Goal: Task Accomplishment & Management: Manage account settings

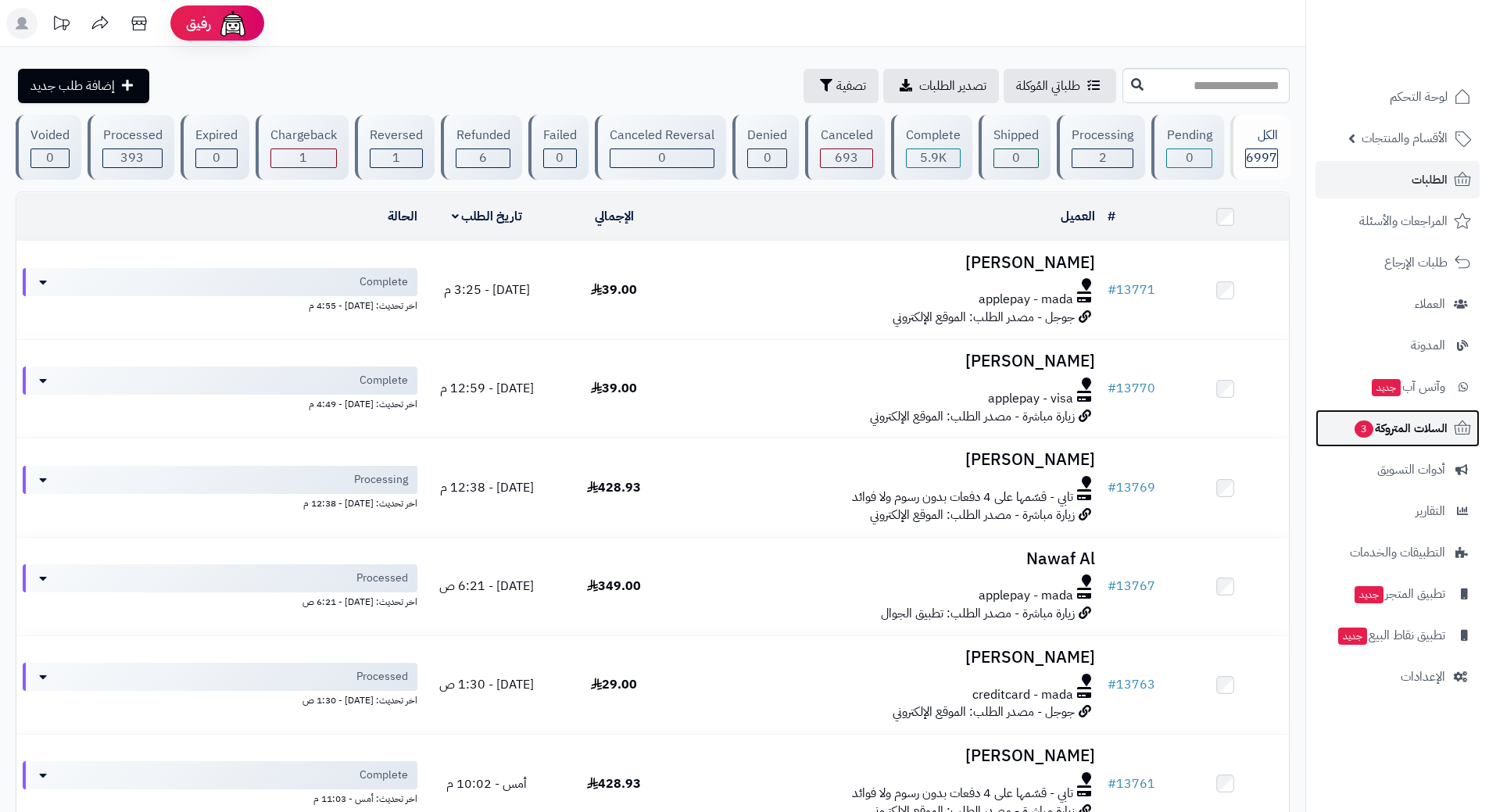
click at [1371, 430] on span "3" at bounding box center [1364, 429] width 19 height 17
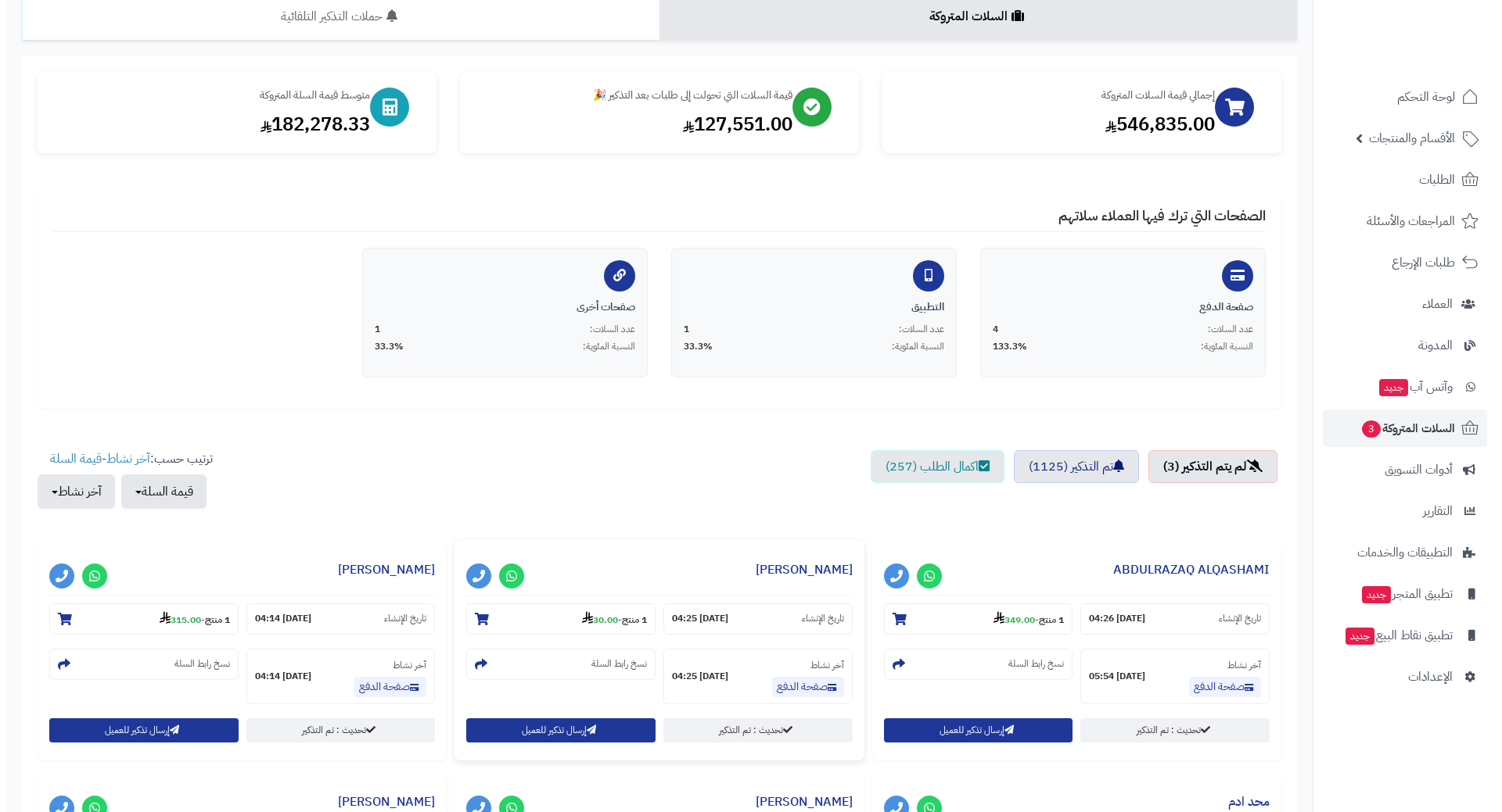
scroll to position [313, 0]
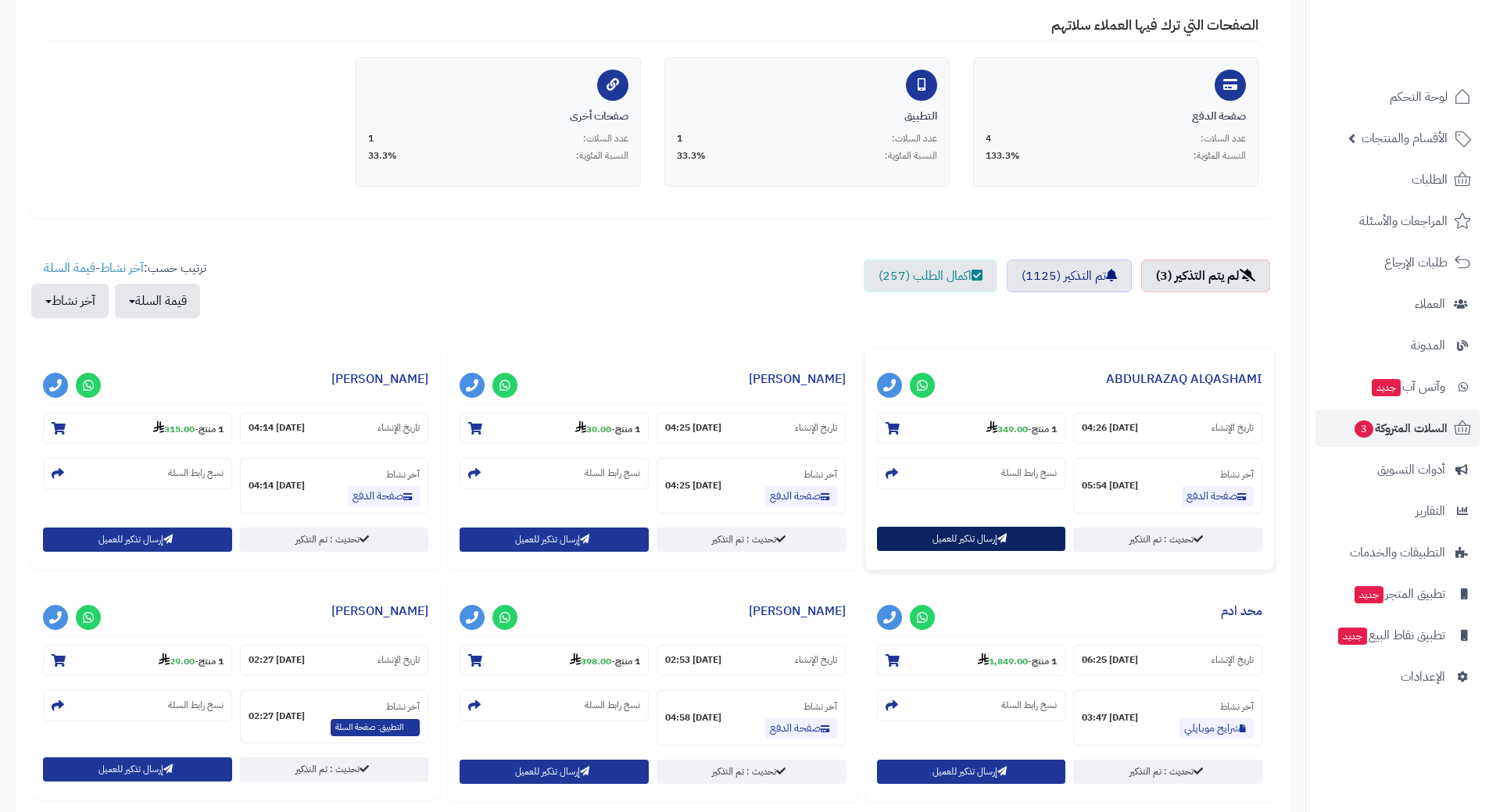
click at [942, 532] on button "إرسال تذكير للعميل" at bounding box center [971, 539] width 189 height 24
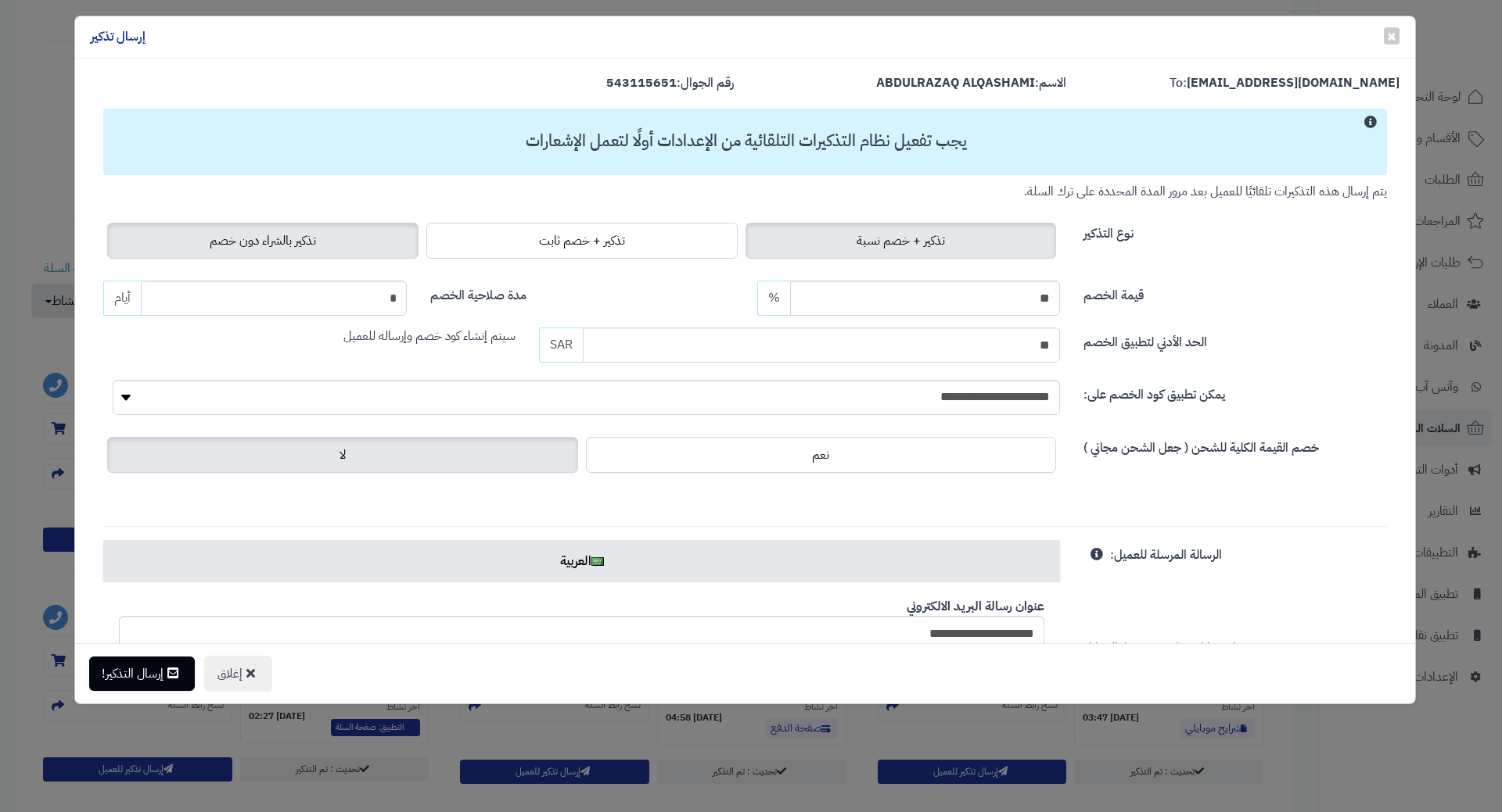
click at [209, 254] on label "تذكير بالشراء دون خصم" at bounding box center [263, 241] width 312 height 36
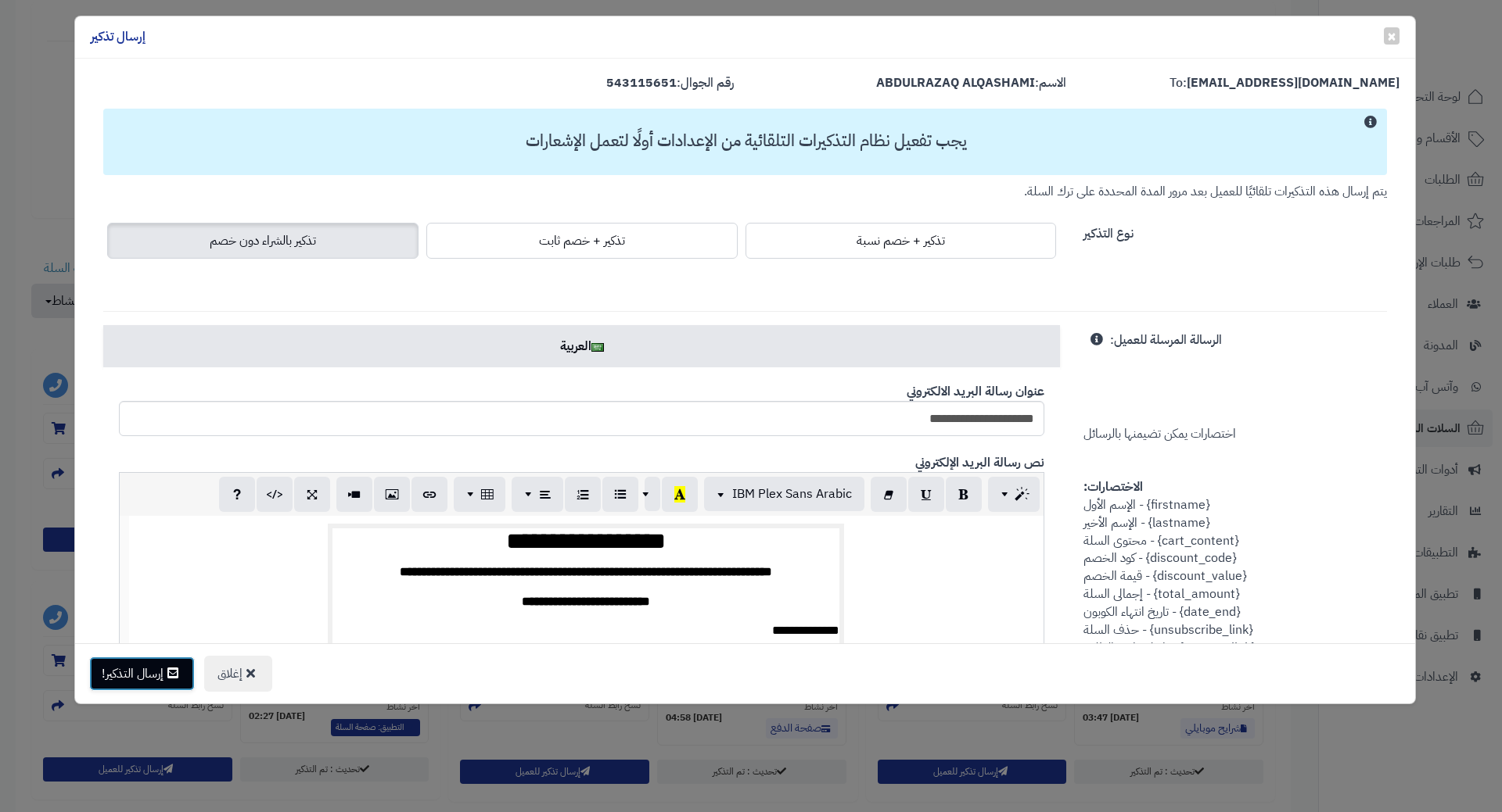
click at [171, 678] on icon at bounding box center [173, 673] width 11 height 12
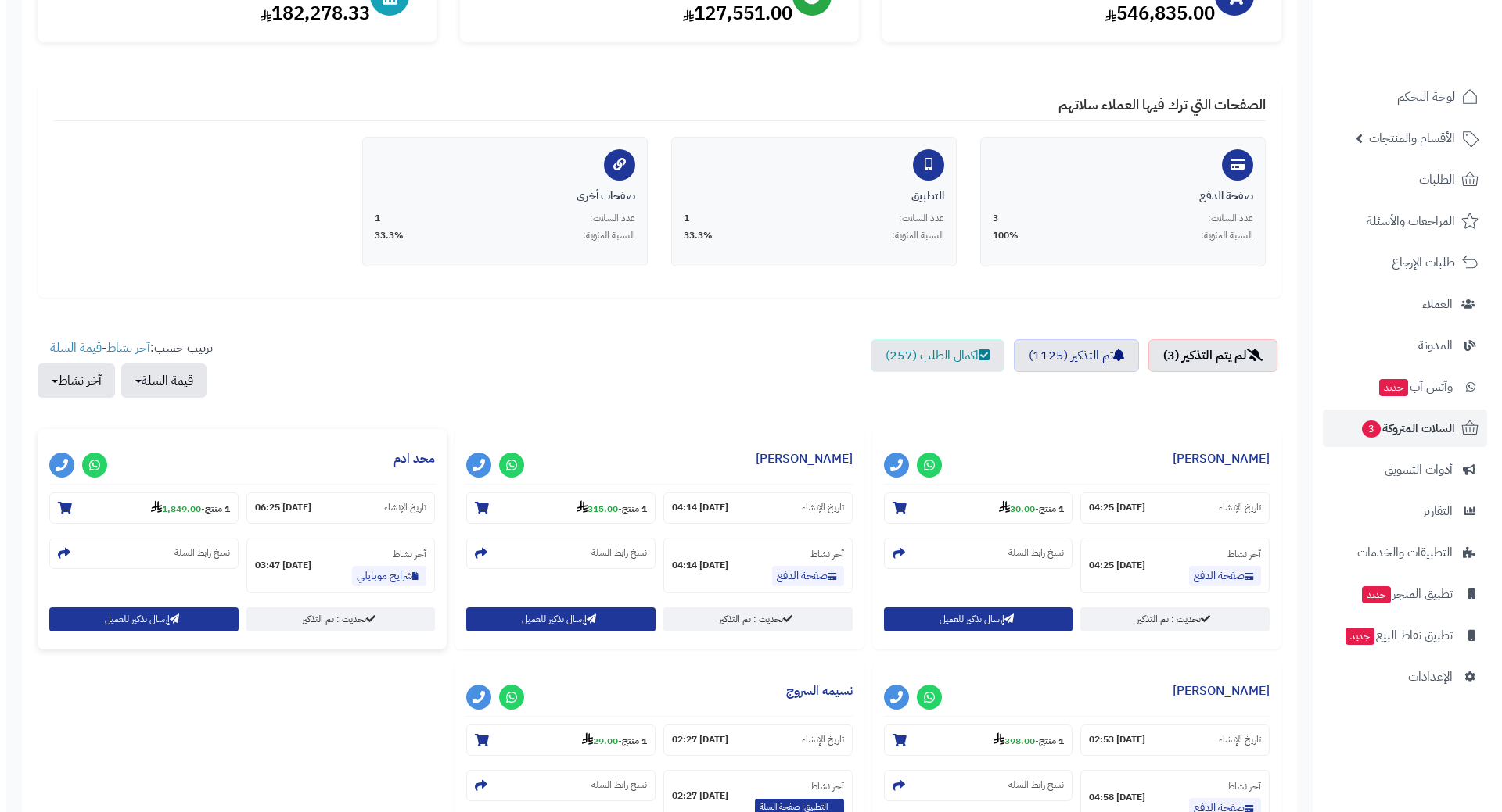
scroll to position [235, 0]
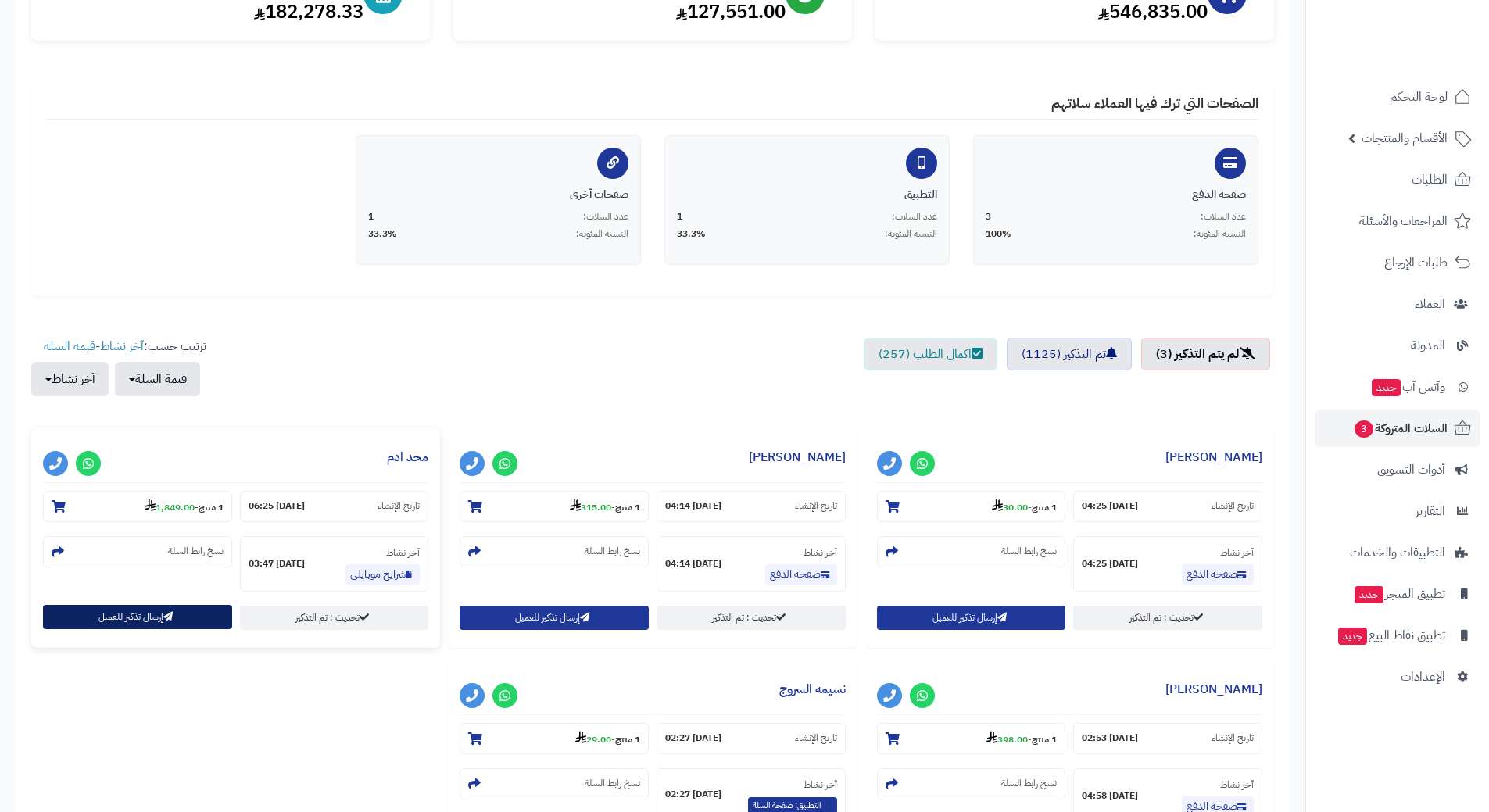
click at [172, 615] on icon "button" at bounding box center [168, 617] width 10 height 10
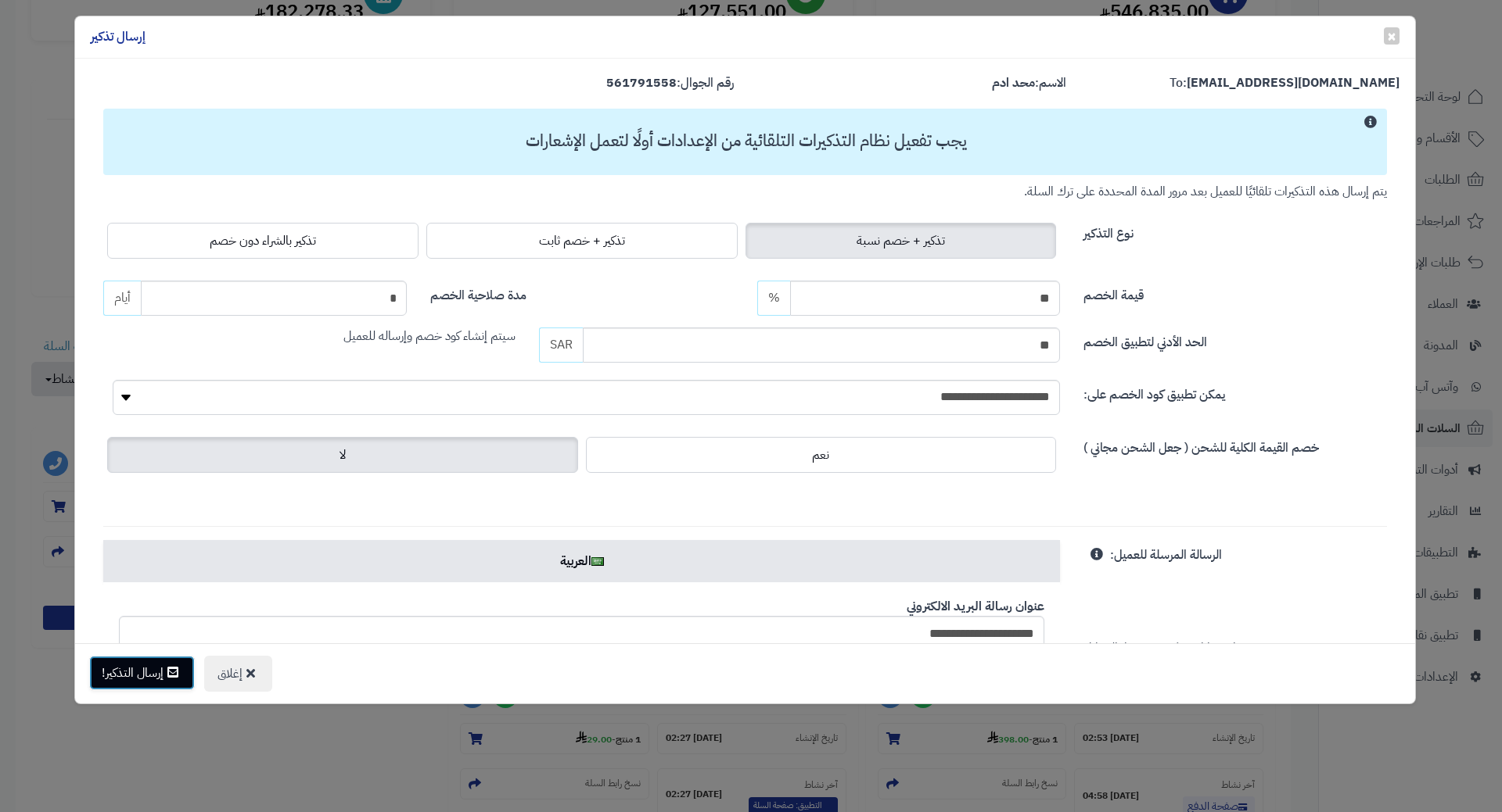
click at [168, 687] on button "إرسال التذكير!" at bounding box center [142, 673] width 106 height 35
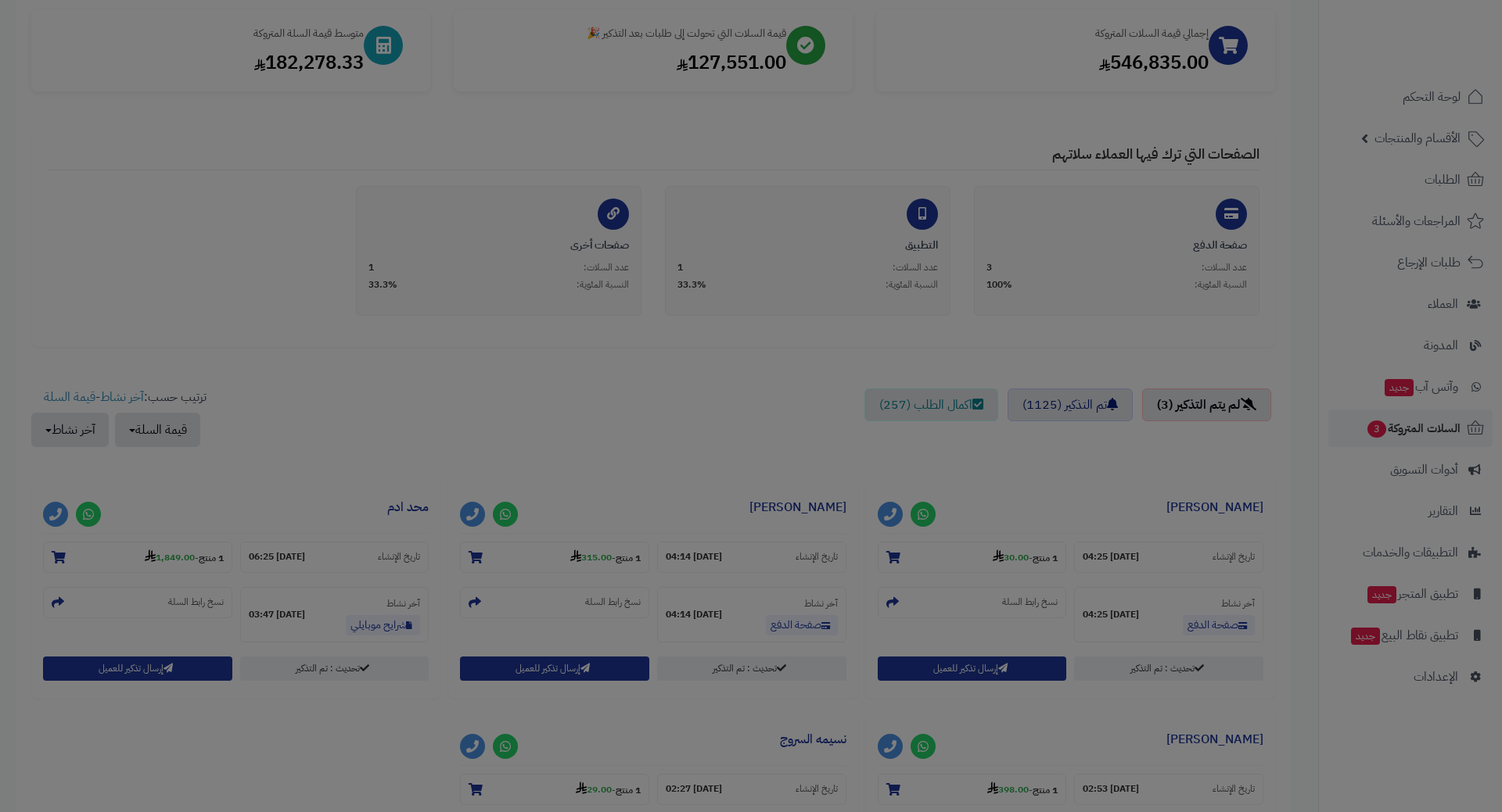
scroll to position [286, 0]
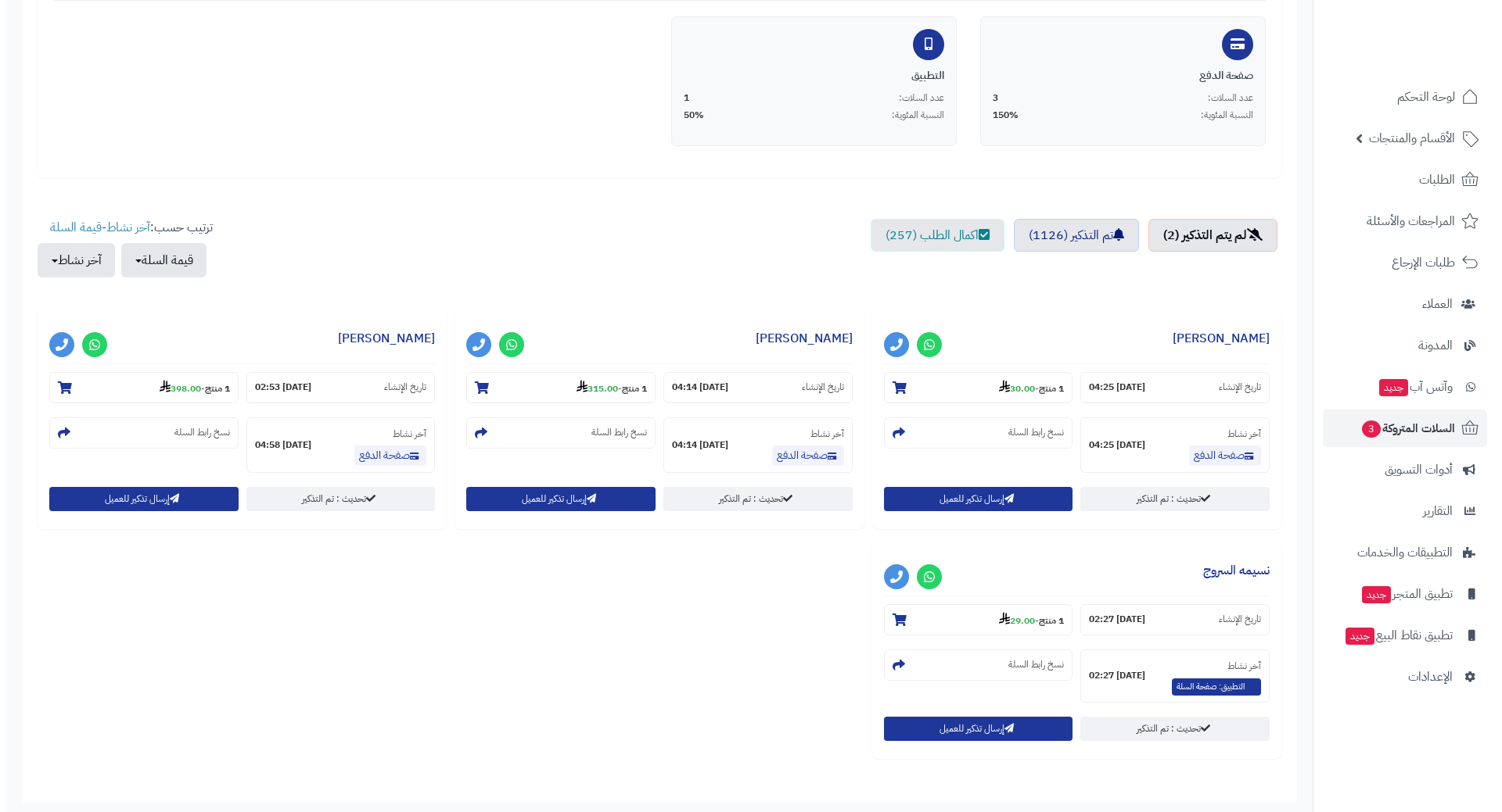
scroll to position [391, 0]
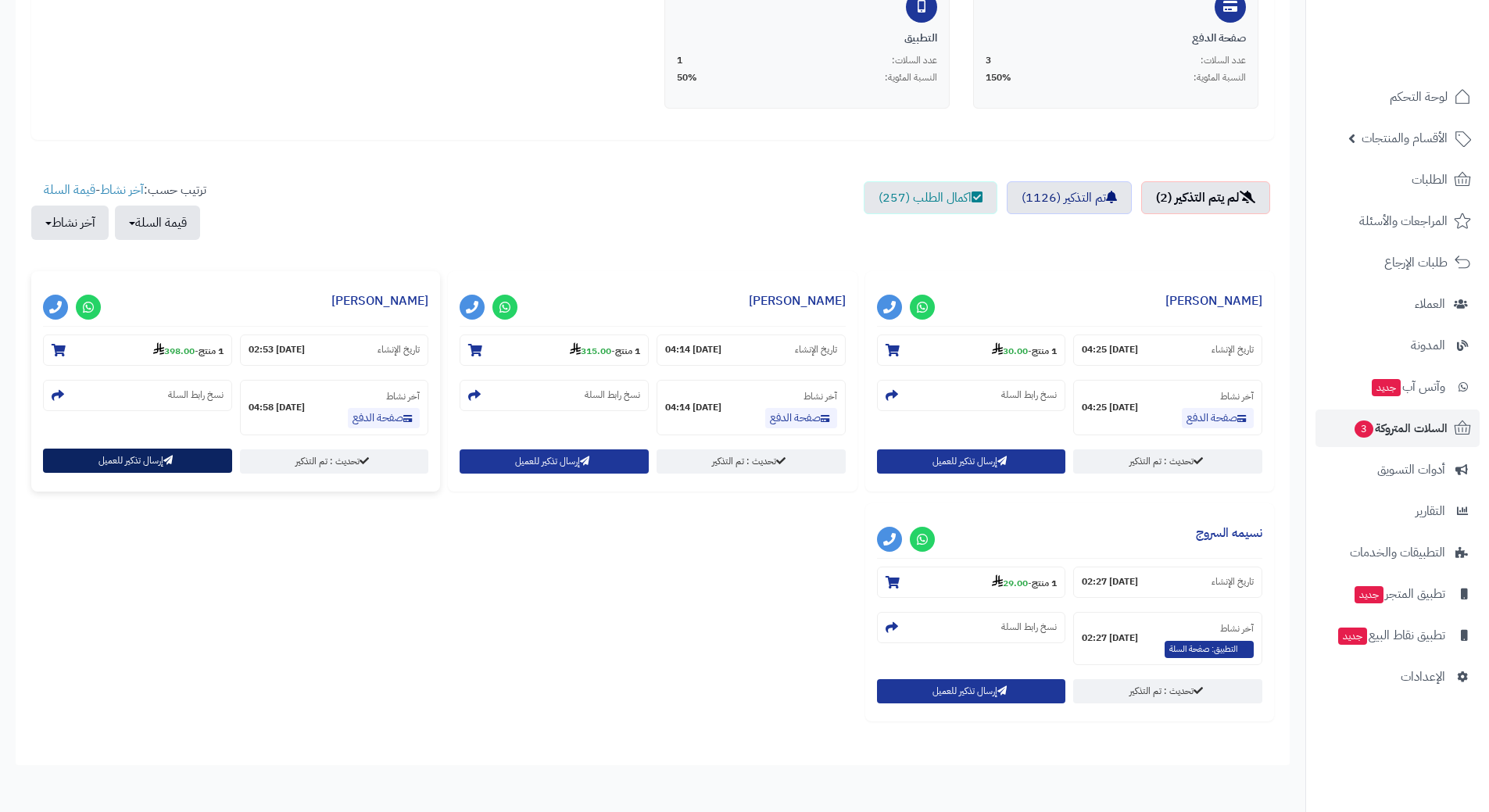
click at [153, 468] on button "إرسال تذكير للعميل" at bounding box center [137, 460] width 189 height 24
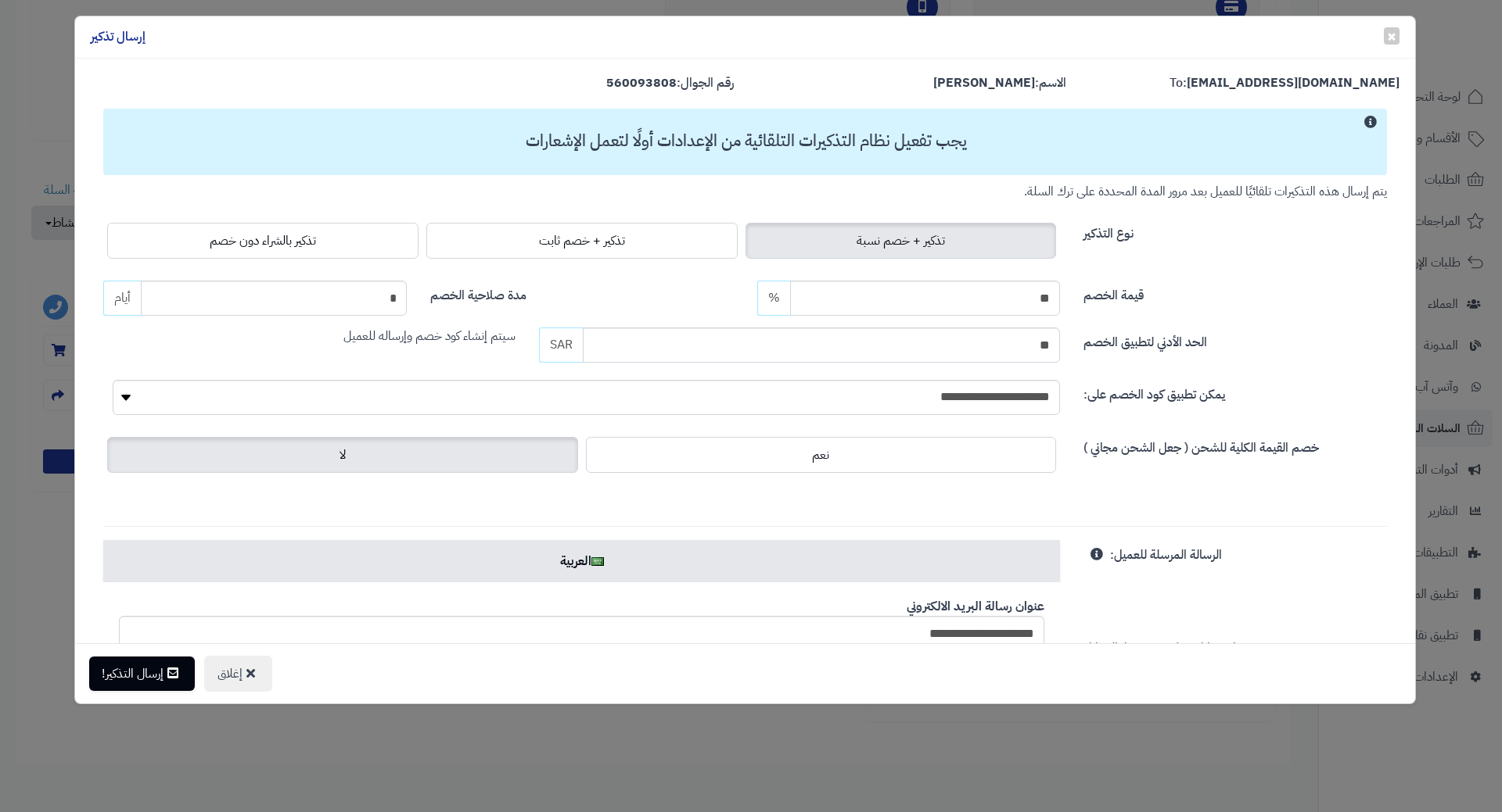
drag, startPoint x: 192, startPoint y: 252, endPoint x: 195, endPoint y: 284, distance: 32.1
click at [192, 252] on label "تذكير بالشراء دون خصم" at bounding box center [263, 241] width 312 height 36
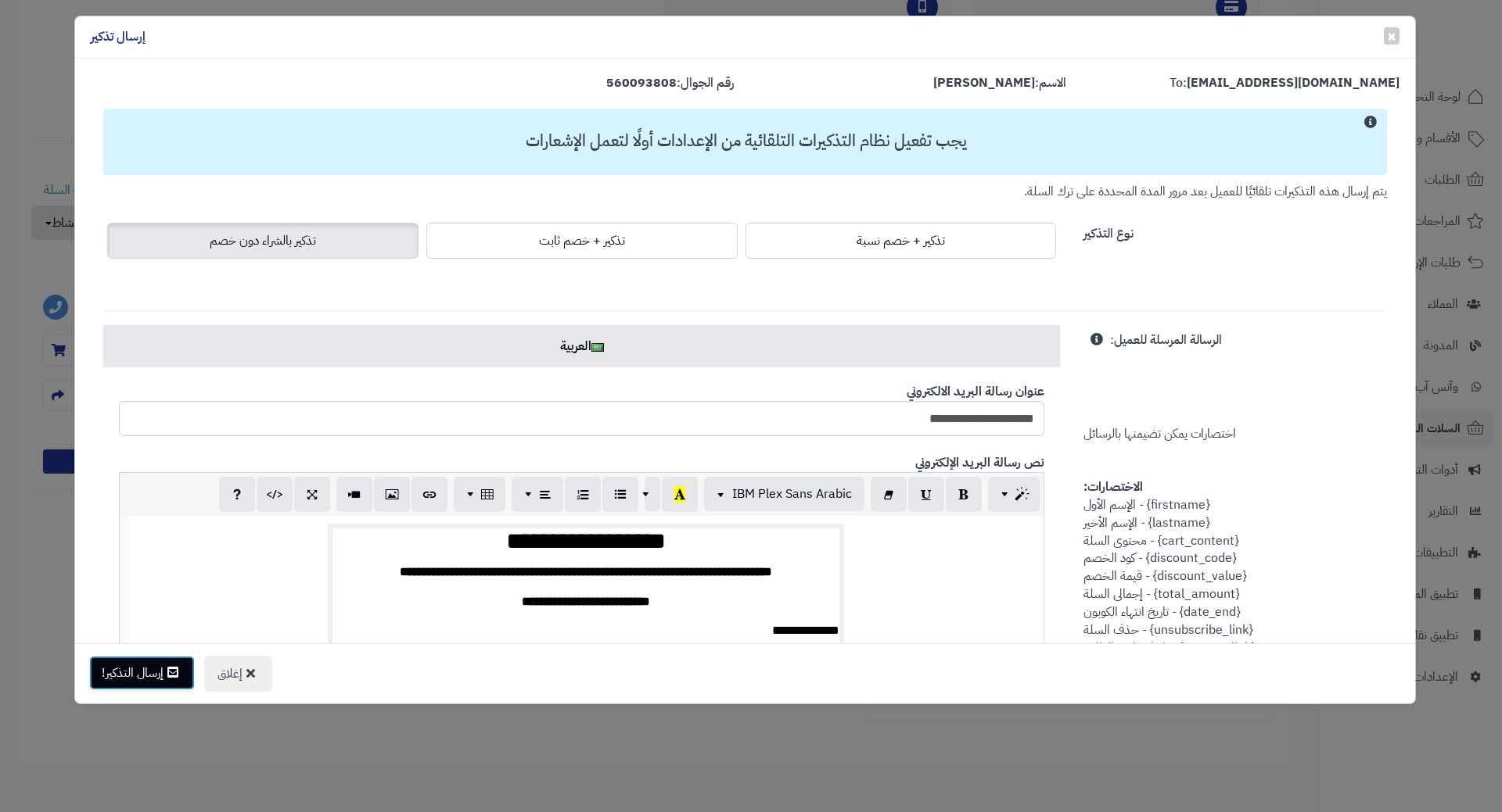
click at [122, 678] on button "إرسال التذكير!" at bounding box center [142, 673] width 106 height 35
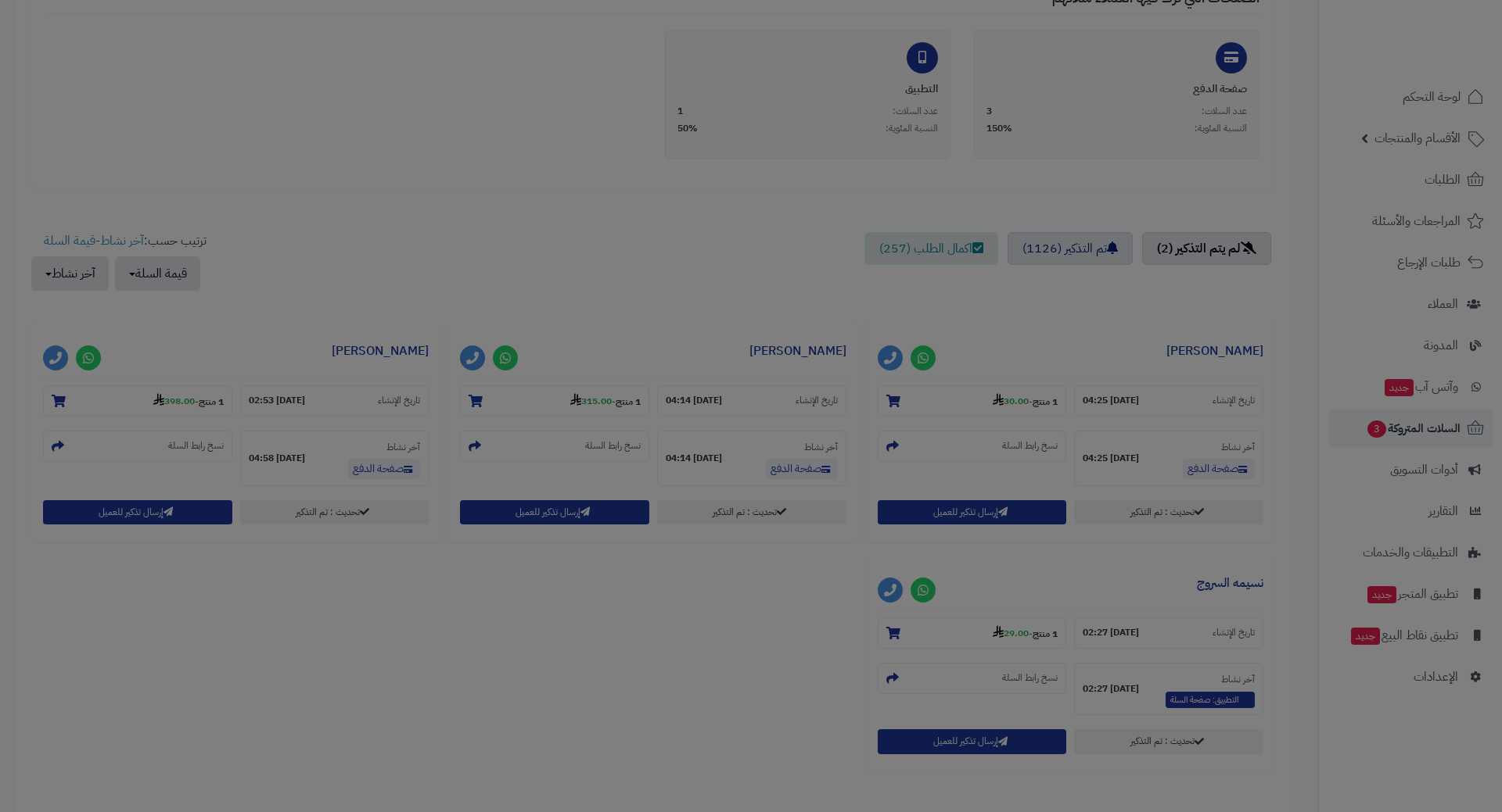
scroll to position [442, 0]
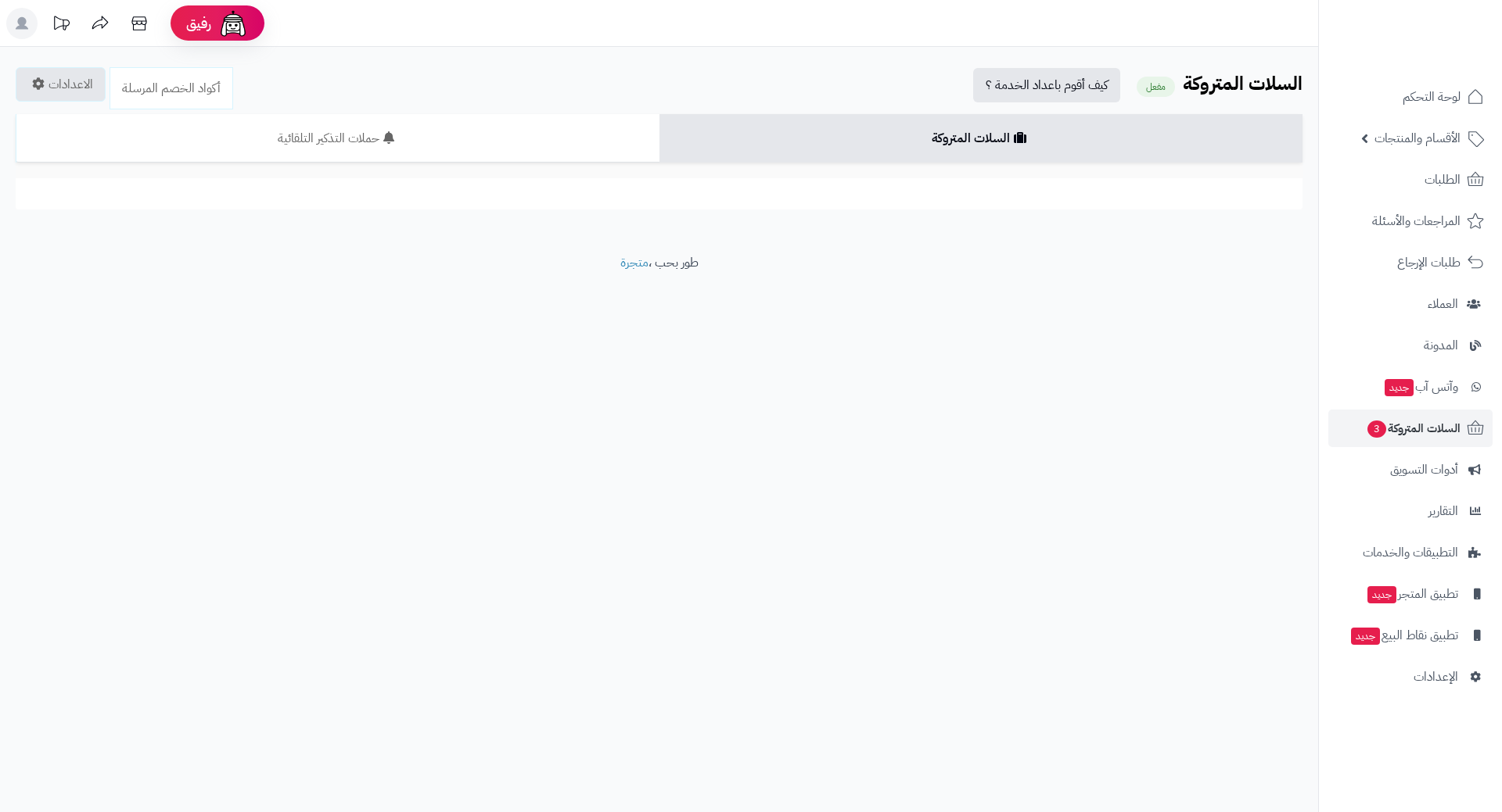
scroll to position [237, 0]
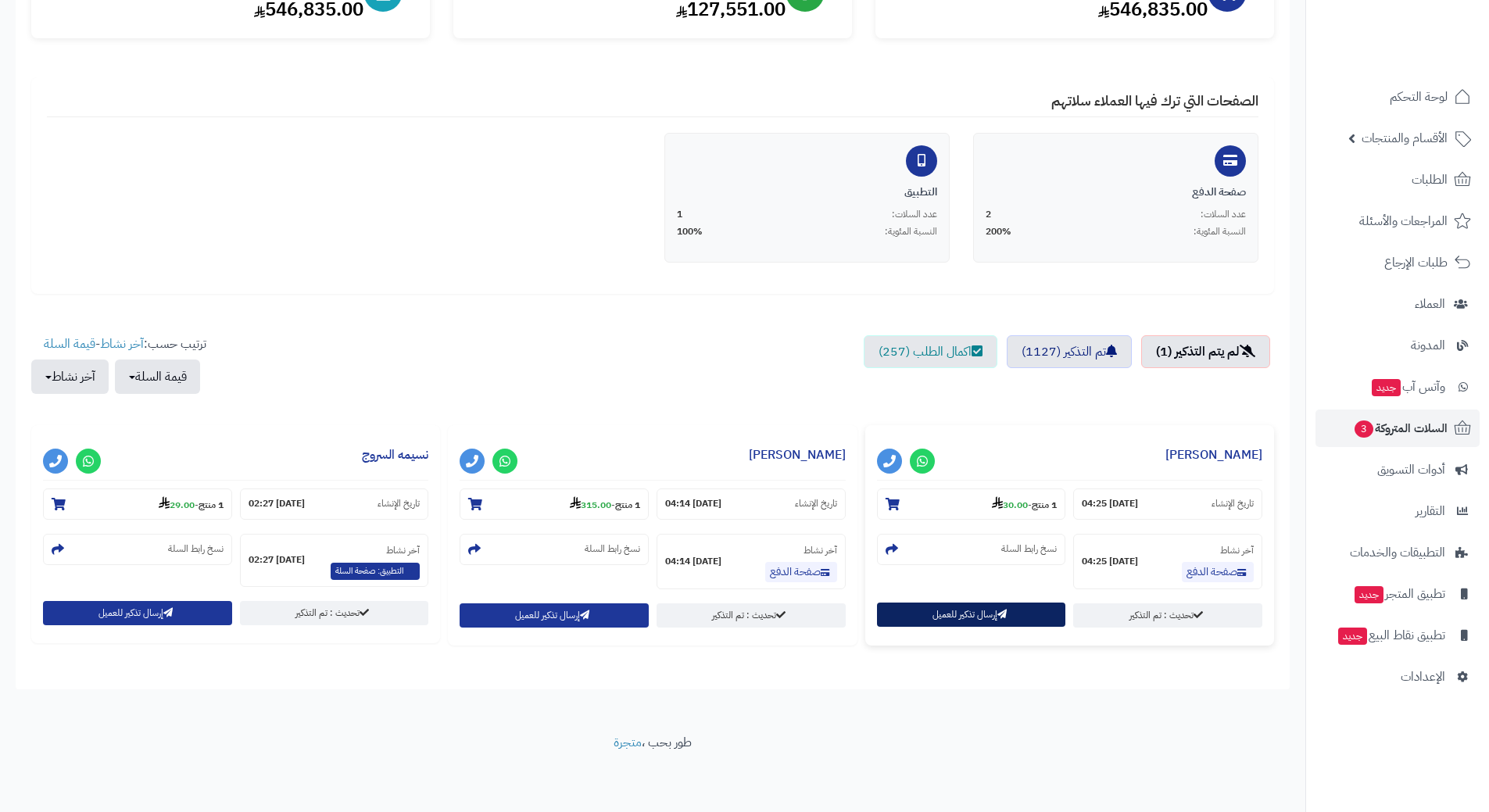
click at [942, 618] on button "إرسال تذكير للعميل" at bounding box center [971, 615] width 189 height 24
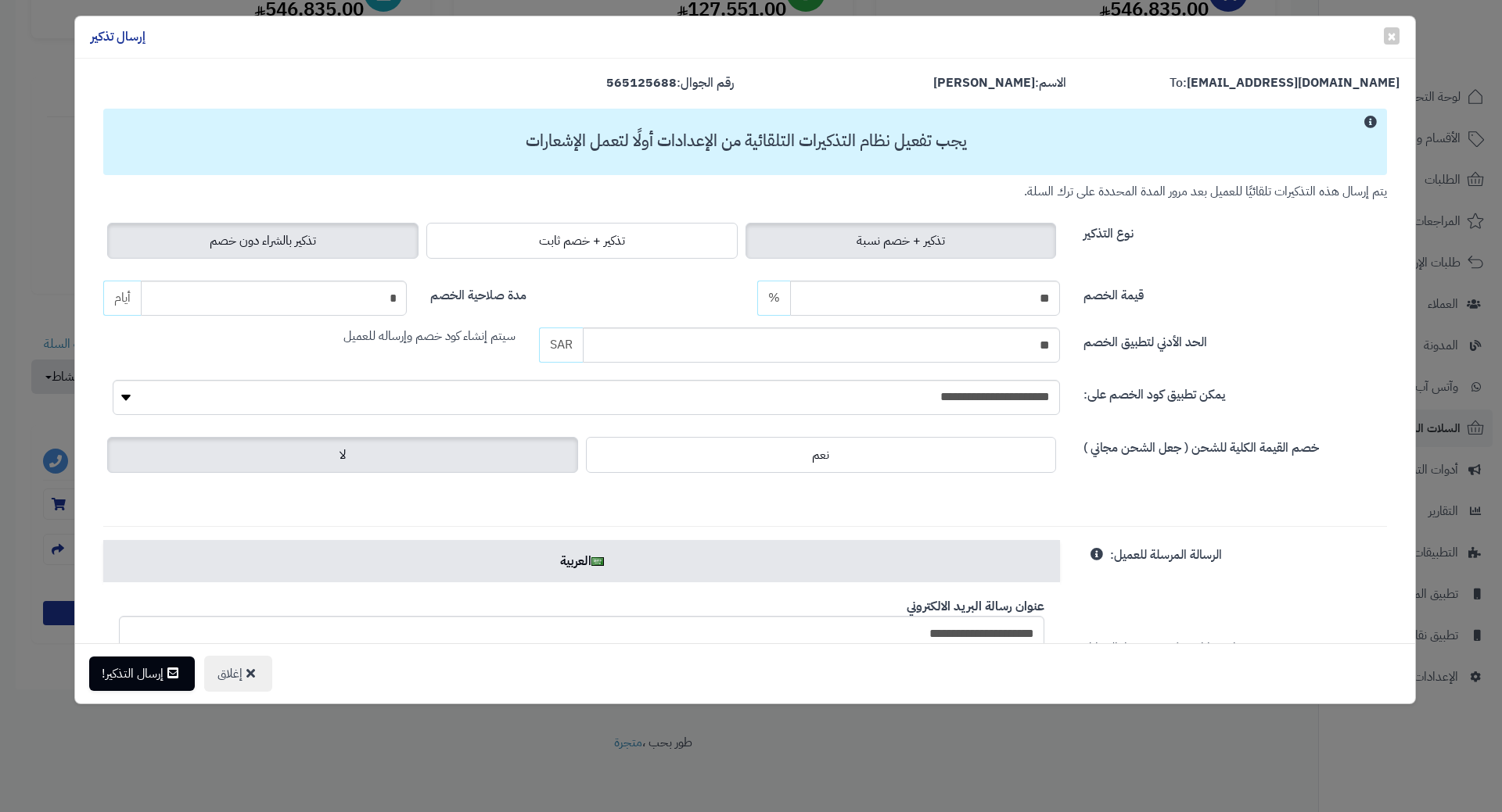
click at [240, 250] on label "تذكير بالشراء دون خصم" at bounding box center [263, 241] width 312 height 36
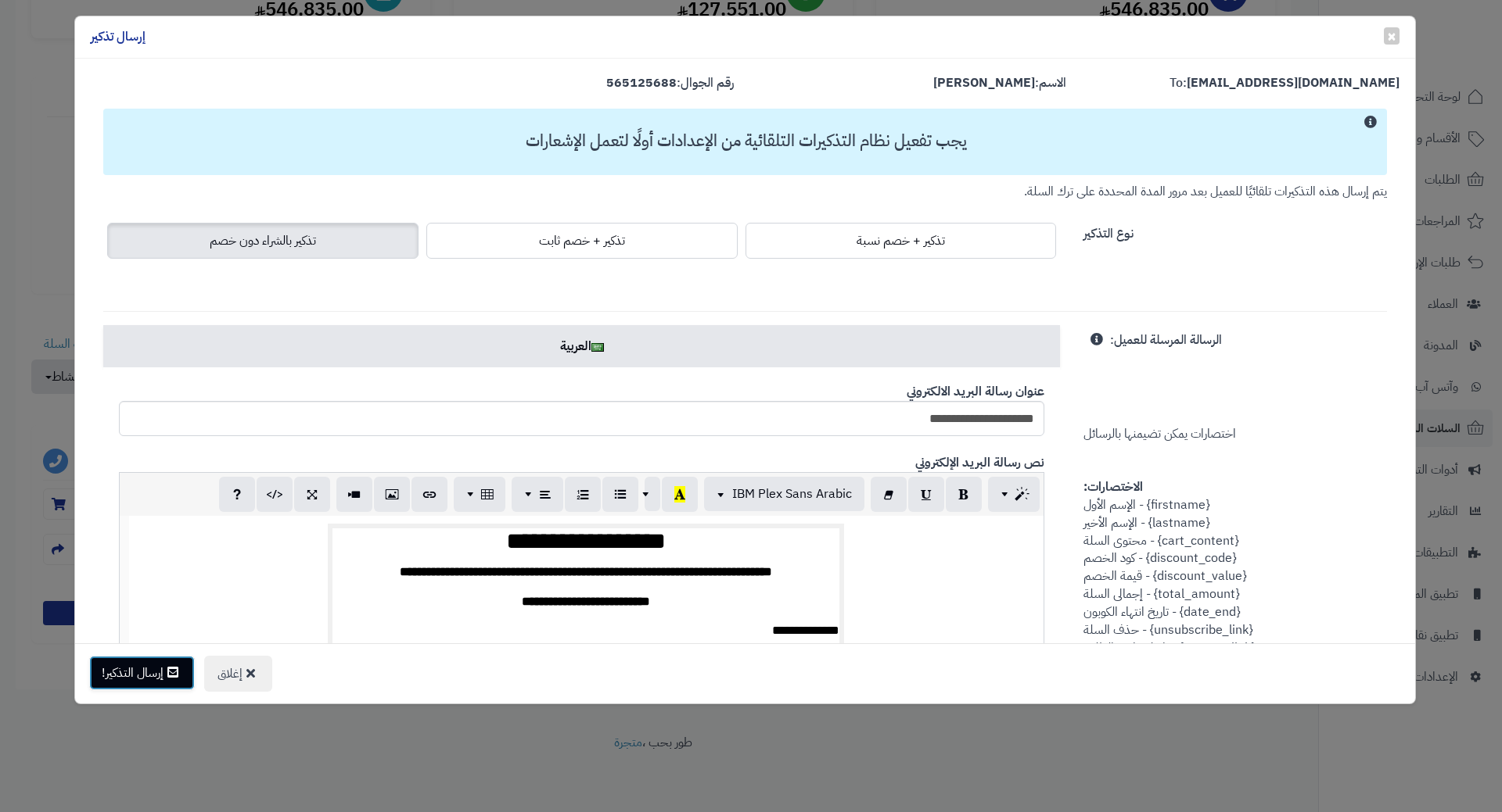
click at [156, 683] on button "إرسال التذكير!" at bounding box center [142, 673] width 106 height 35
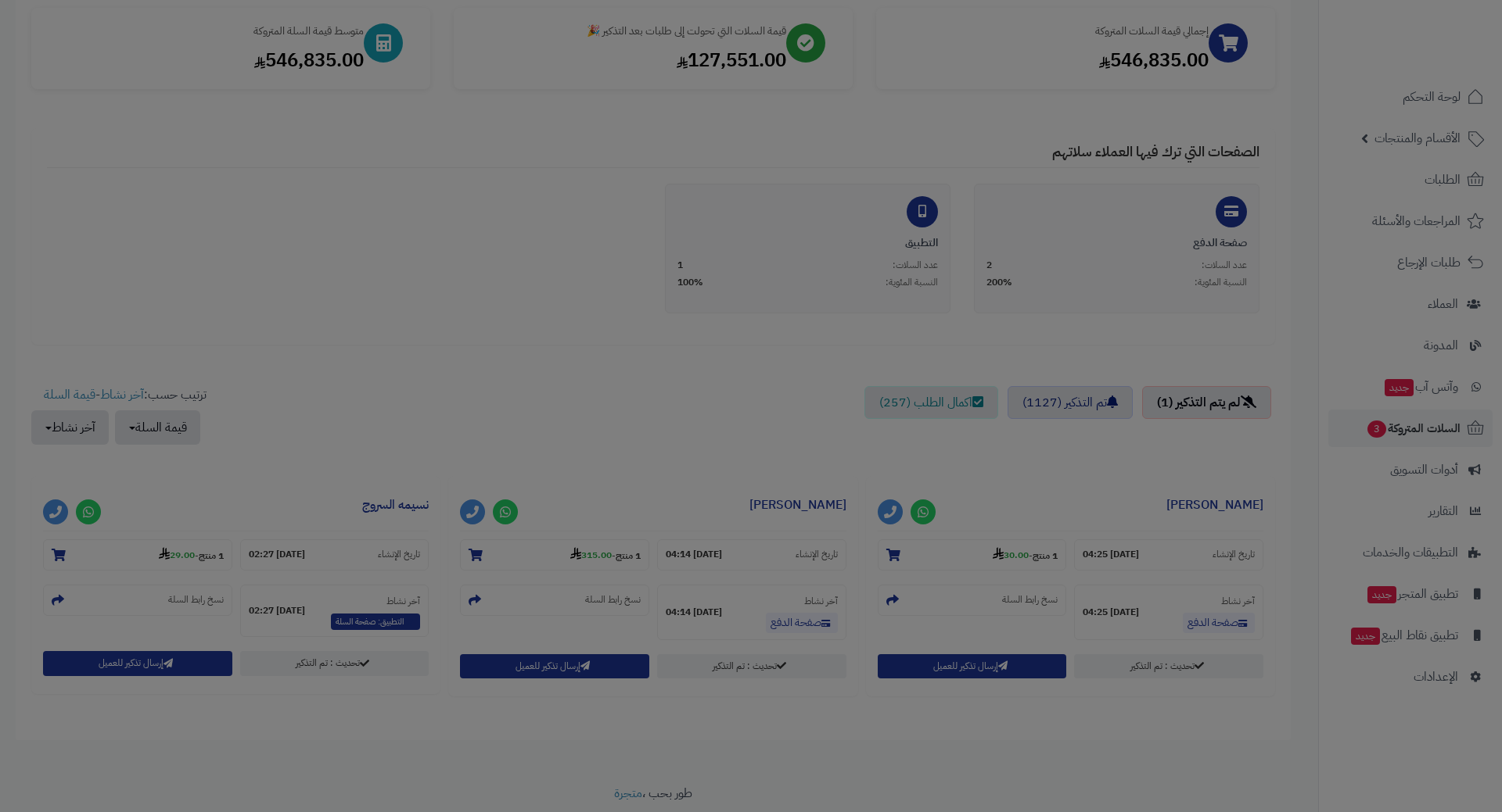
scroll to position [288, 0]
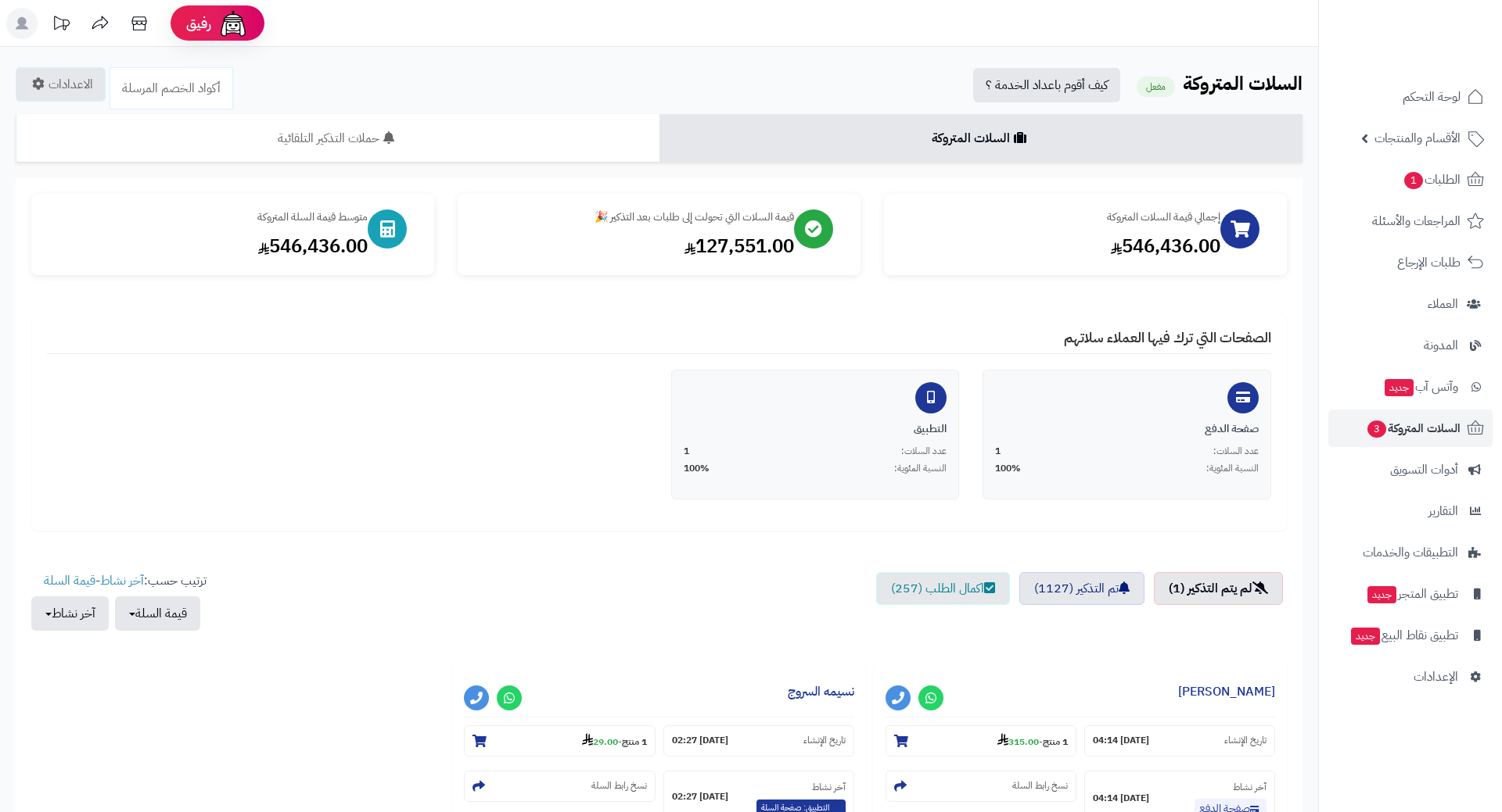
scroll to position [237, 0]
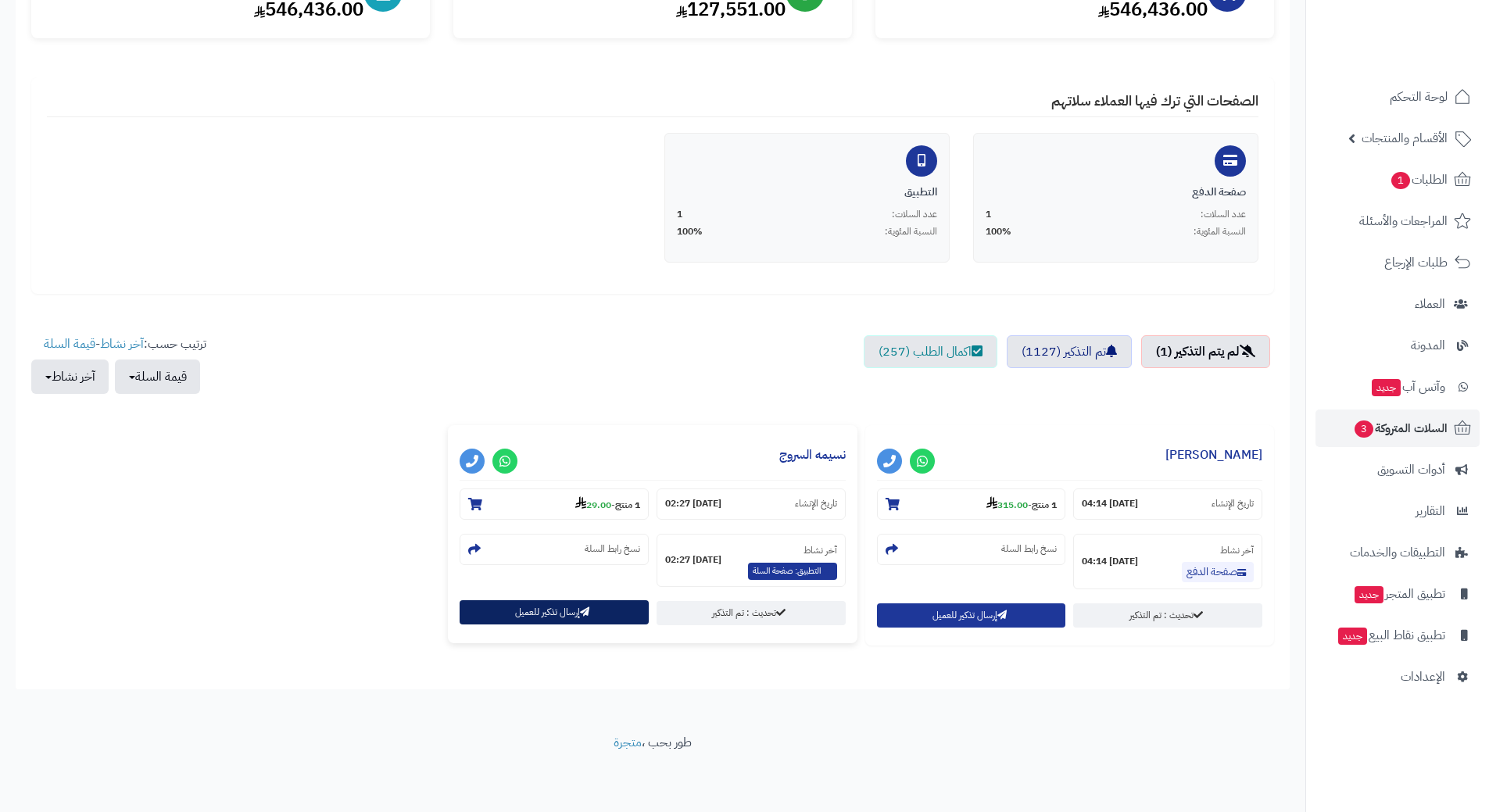
click at [509, 610] on button "إرسال تذكير للعميل" at bounding box center [554, 612] width 189 height 24
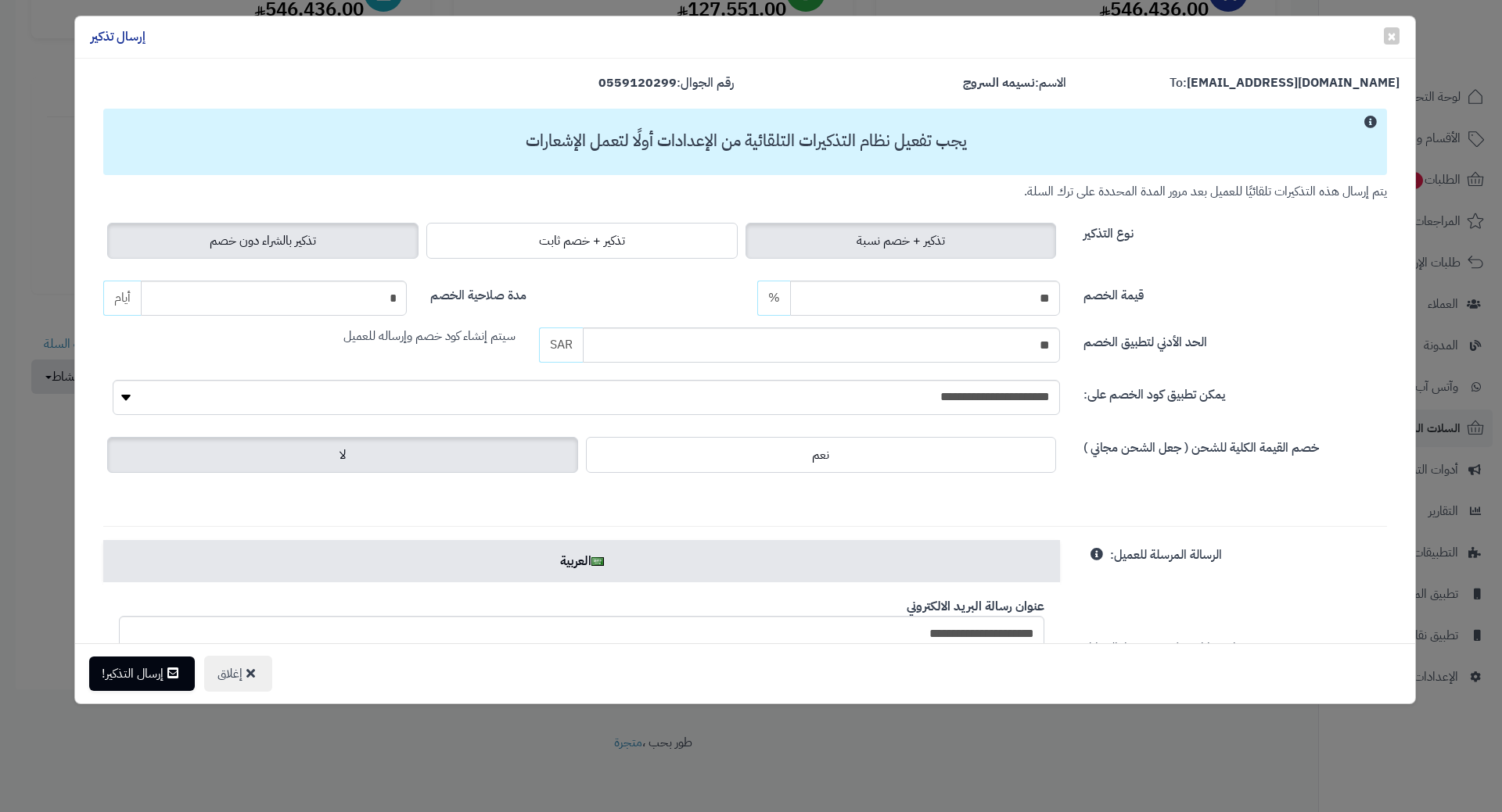
click at [206, 245] on label "تذكير بالشراء دون خصم" at bounding box center [263, 241] width 312 height 36
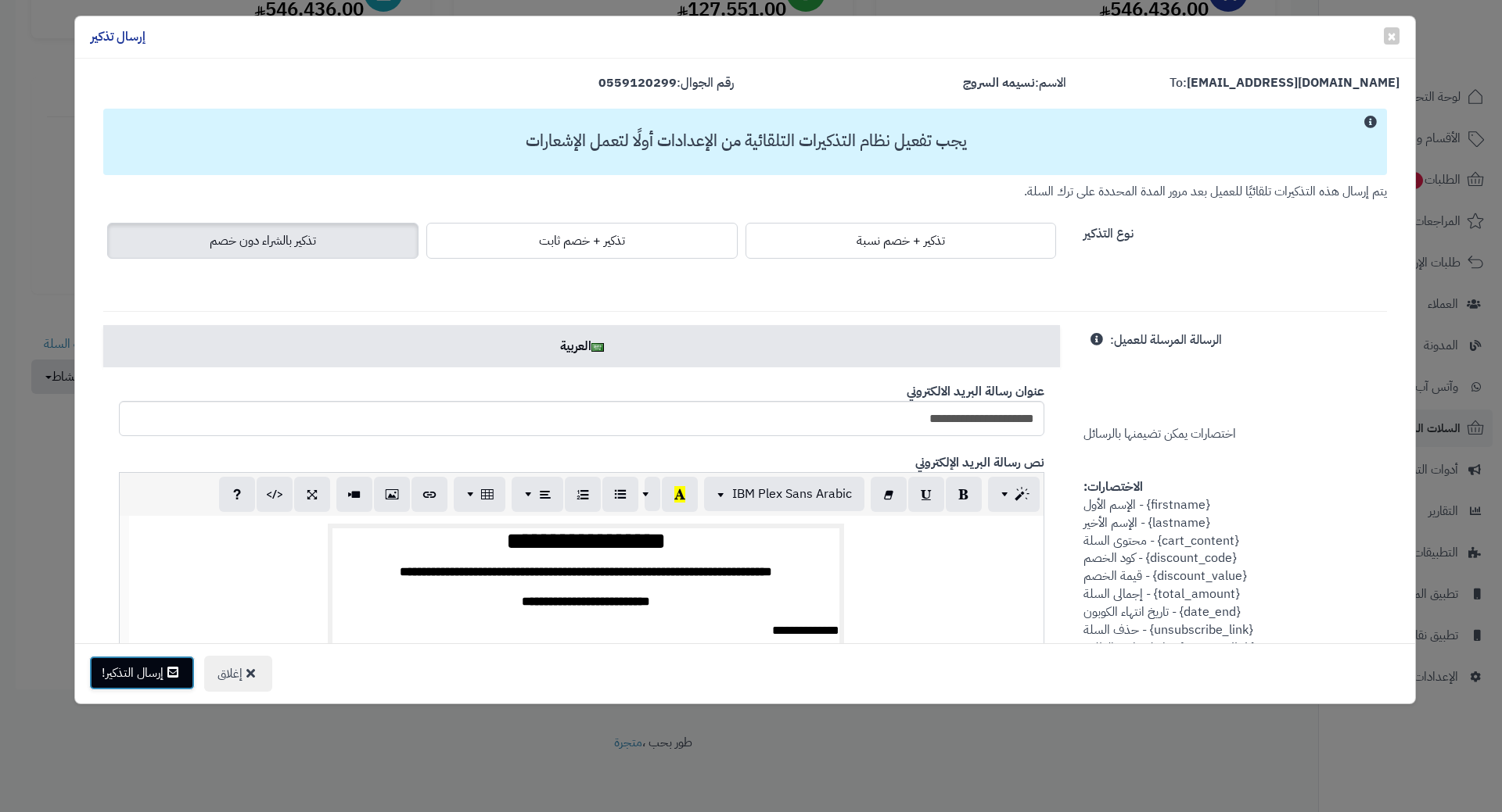
click at [136, 680] on button "إرسال التذكير!" at bounding box center [142, 673] width 106 height 35
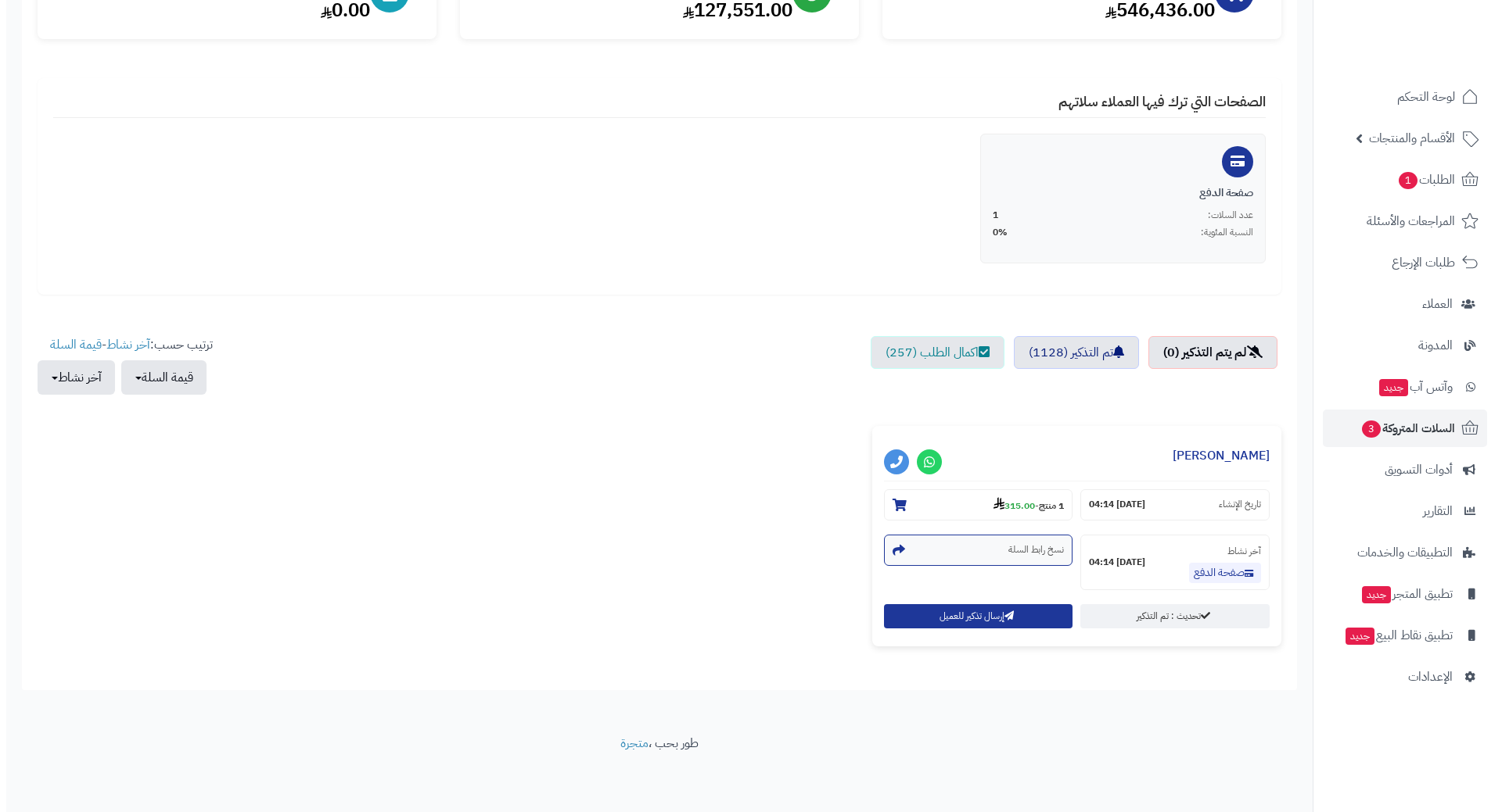
scroll to position [237, 0]
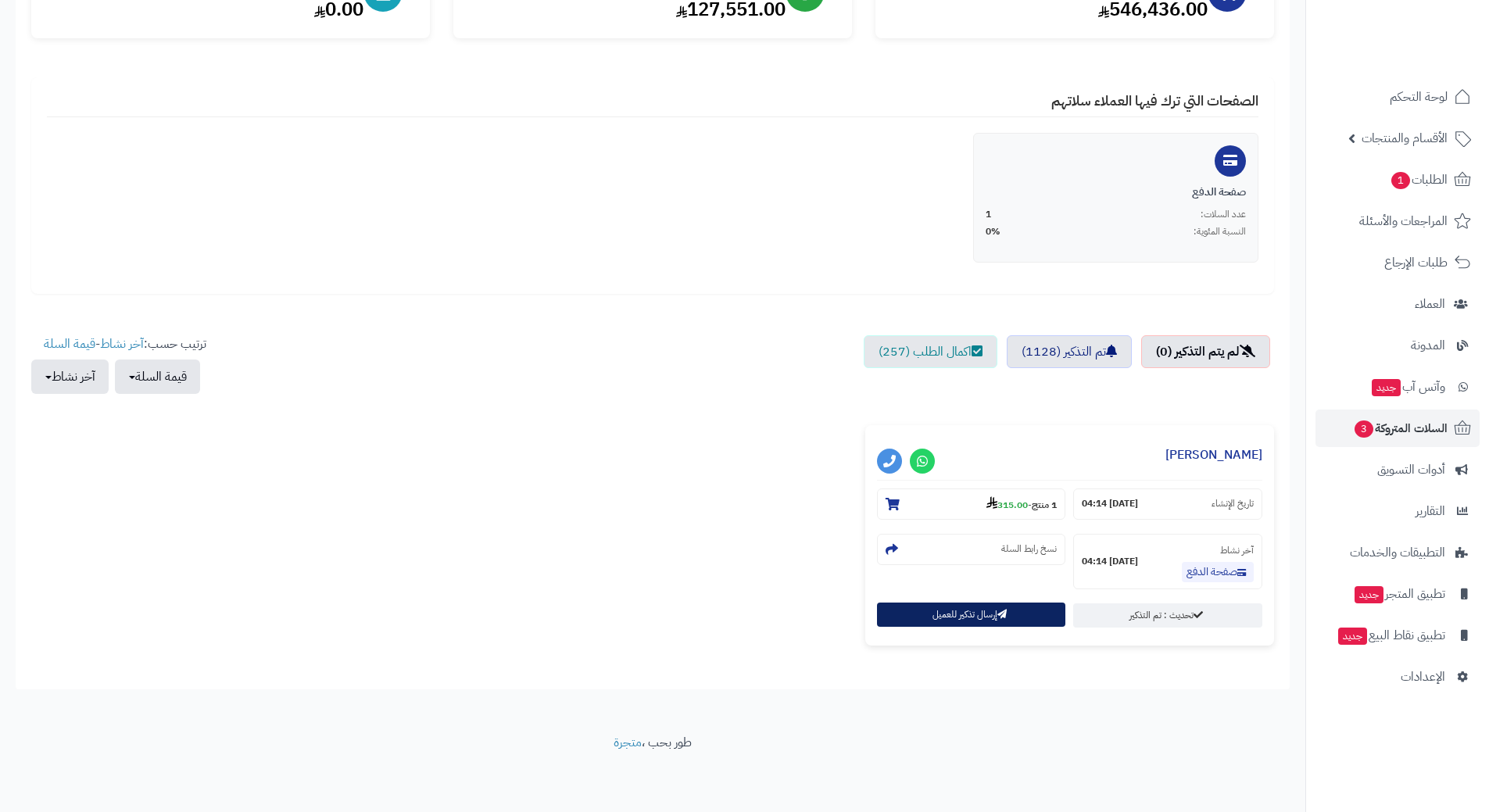
click at [948, 620] on button "إرسال تذكير للعميل" at bounding box center [971, 615] width 189 height 24
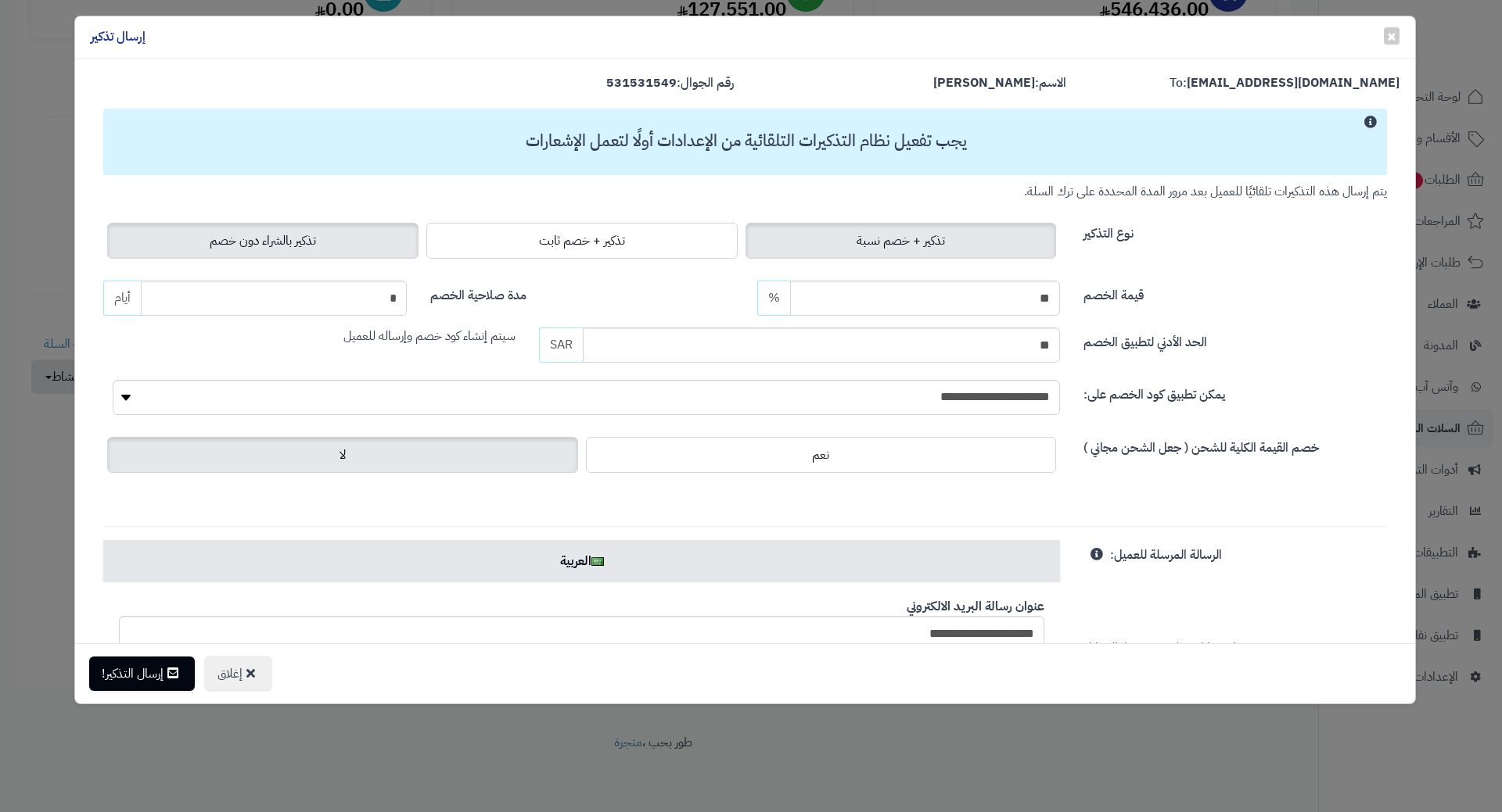
click at [223, 247] on span "تذكير بالشراء دون خصم" at bounding box center [263, 241] width 106 height 19
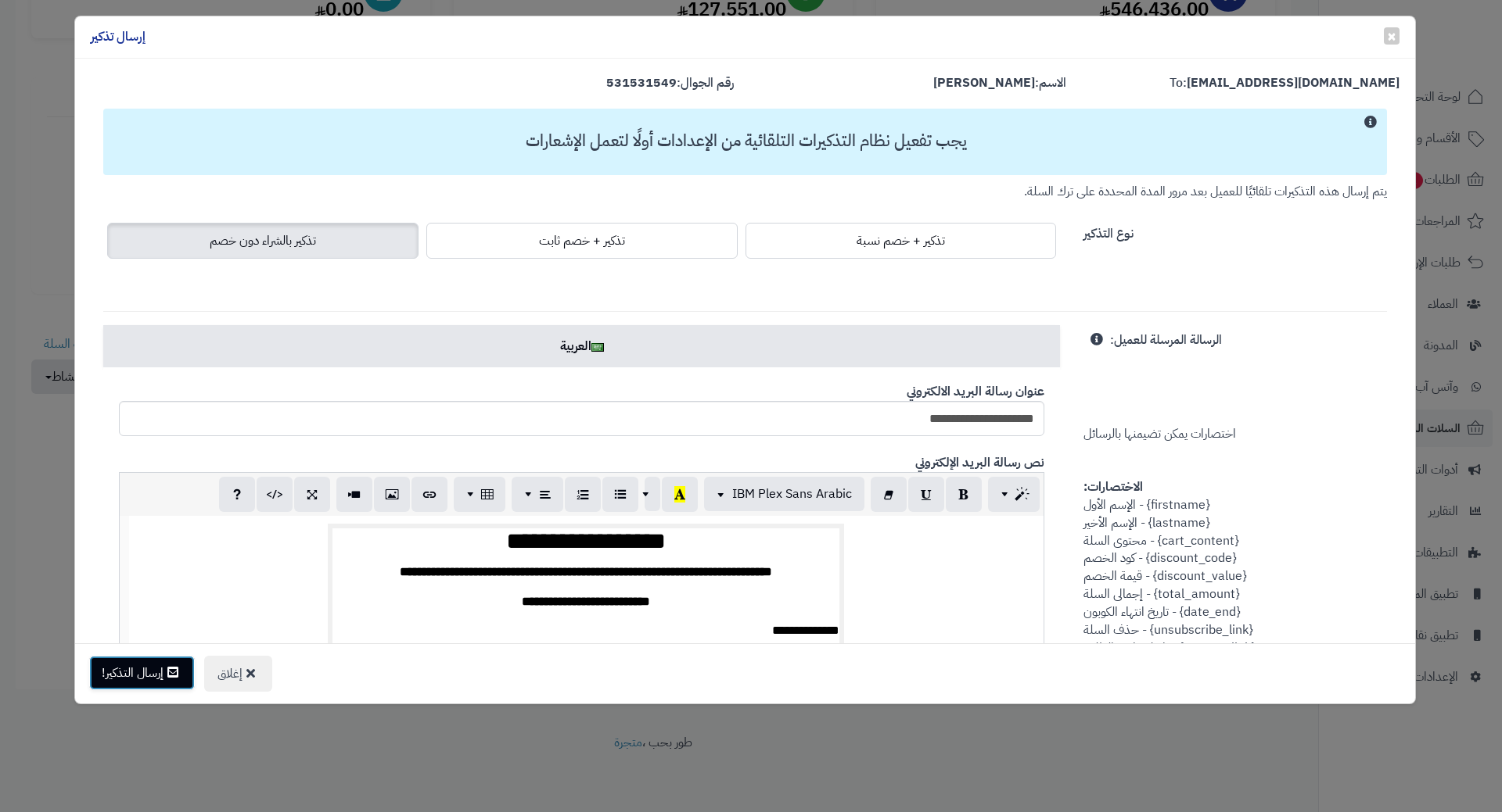
click at [162, 677] on button "إرسال التذكير!" at bounding box center [142, 673] width 106 height 35
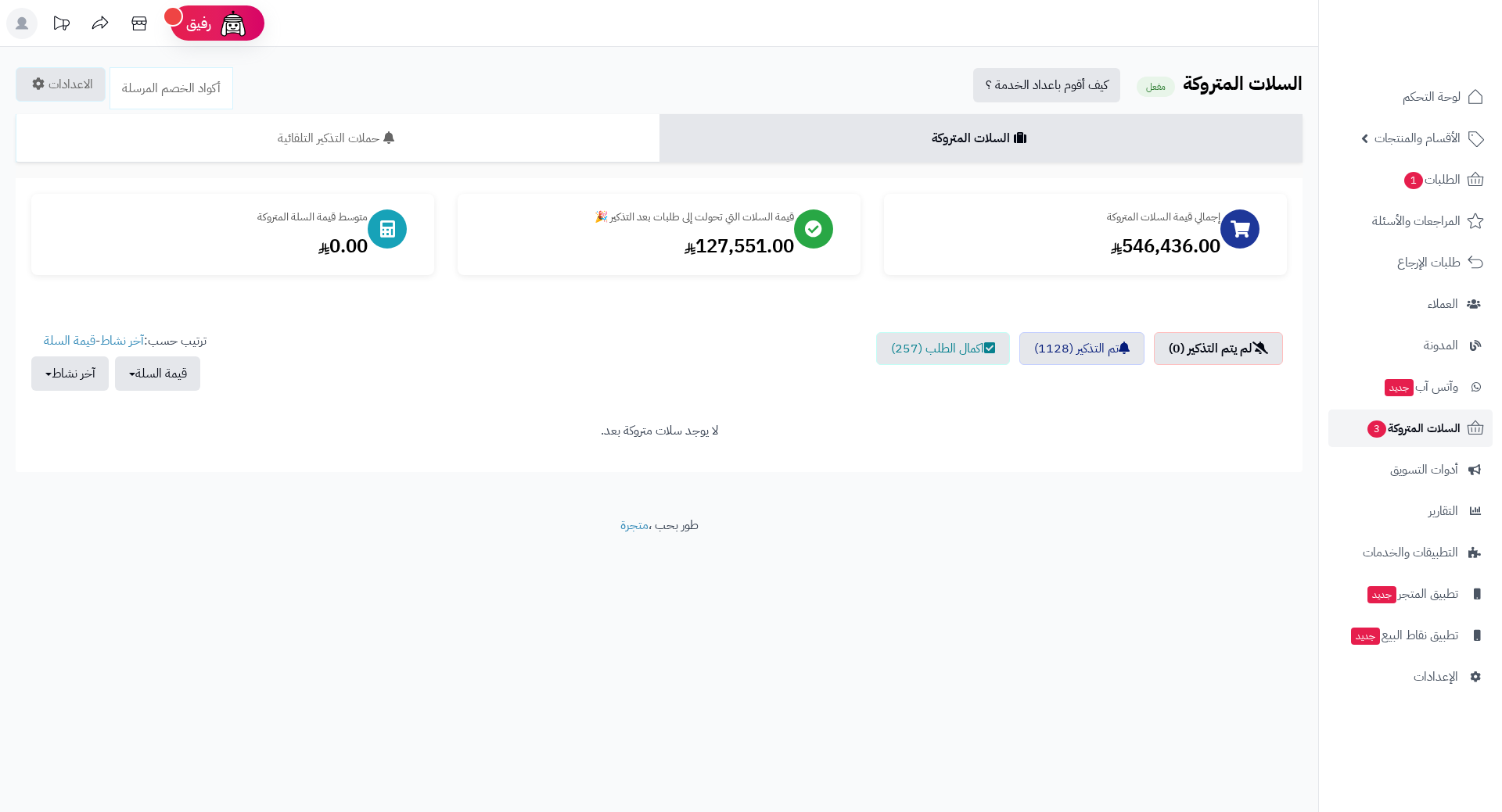
click at [1351, 429] on link "السلات المتروكة 3" at bounding box center [1410, 428] width 164 height 37
click at [1412, 170] on span "الطلبات 1" at bounding box center [1431, 179] width 58 height 22
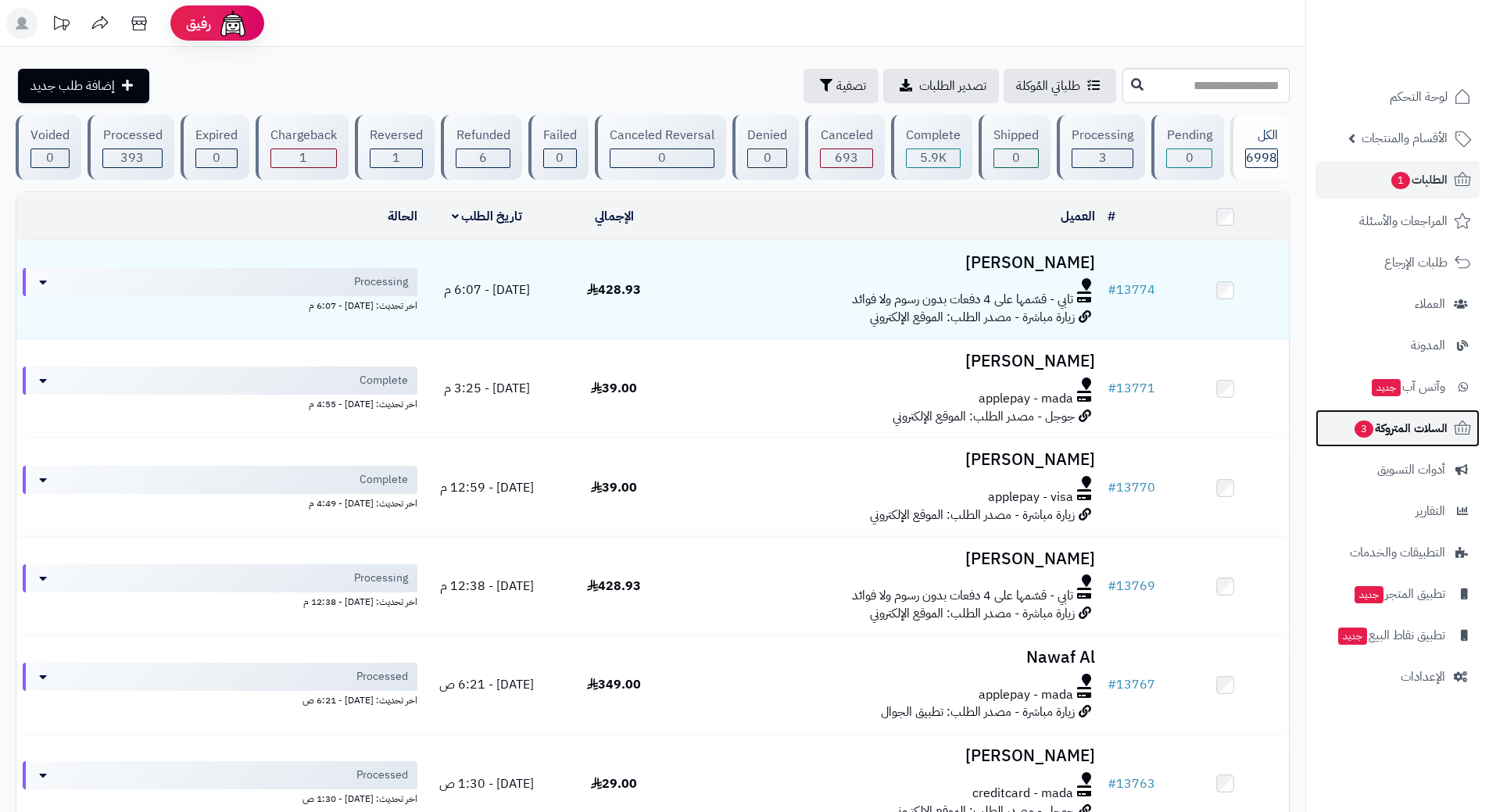
click at [1341, 429] on link "السلات المتروكة 3" at bounding box center [1397, 428] width 164 height 37
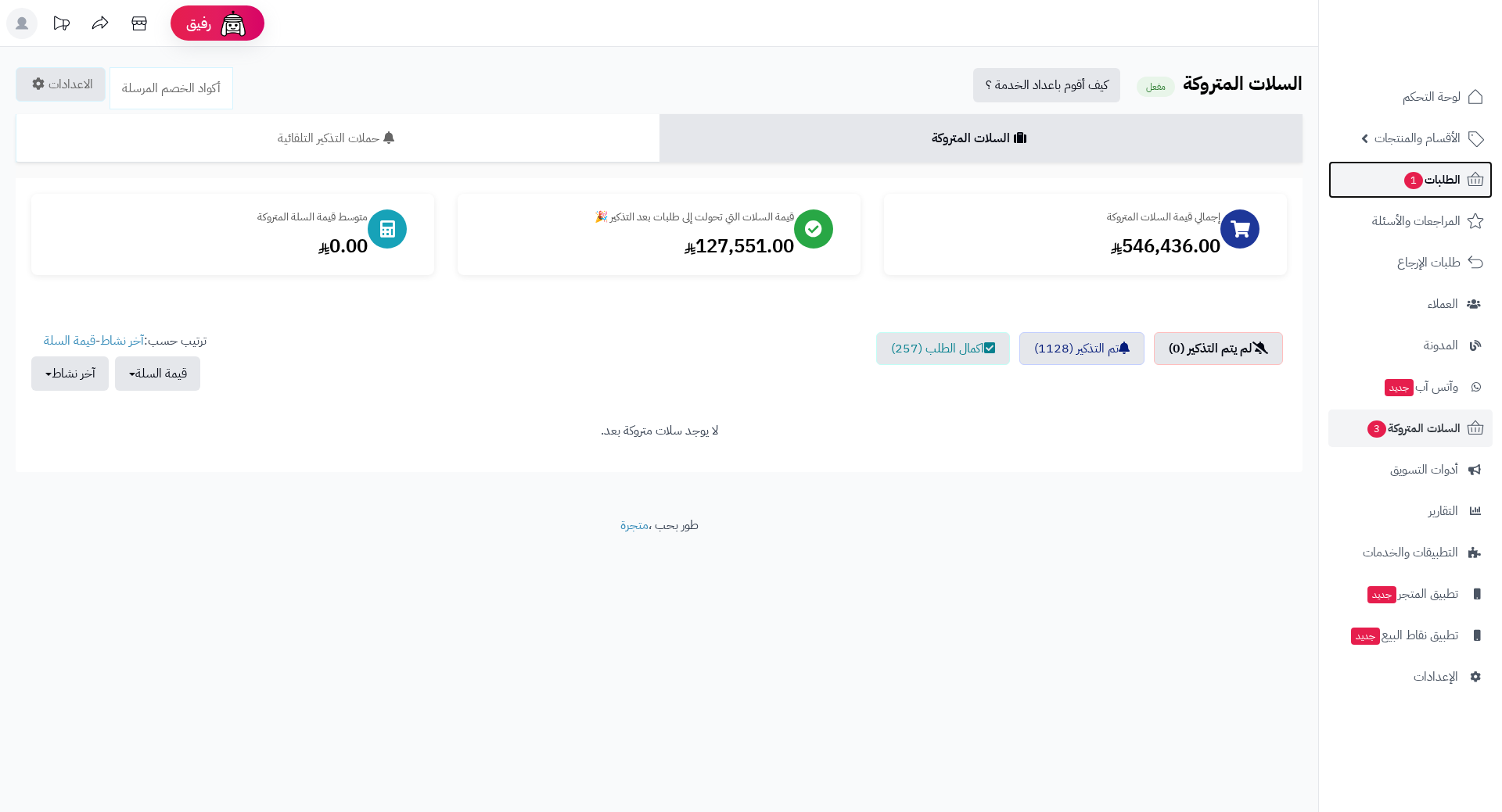
click at [1404, 184] on span "1" at bounding box center [1414, 180] width 19 height 17
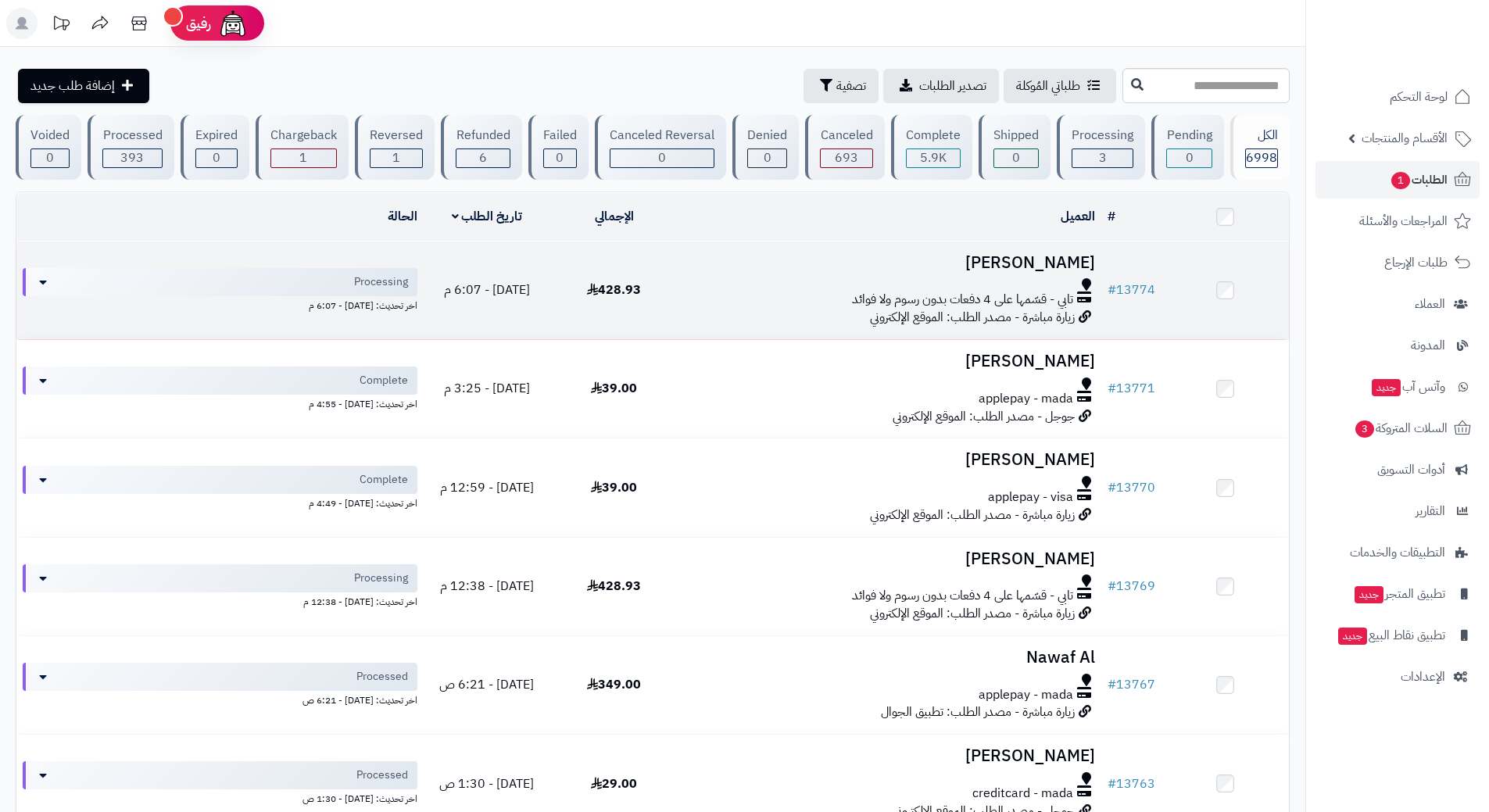
click at [718, 290] on div "تابي - قسّمها على 4 دفعات بدون رسوم ولا فوائد" at bounding box center [890, 299] width 411 height 18
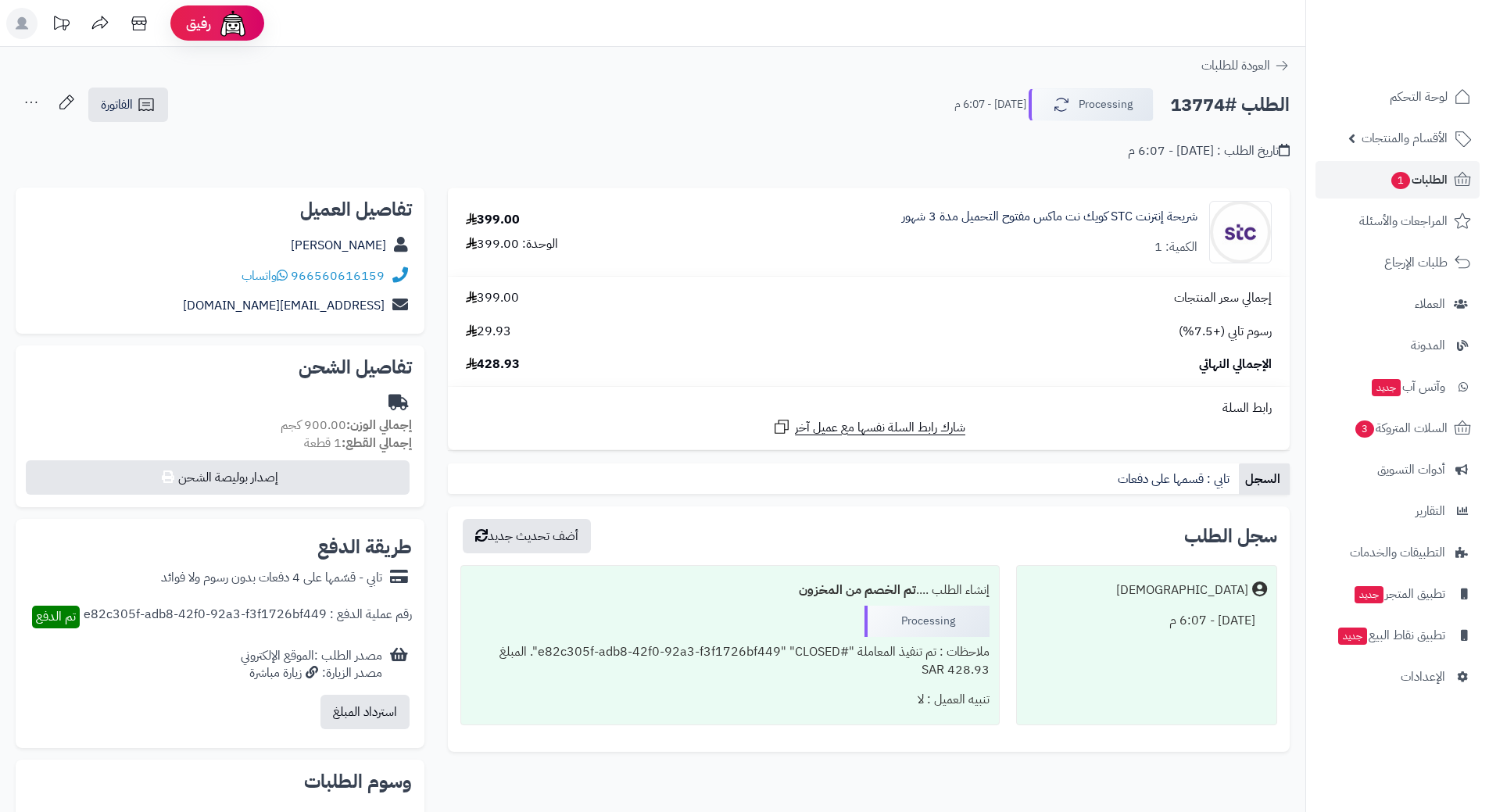
click at [1204, 104] on h2 "الطلب #13774" at bounding box center [1230, 104] width 120 height 32
copy div "الطلب #13774 Processing"
click at [286, 277] on icon at bounding box center [282, 275] width 11 height 12
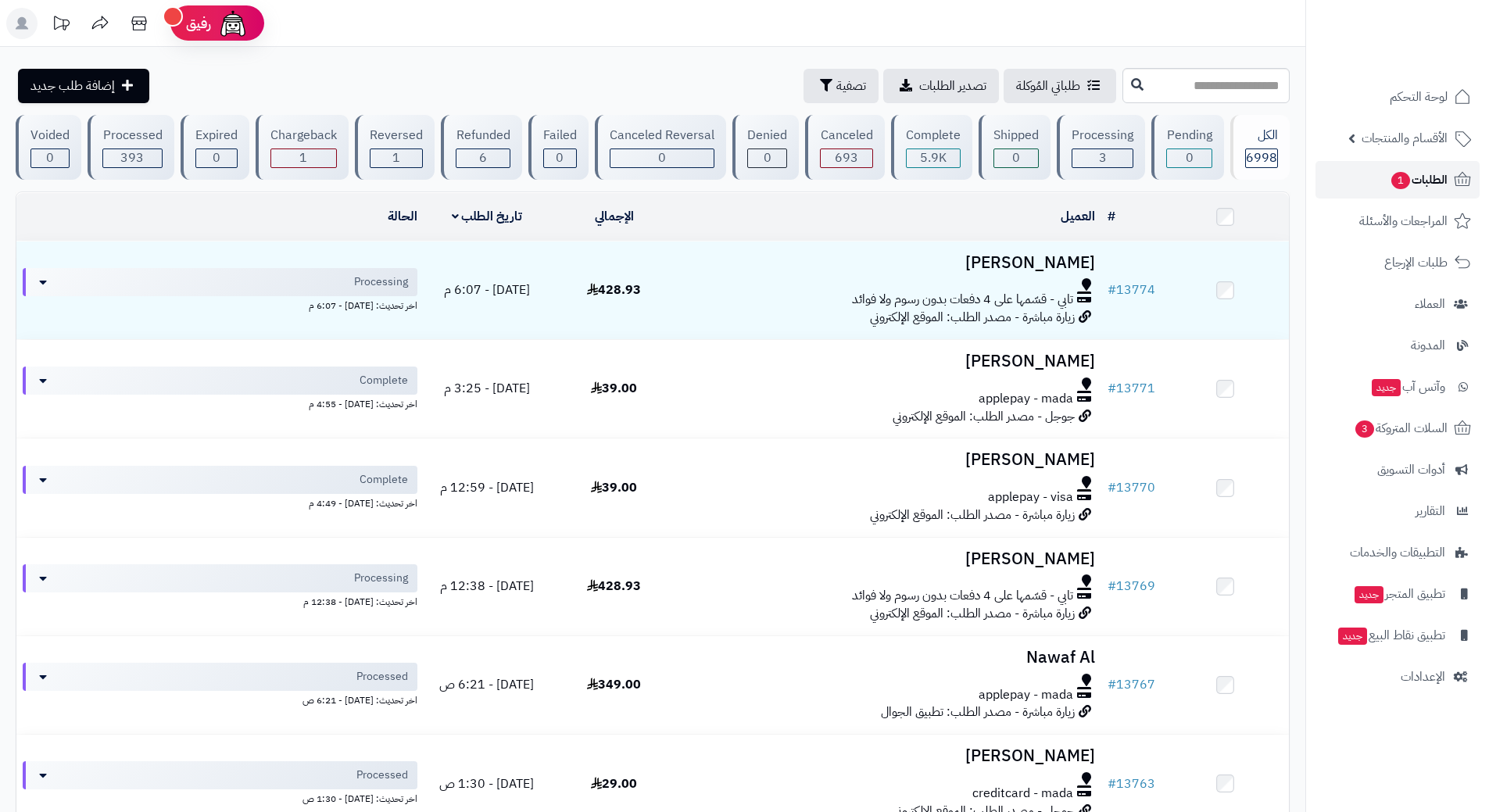
click at [1381, 169] on link "الطلبات 1" at bounding box center [1397, 179] width 164 height 37
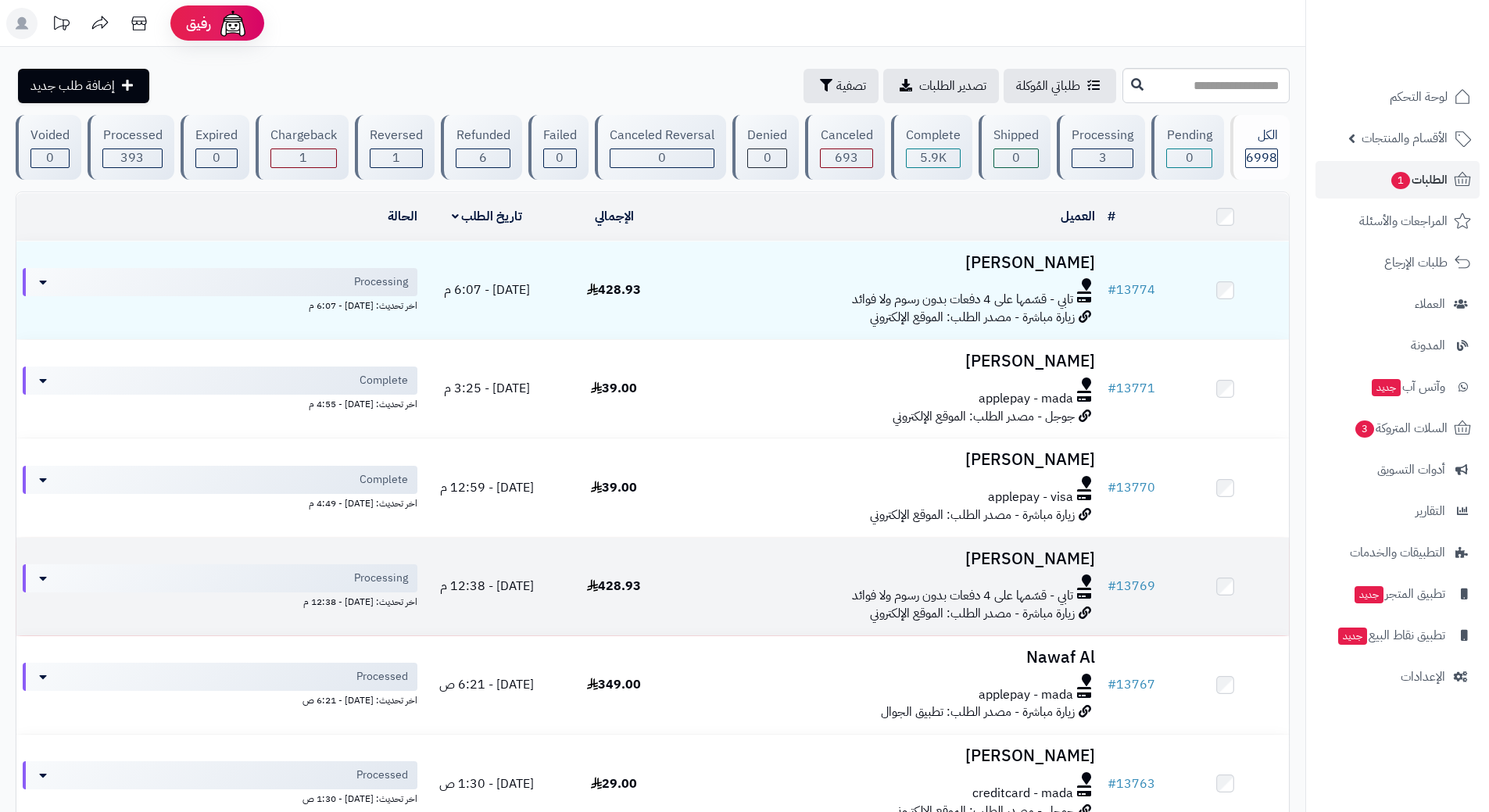
click at [720, 584] on div at bounding box center [890, 580] width 411 height 12
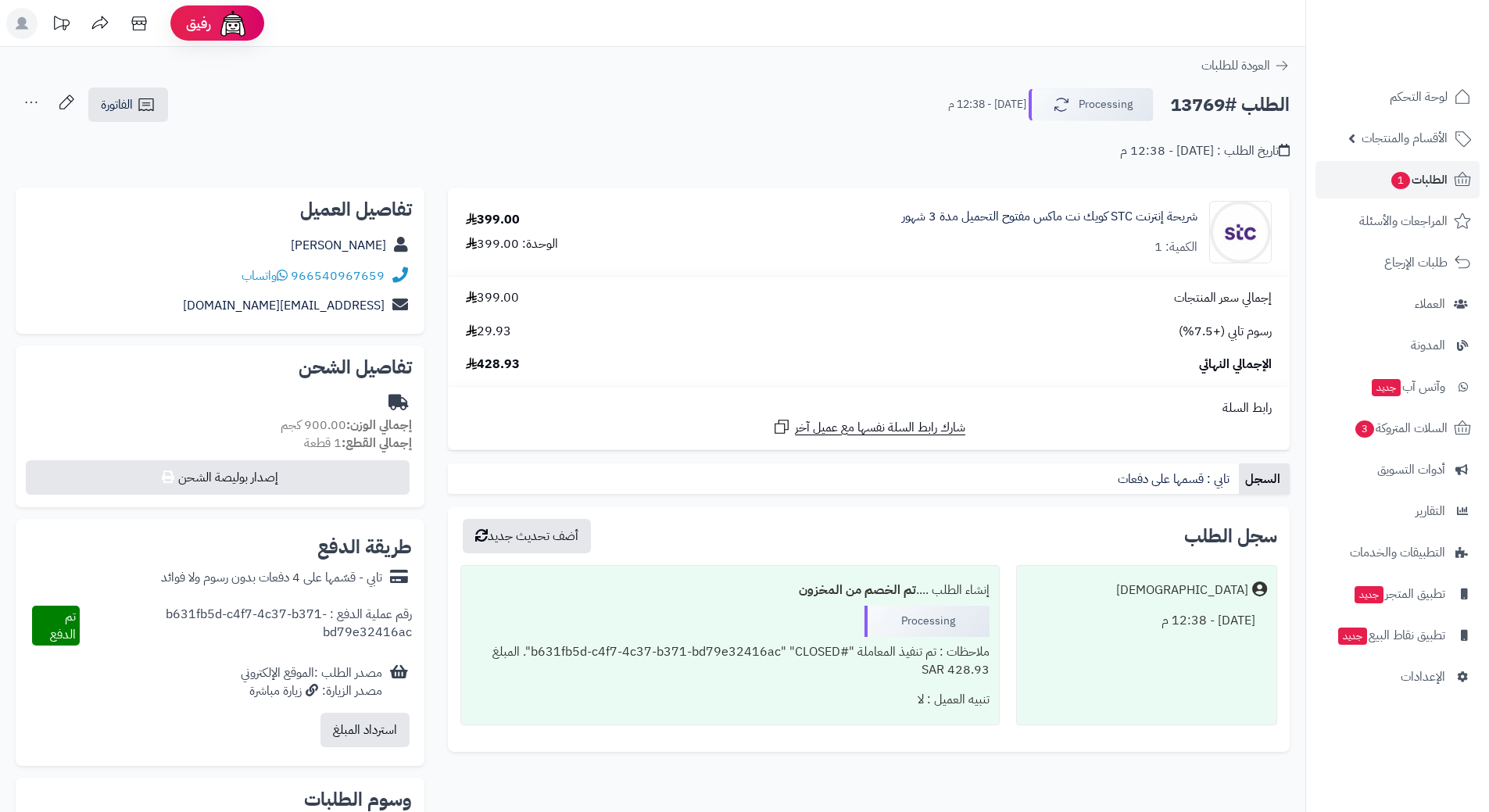
click at [1222, 101] on h2 "الطلب #13769" at bounding box center [1230, 104] width 120 height 32
click at [1222, 102] on h2 "الطلب #13769" at bounding box center [1230, 104] width 120 height 32
copy div "الطلب #13769 Processing"
click at [288, 274] on icon at bounding box center [282, 275] width 11 height 12
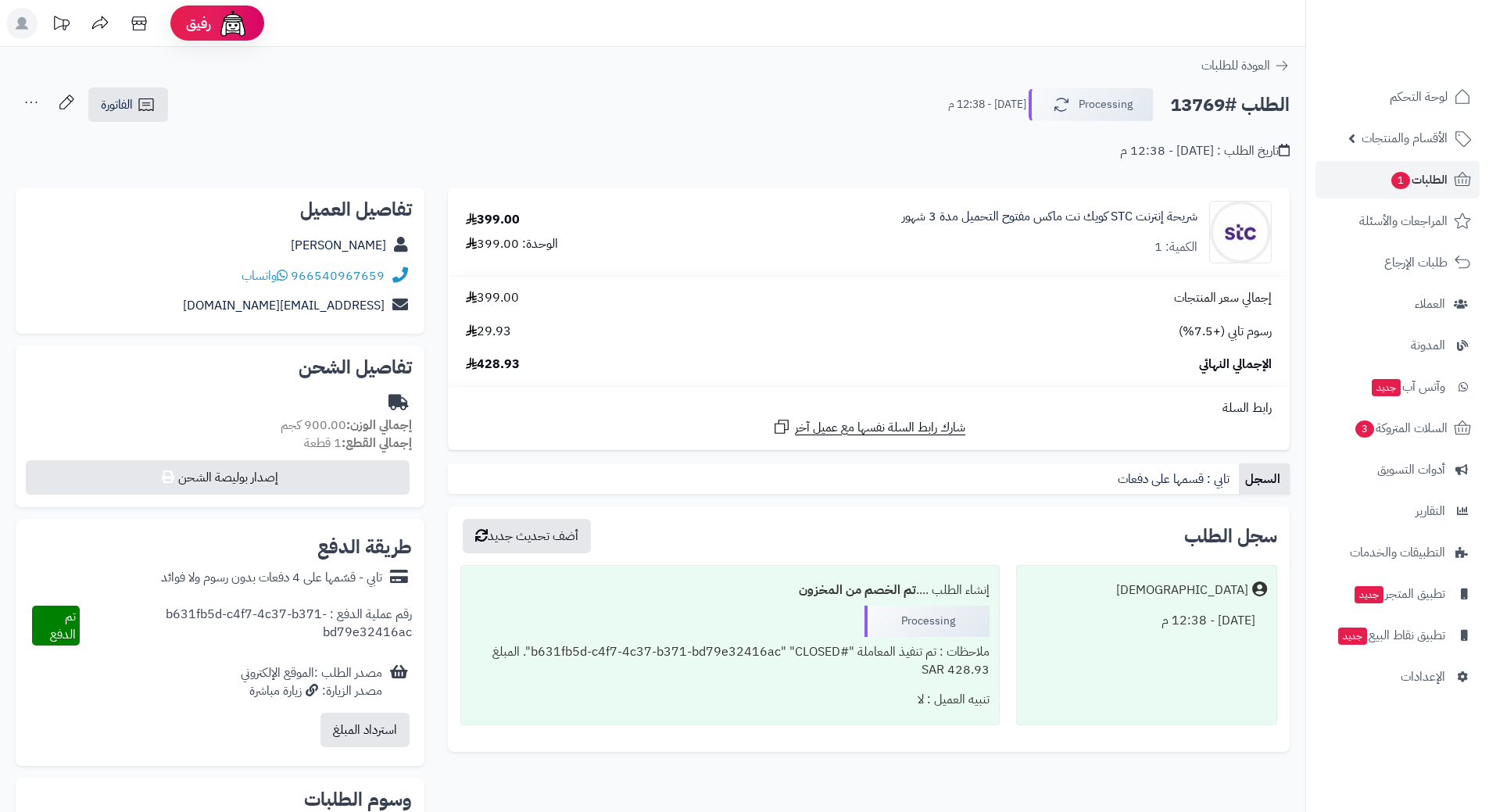
click at [1214, 105] on h2 "الطلب #13769" at bounding box center [1230, 104] width 120 height 32
copy div "الطلب #13769 Processing"
click at [285, 275] on icon at bounding box center [282, 275] width 11 height 12
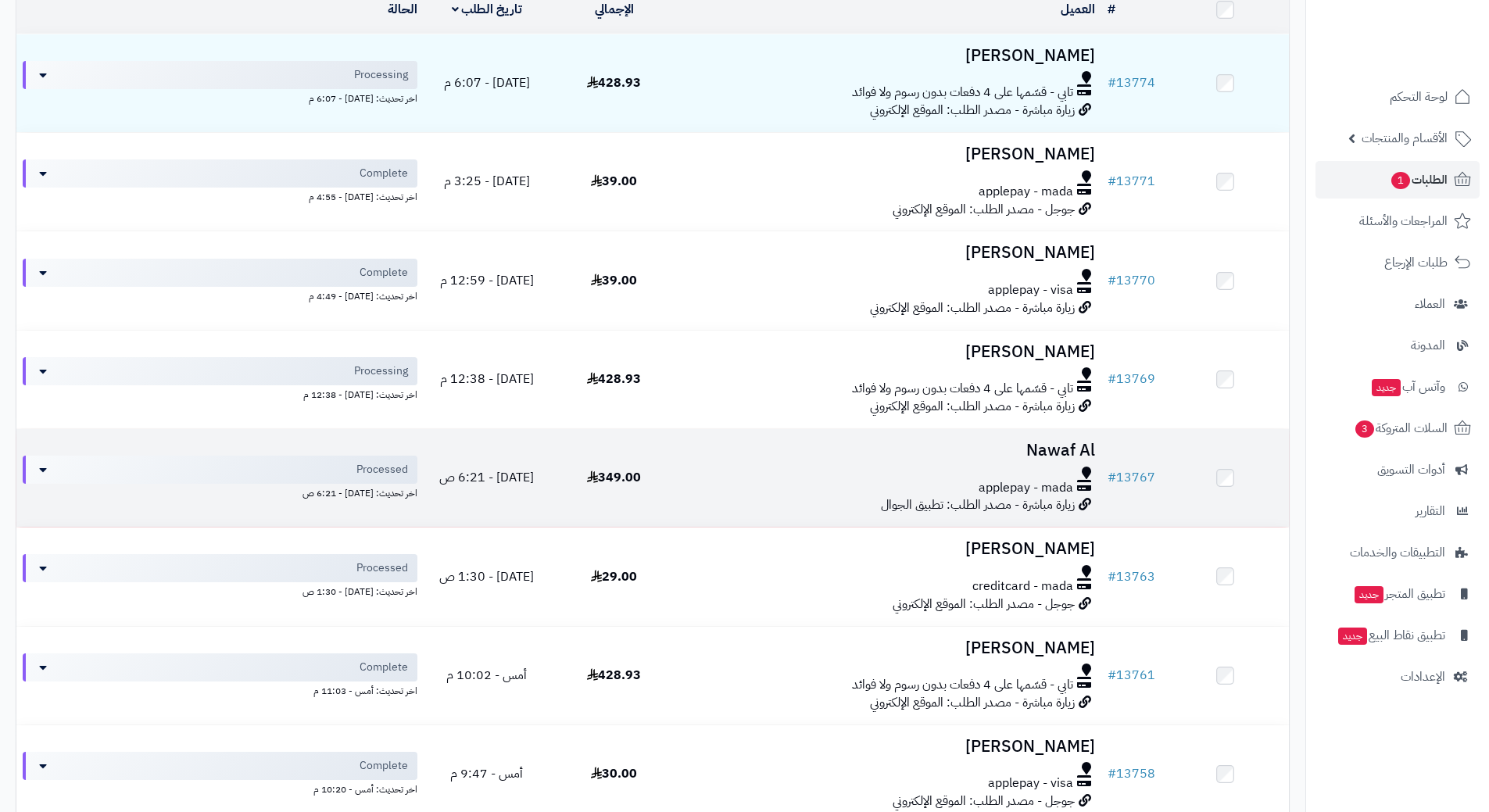
scroll to position [235, 0]
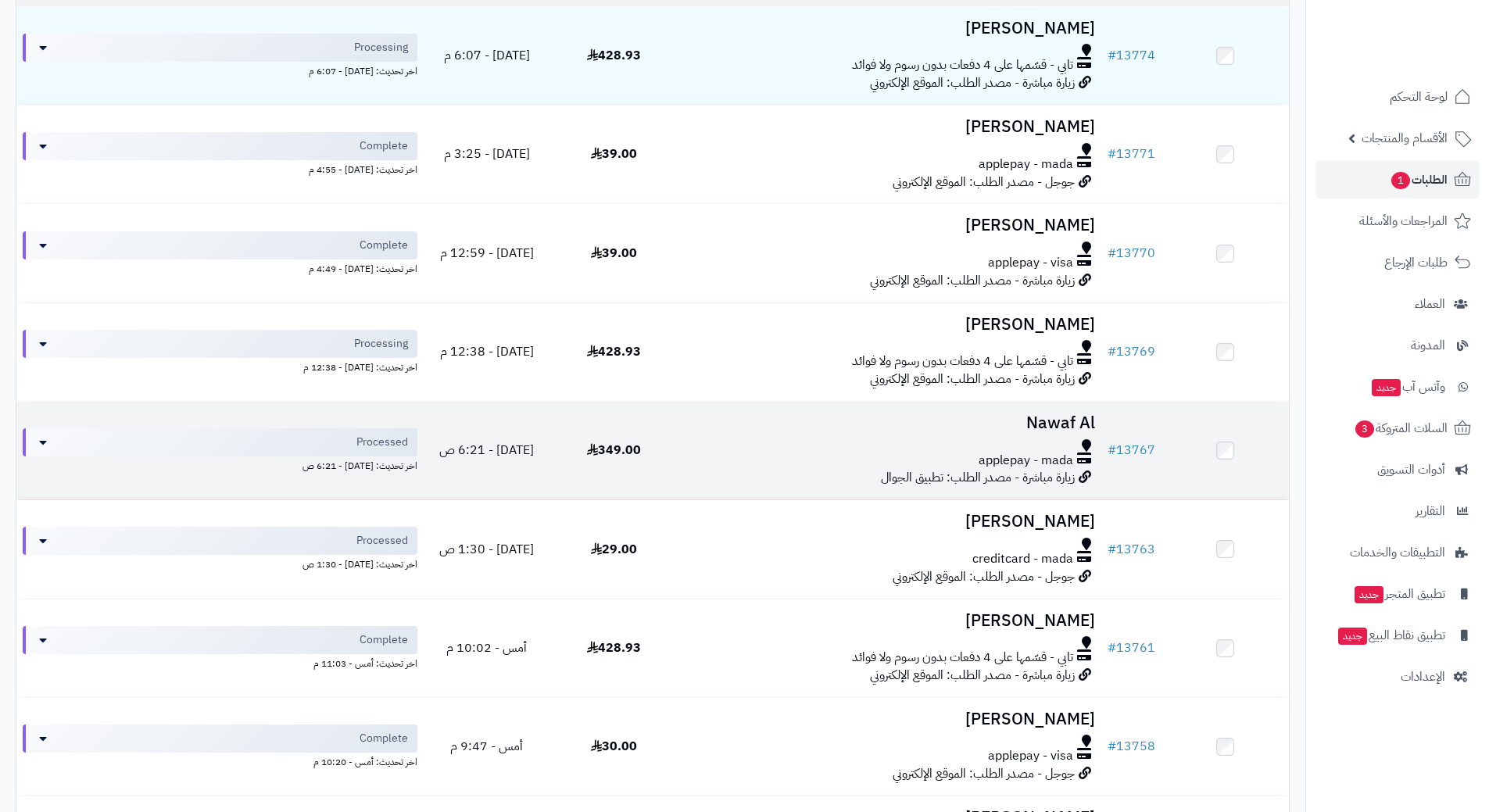
click at [684, 443] on td "Nawaf Al applepay - mada زيارة مباشرة - مصدر الطلب: تطبيق الجوال" at bounding box center [890, 451] width 424 height 98
click at [697, 452] on div "applepay - mada" at bounding box center [890, 460] width 411 height 18
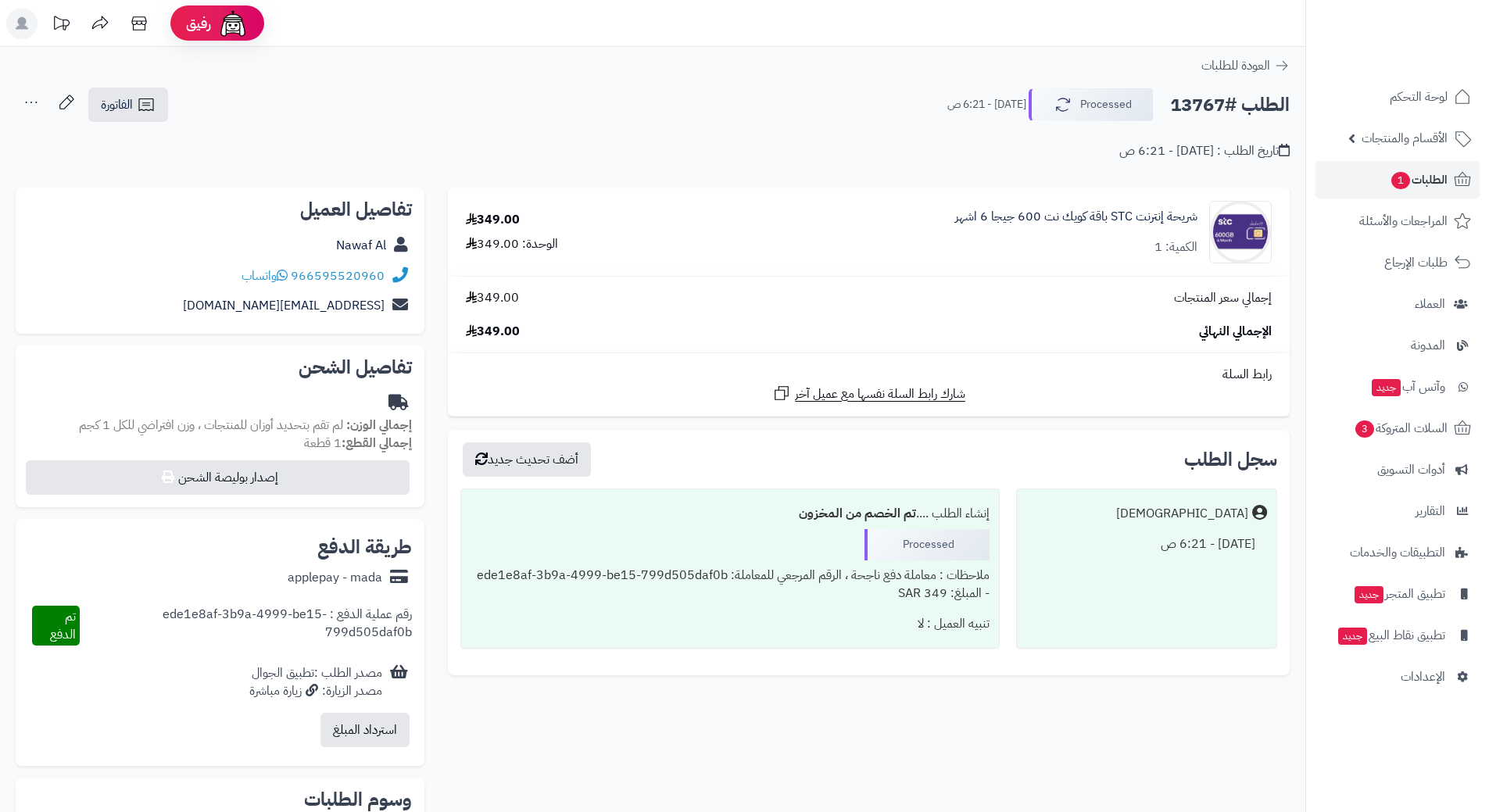
drag, startPoint x: 0, startPoint y: 0, endPoint x: 1221, endPoint y: 110, distance: 1225.9
click at [1221, 110] on h2 "الطلب #13767" at bounding box center [1230, 104] width 120 height 32
click at [1221, 108] on h2 "الطلب #13767" at bounding box center [1230, 104] width 120 height 32
copy div "الطلب #13767 Processed"
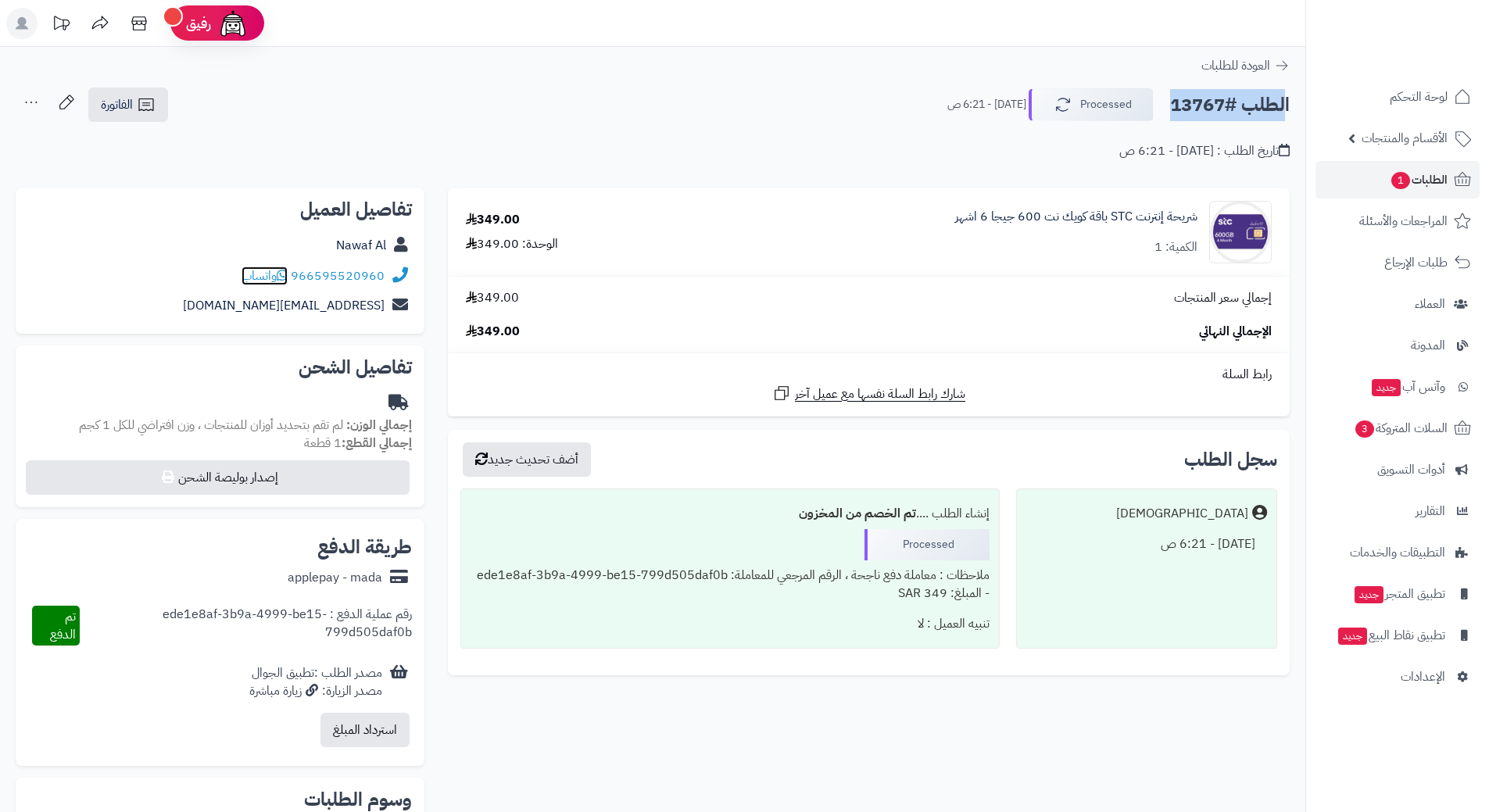
click at [288, 270] on icon at bounding box center [282, 275] width 11 height 12
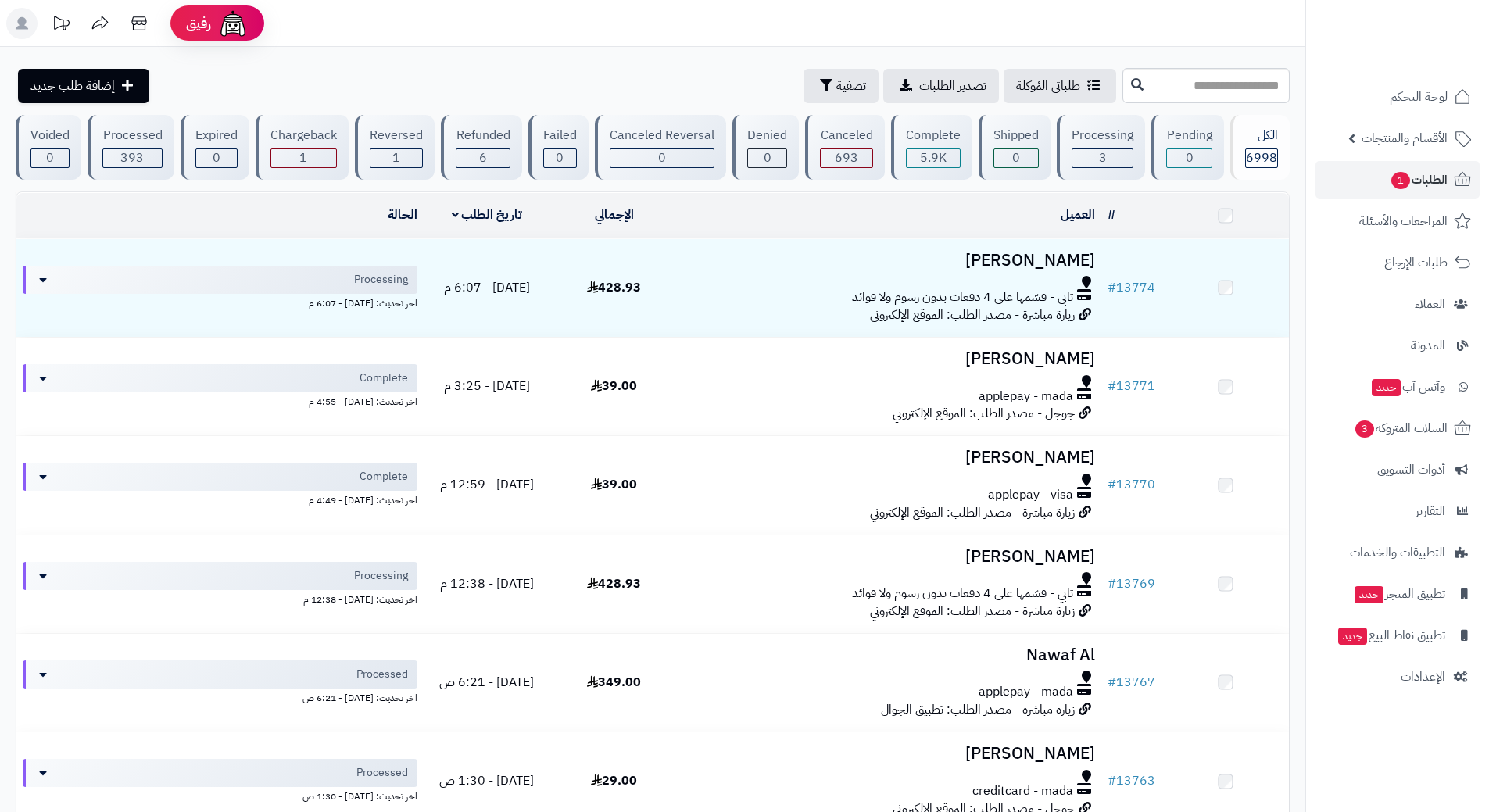
scroll to position [235, 0]
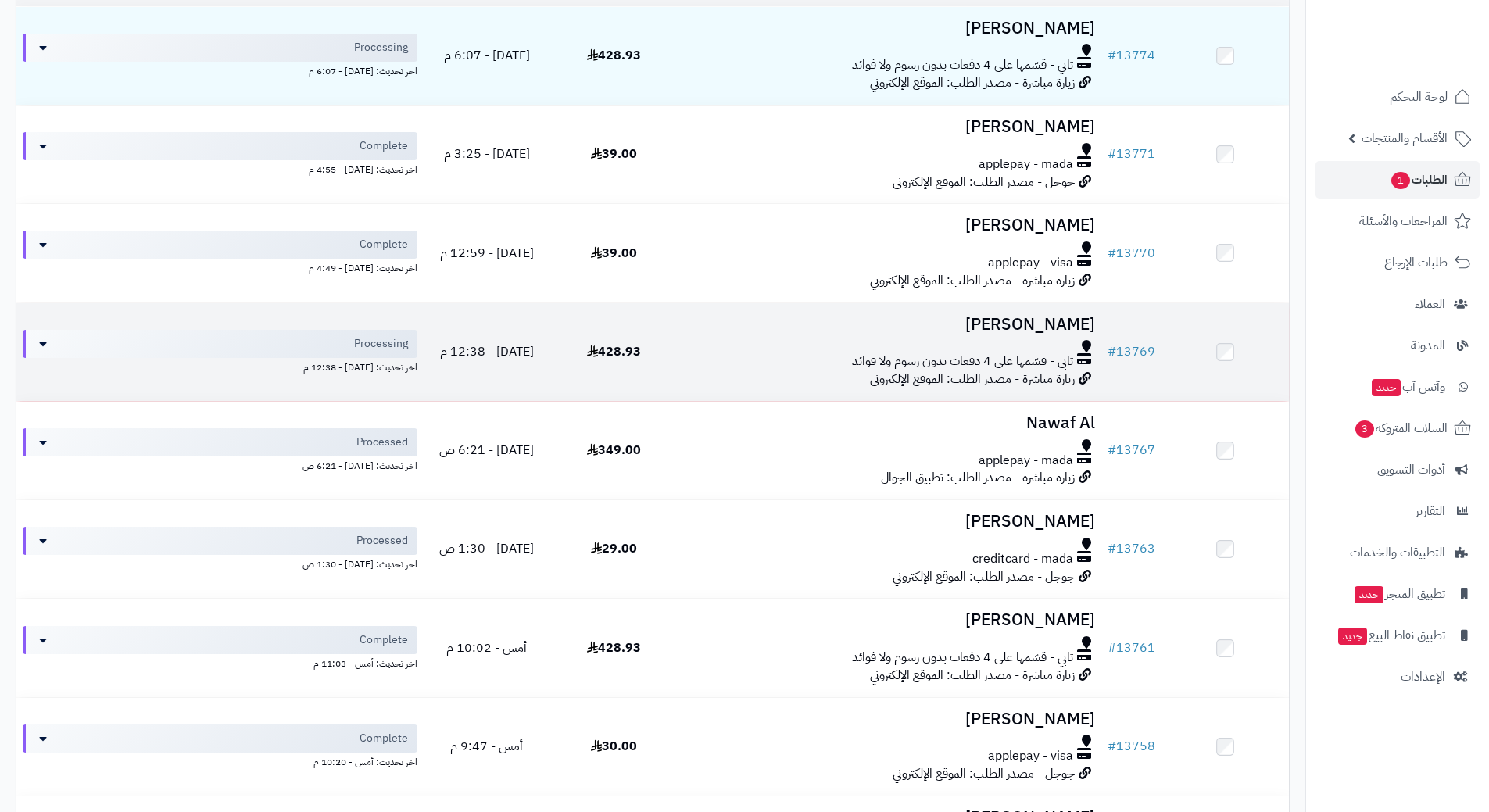
click at [709, 336] on td "علي حسين تابي - قسّمها على 4 دفعات بدون رسوم ولا فوائد زيارة مباشرة - مصدر الطل…" at bounding box center [890, 352] width 424 height 98
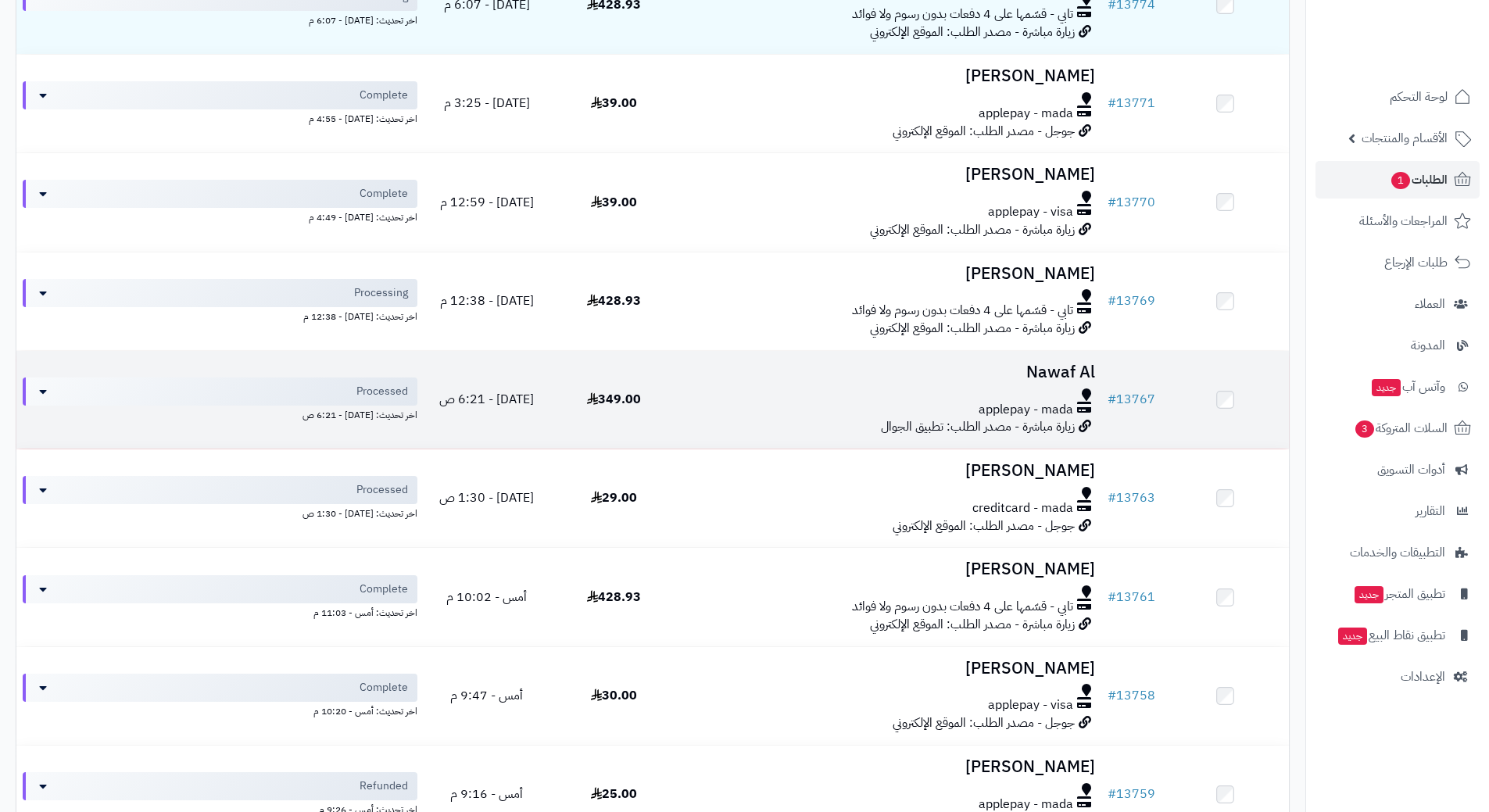
scroll to position [313, 0]
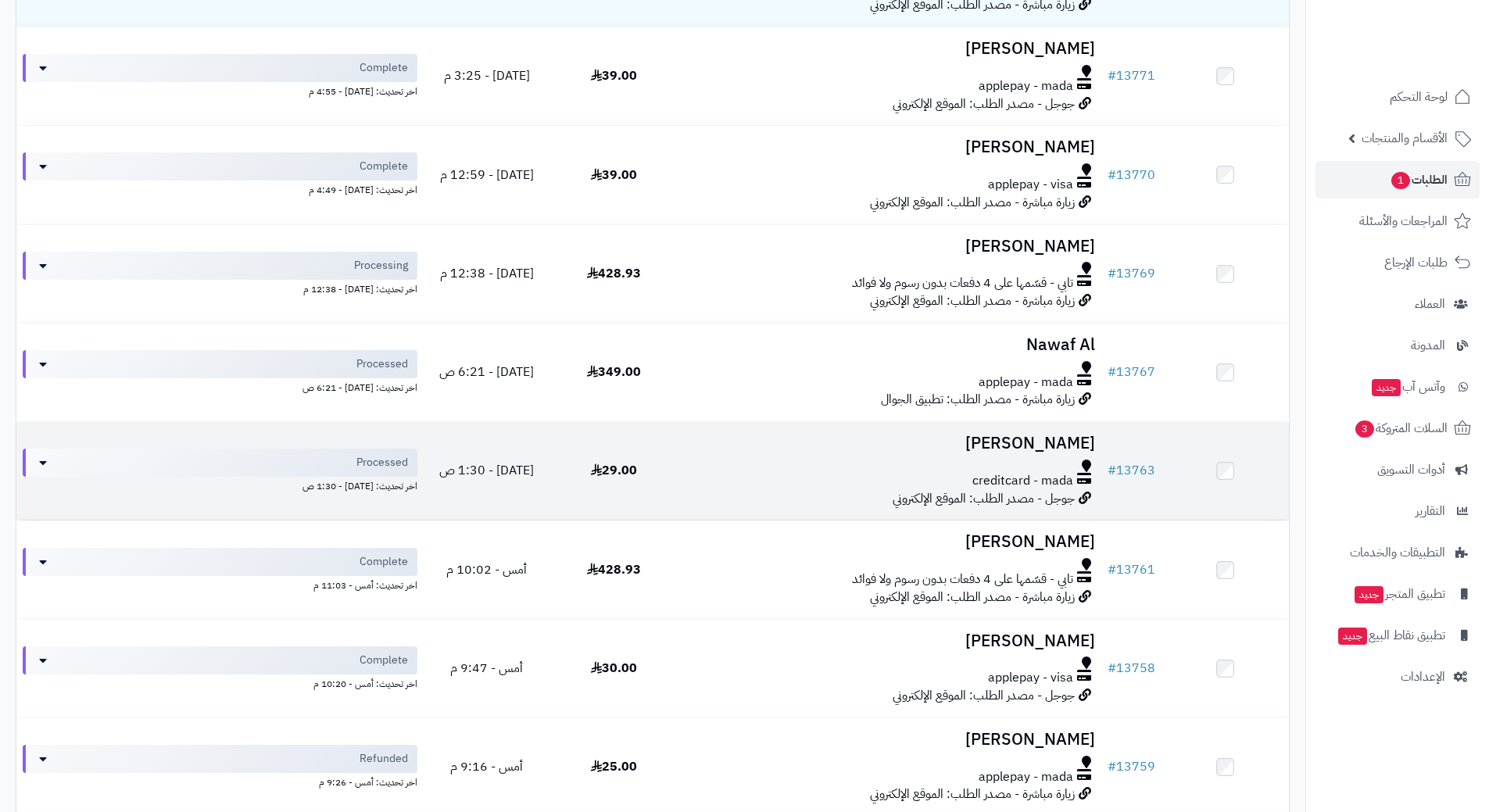
click at [743, 473] on div "creditcard - mada" at bounding box center [890, 481] width 411 height 18
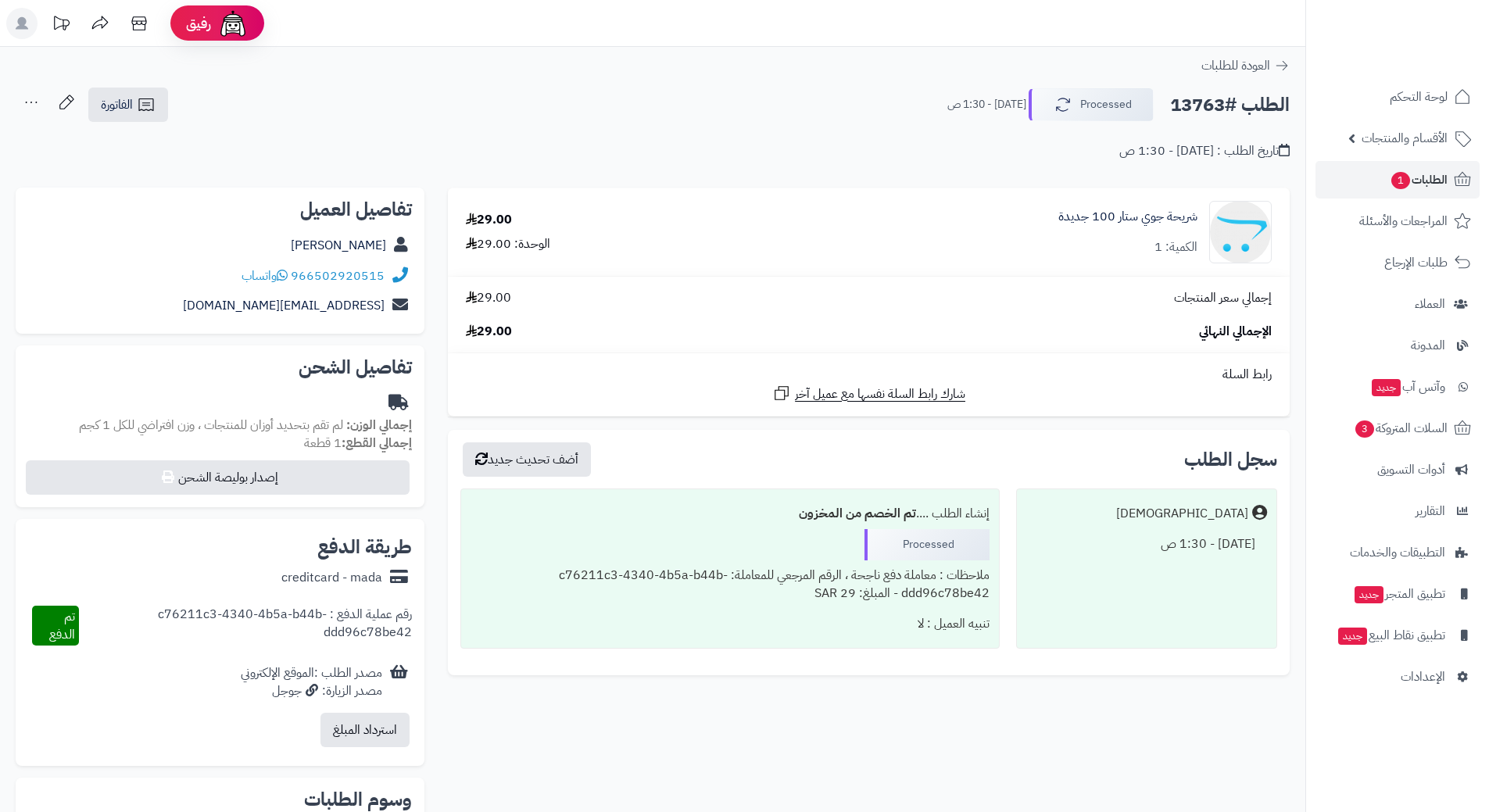
click at [1240, 103] on h2 "الطلب #13763" at bounding box center [1230, 104] width 120 height 32
copy div "الطلب #13763 Processed"
click at [284, 273] on icon at bounding box center [282, 275] width 11 height 12
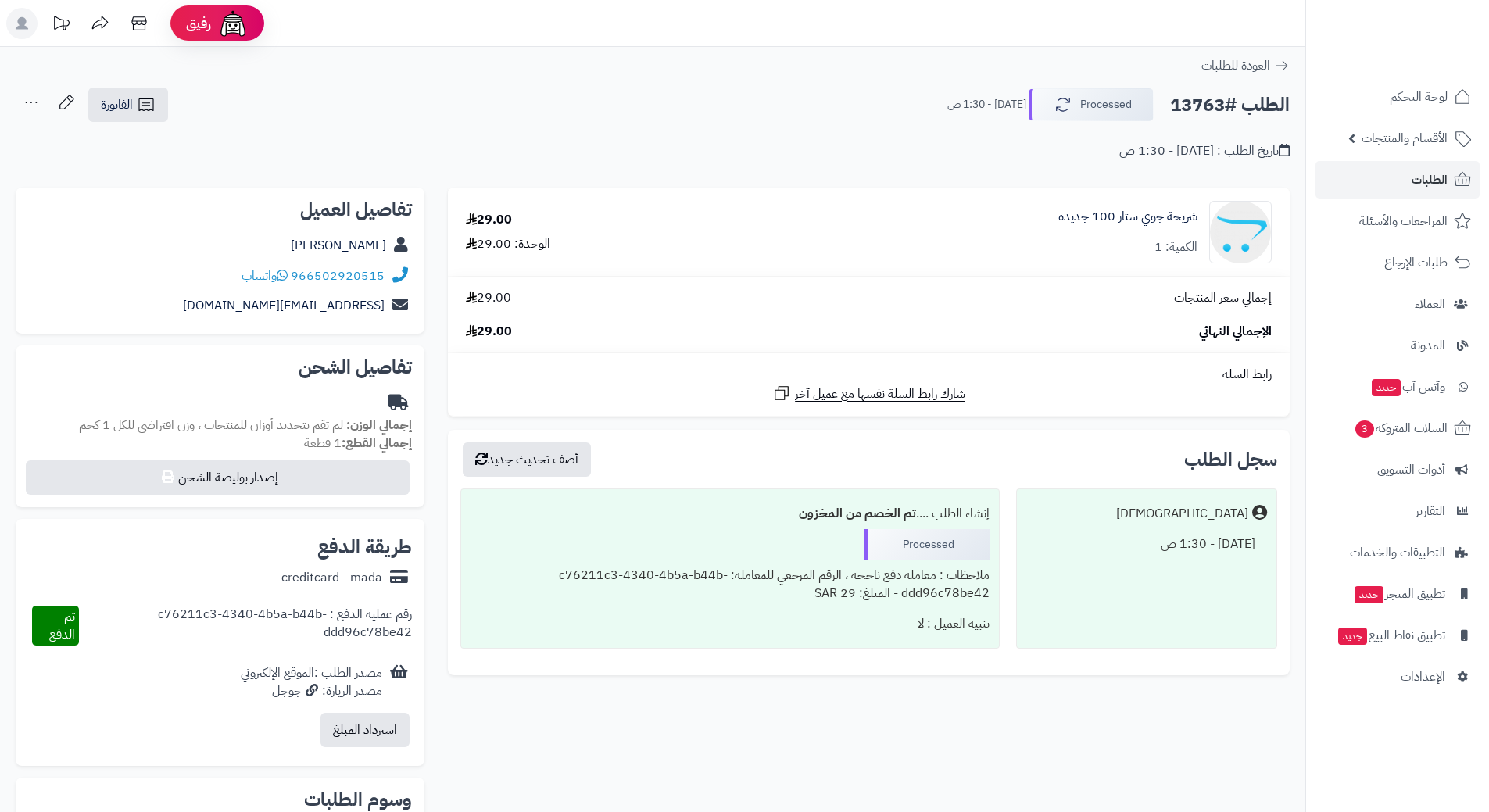
click at [1239, 103] on h2 "الطلب #13763" at bounding box center [1230, 104] width 120 height 32
click at [1240, 103] on h2 "الطلب #13763" at bounding box center [1230, 104] width 120 height 32
click at [1245, 102] on h2 "الطلب #13763" at bounding box center [1230, 104] width 120 height 32
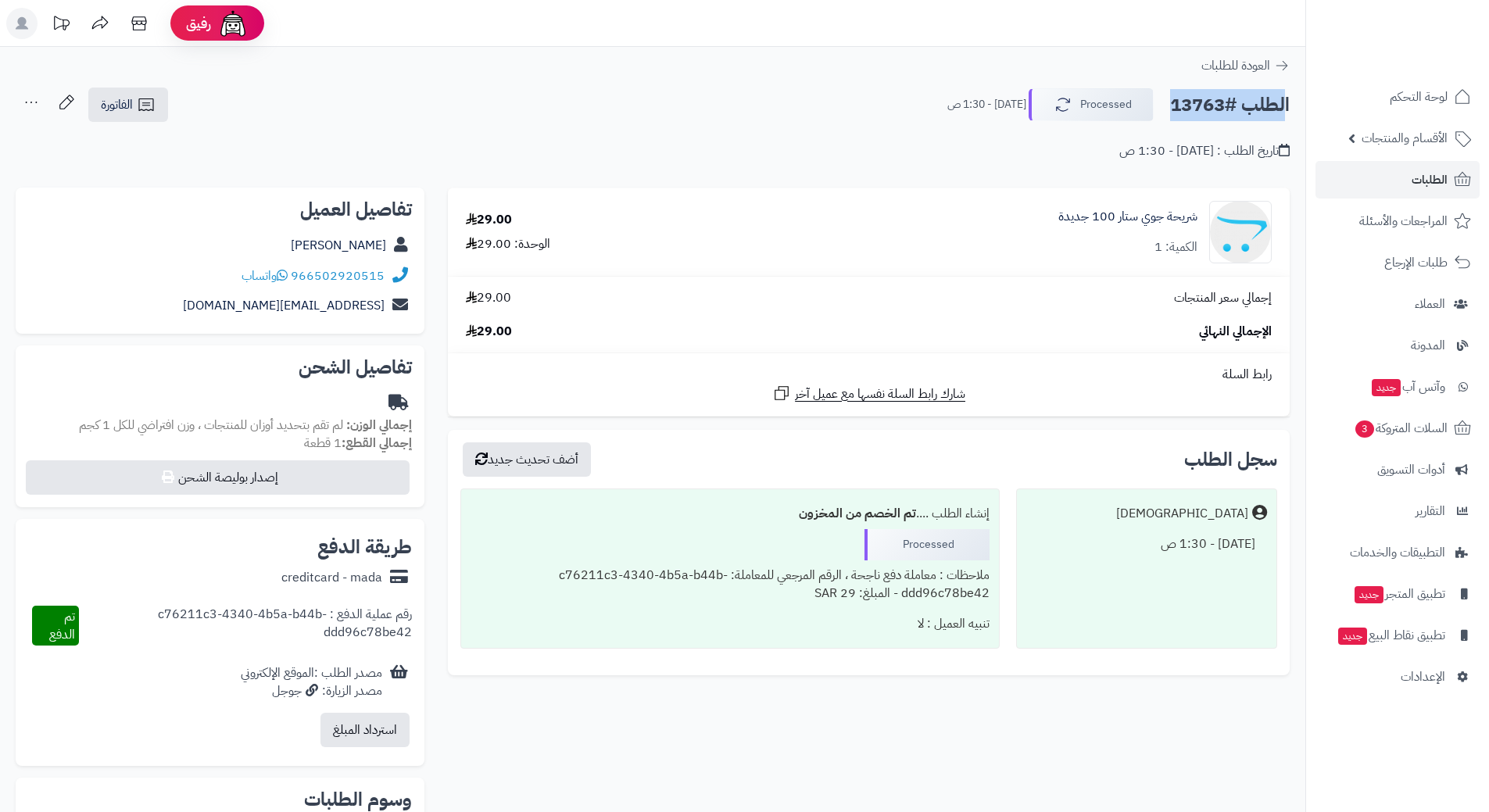
copy div "الطلب #13763 Processed"
click at [287, 273] on icon at bounding box center [282, 275] width 11 height 12
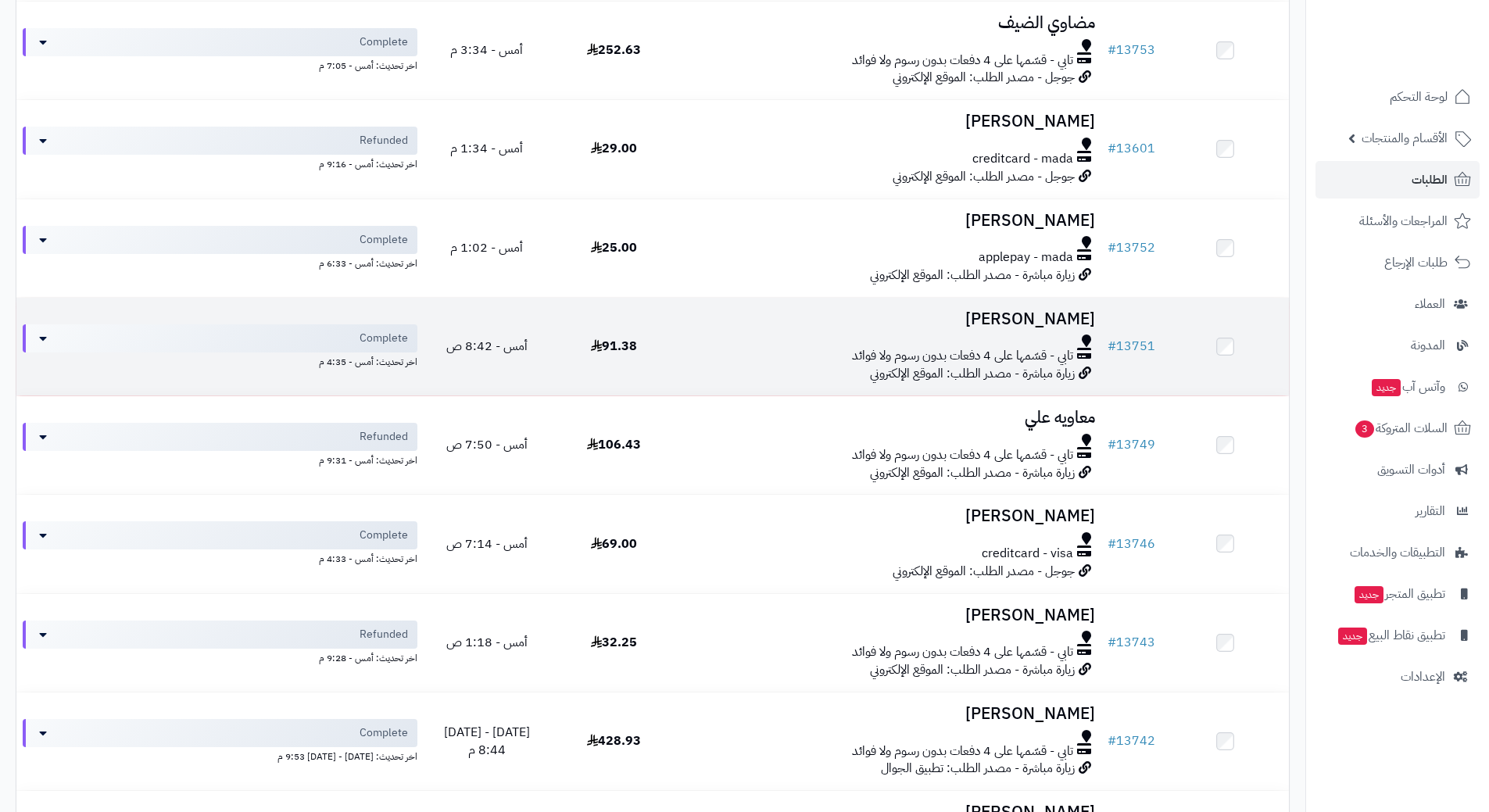
scroll to position [1329, 0]
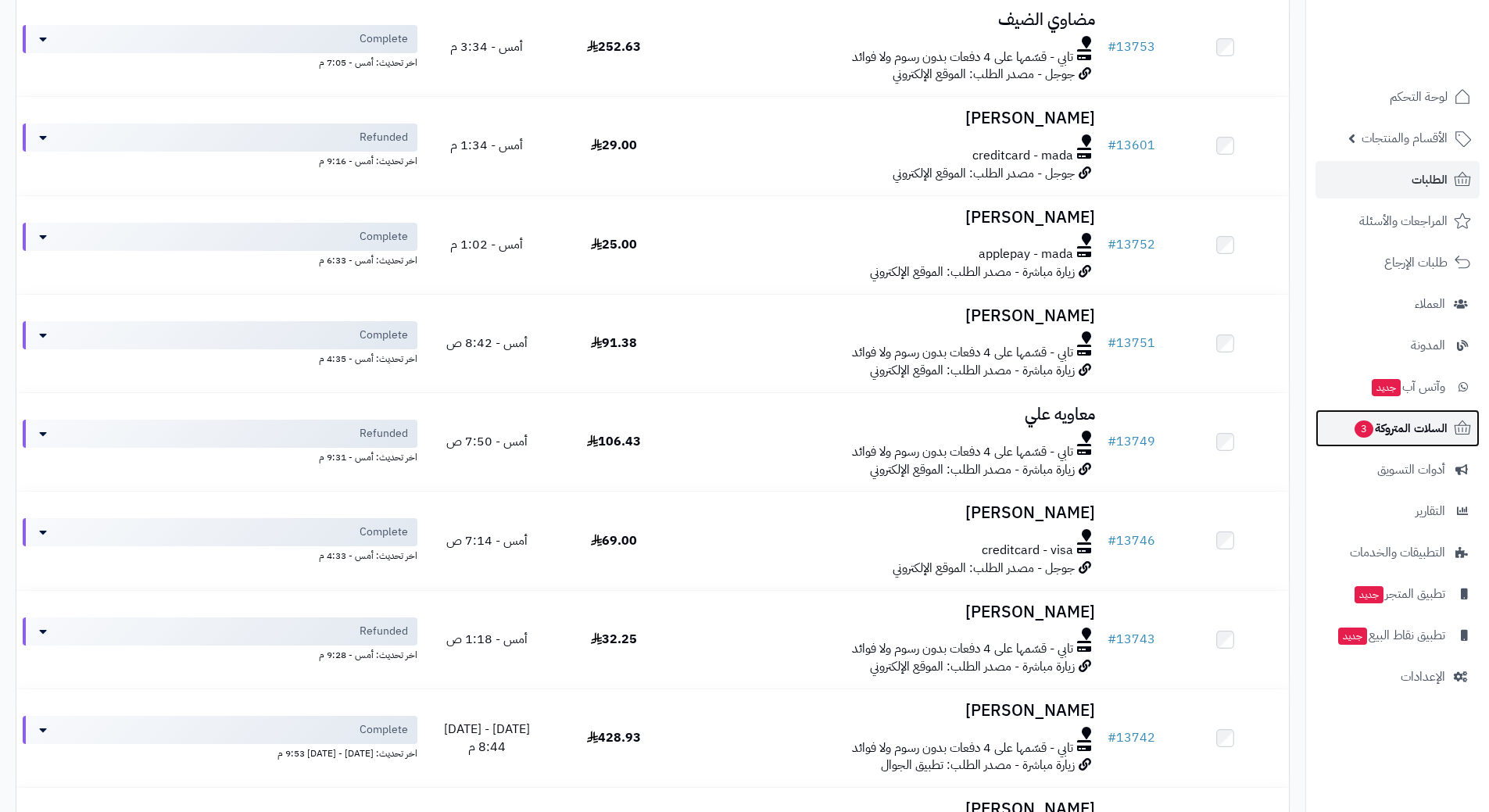
click at [1331, 429] on link "السلات المتروكة 3" at bounding box center [1397, 428] width 164 height 37
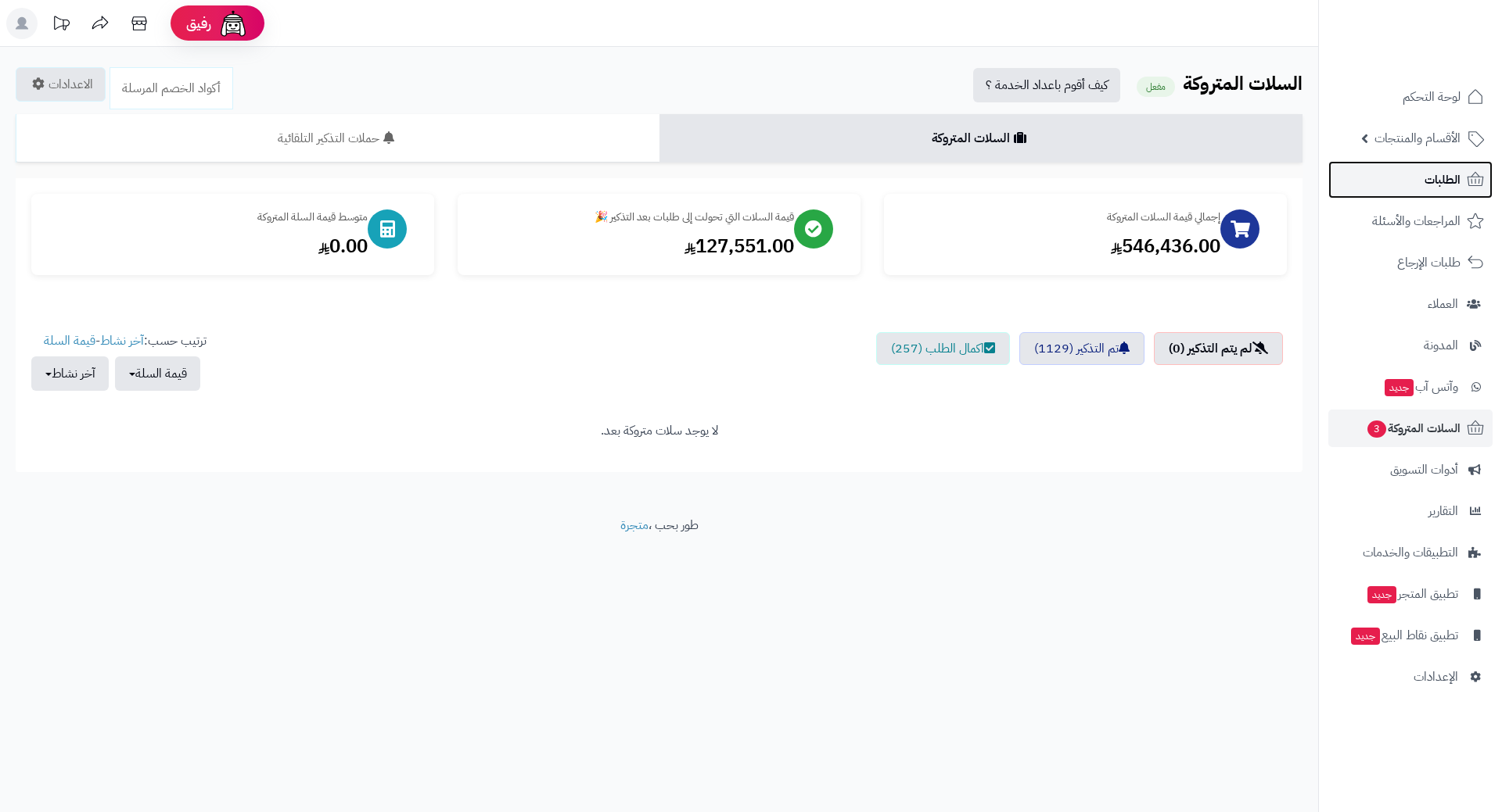
click at [1388, 177] on link "الطلبات" at bounding box center [1410, 179] width 164 height 37
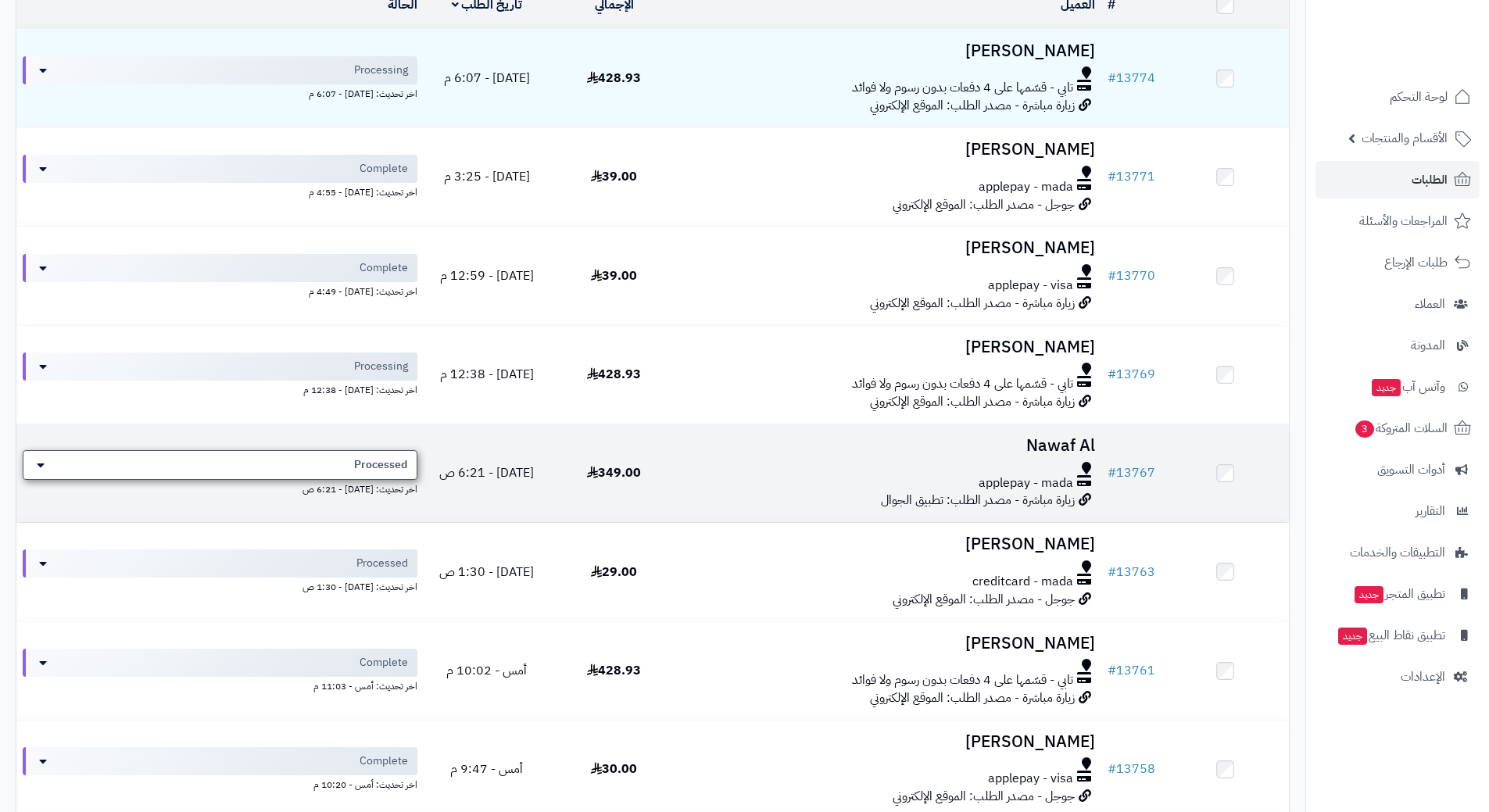
scroll to position [235, 0]
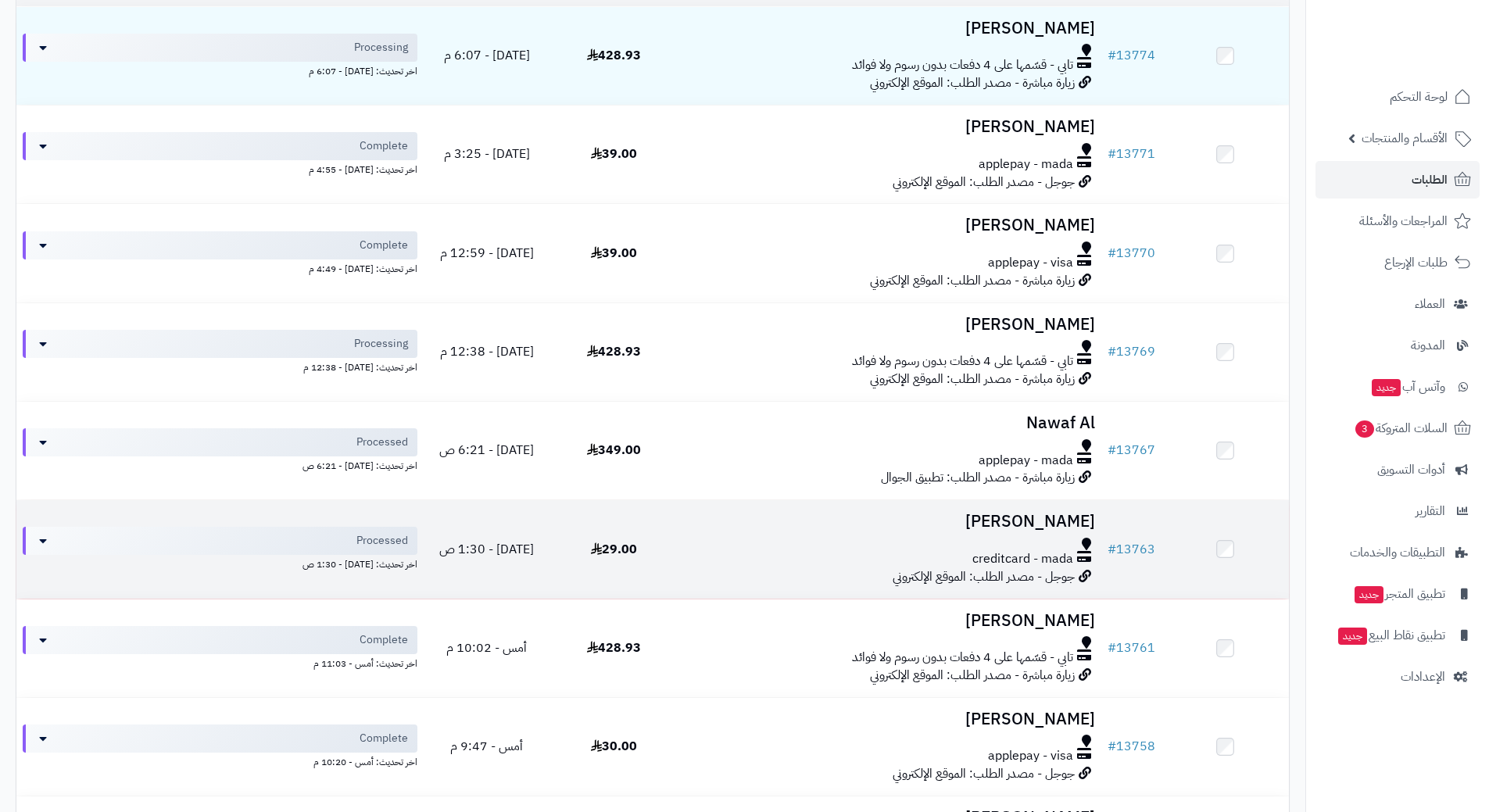
click at [692, 545] on div at bounding box center [890, 544] width 411 height 12
click at [690, 550] on div "creditcard - mada" at bounding box center [890, 559] width 411 height 18
click at [674, 548] on td "29.00" at bounding box center [614, 549] width 128 height 98
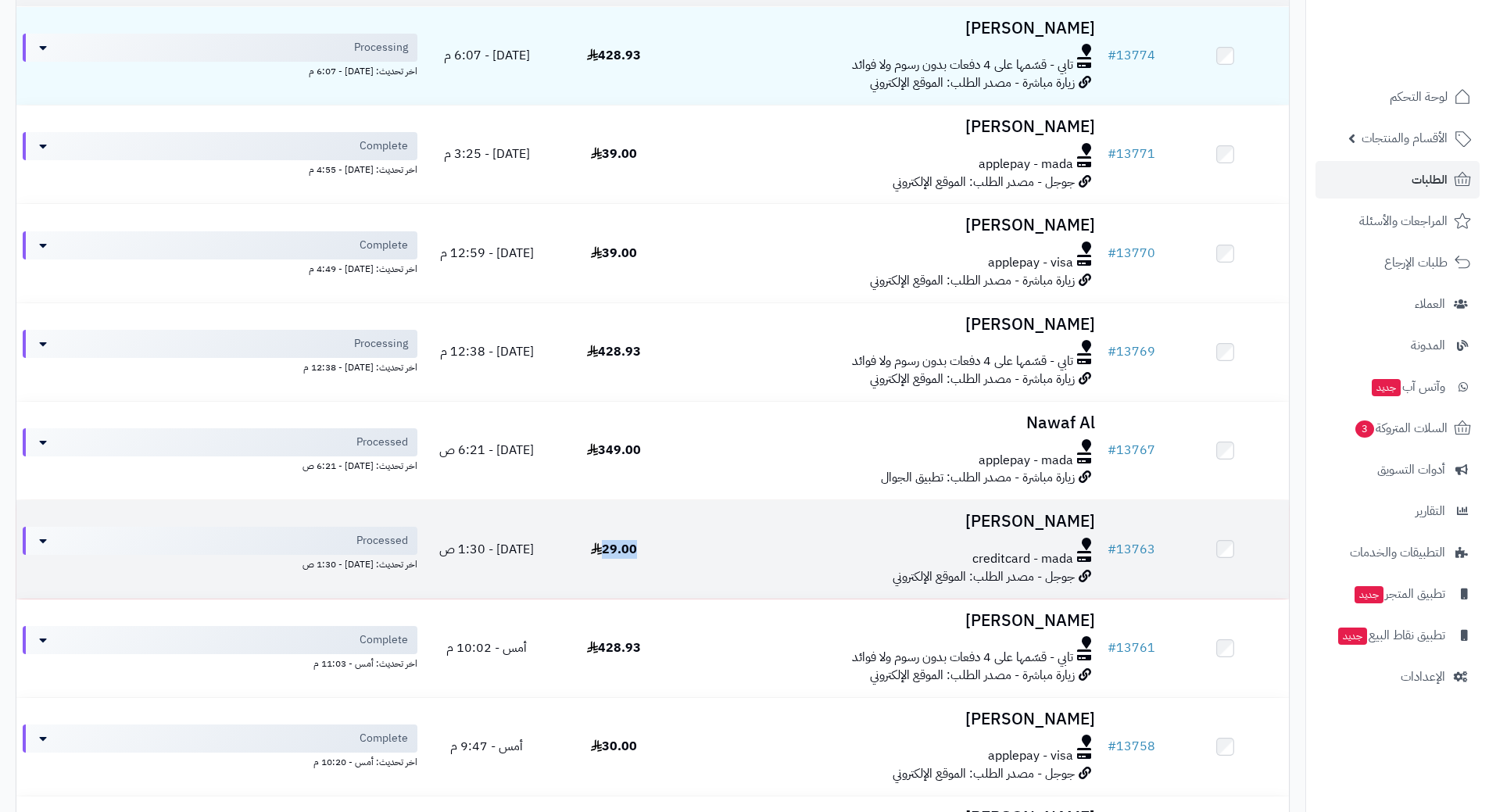
click at [674, 552] on td "29.00" at bounding box center [614, 549] width 128 height 98
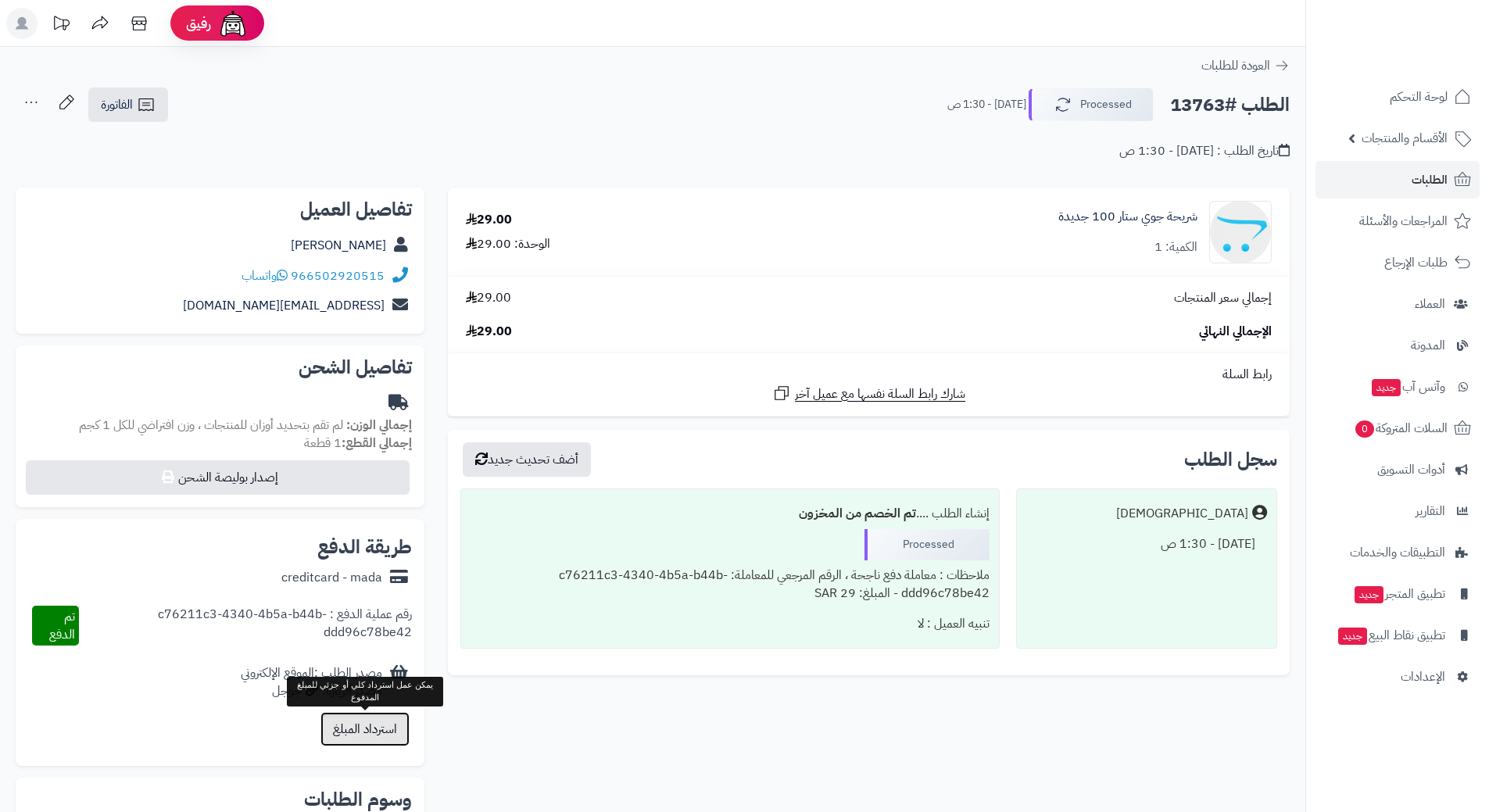
click at [353, 727] on button "استرداد المبلغ" at bounding box center [364, 730] width 89 height 35
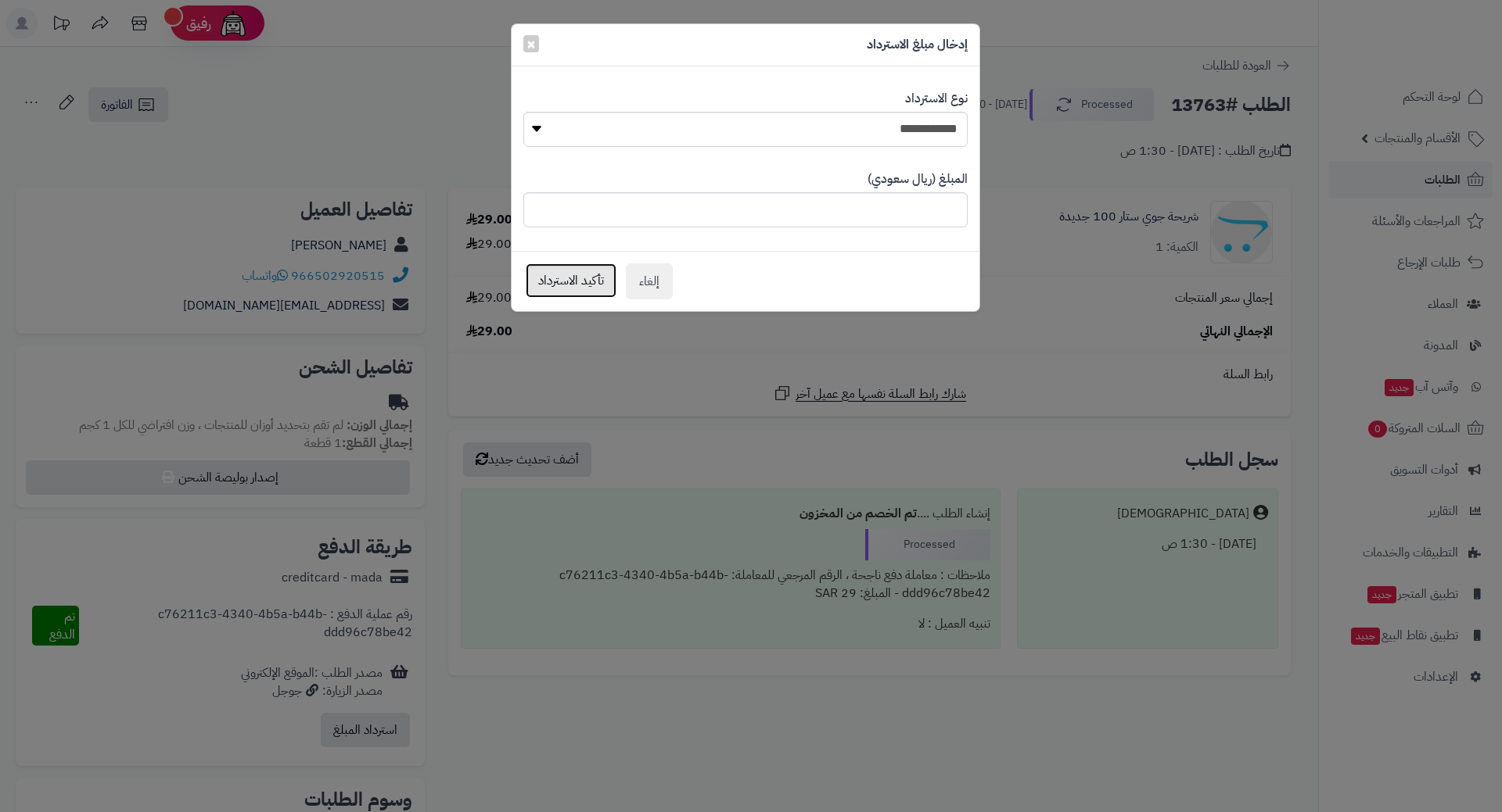
click at [551, 273] on button "تأكيد الاسترداد" at bounding box center [571, 281] width 91 height 35
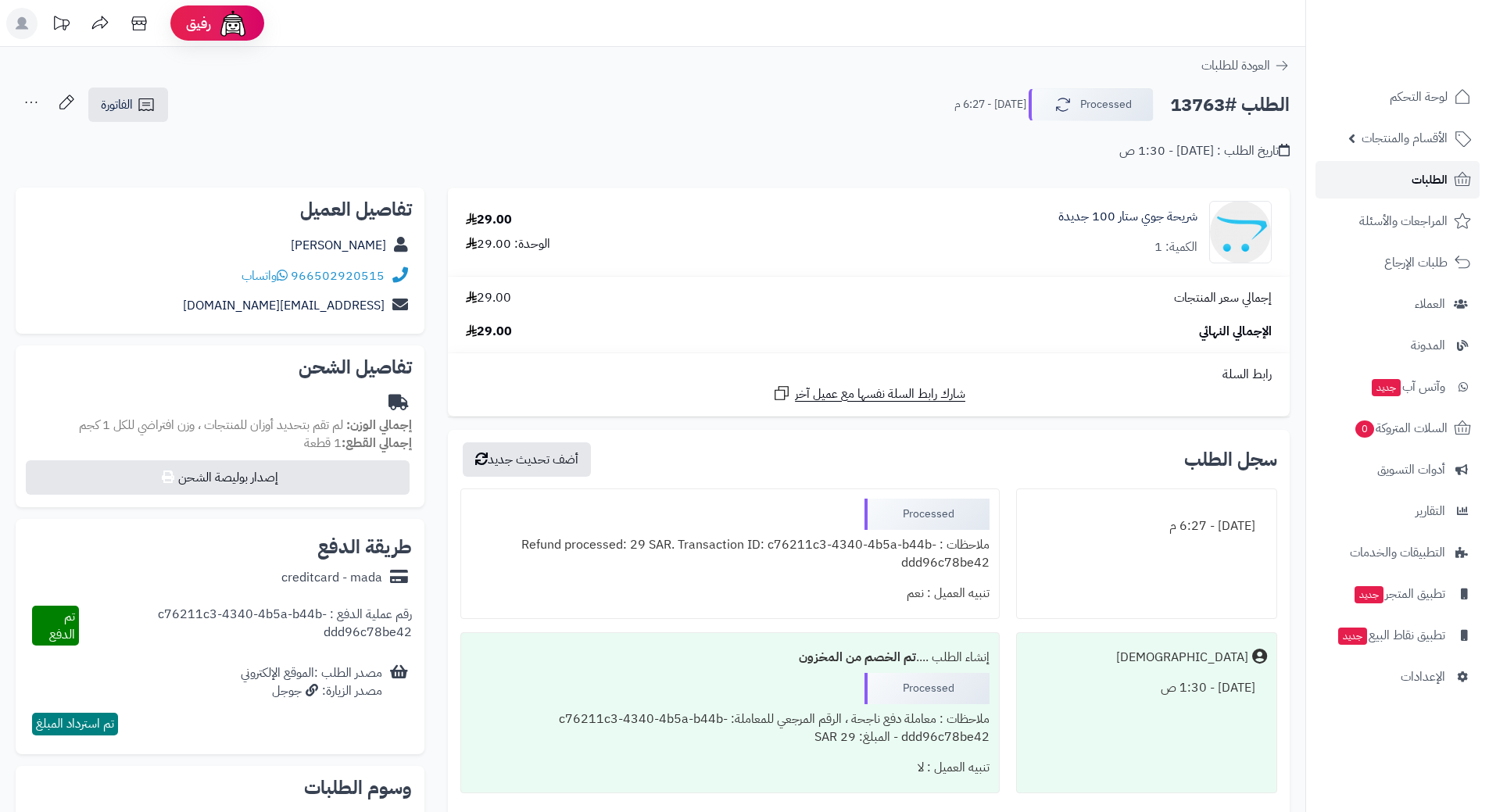
click at [1417, 181] on span "الطلبات" at bounding box center [1431, 179] width 36 height 22
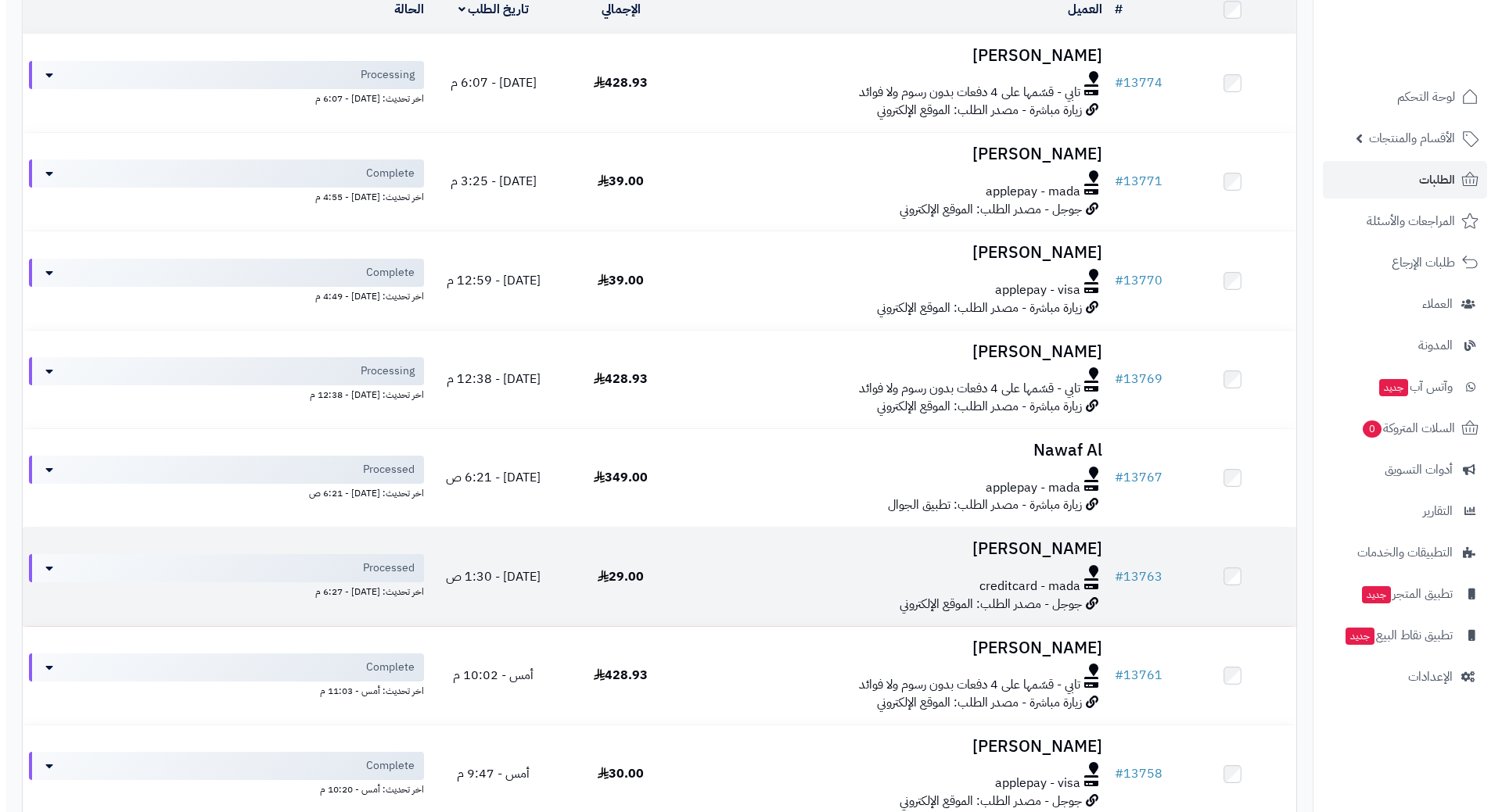
scroll to position [235, 0]
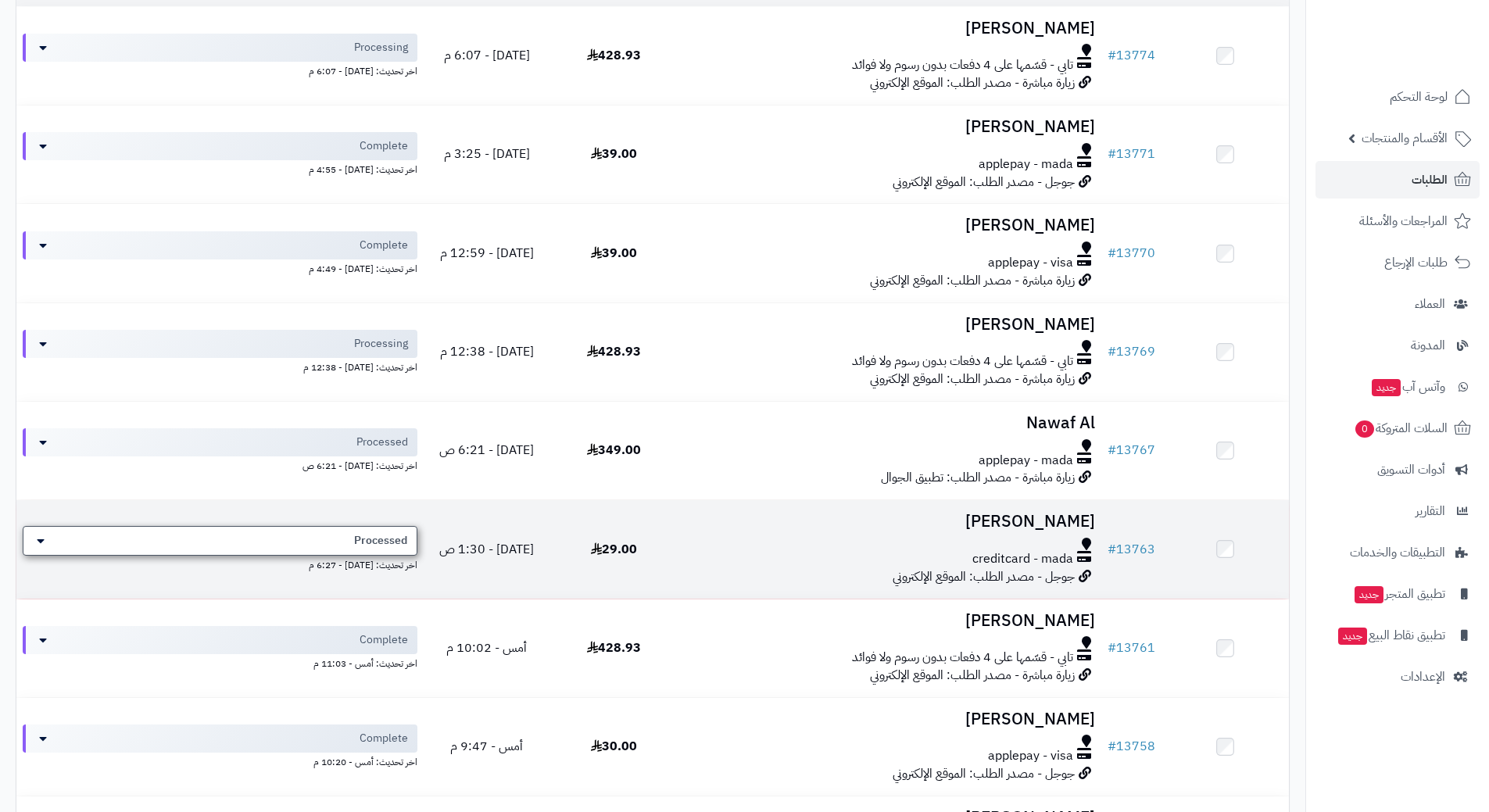
click at [392, 534] on span "Processed" at bounding box center [380, 541] width 53 height 15
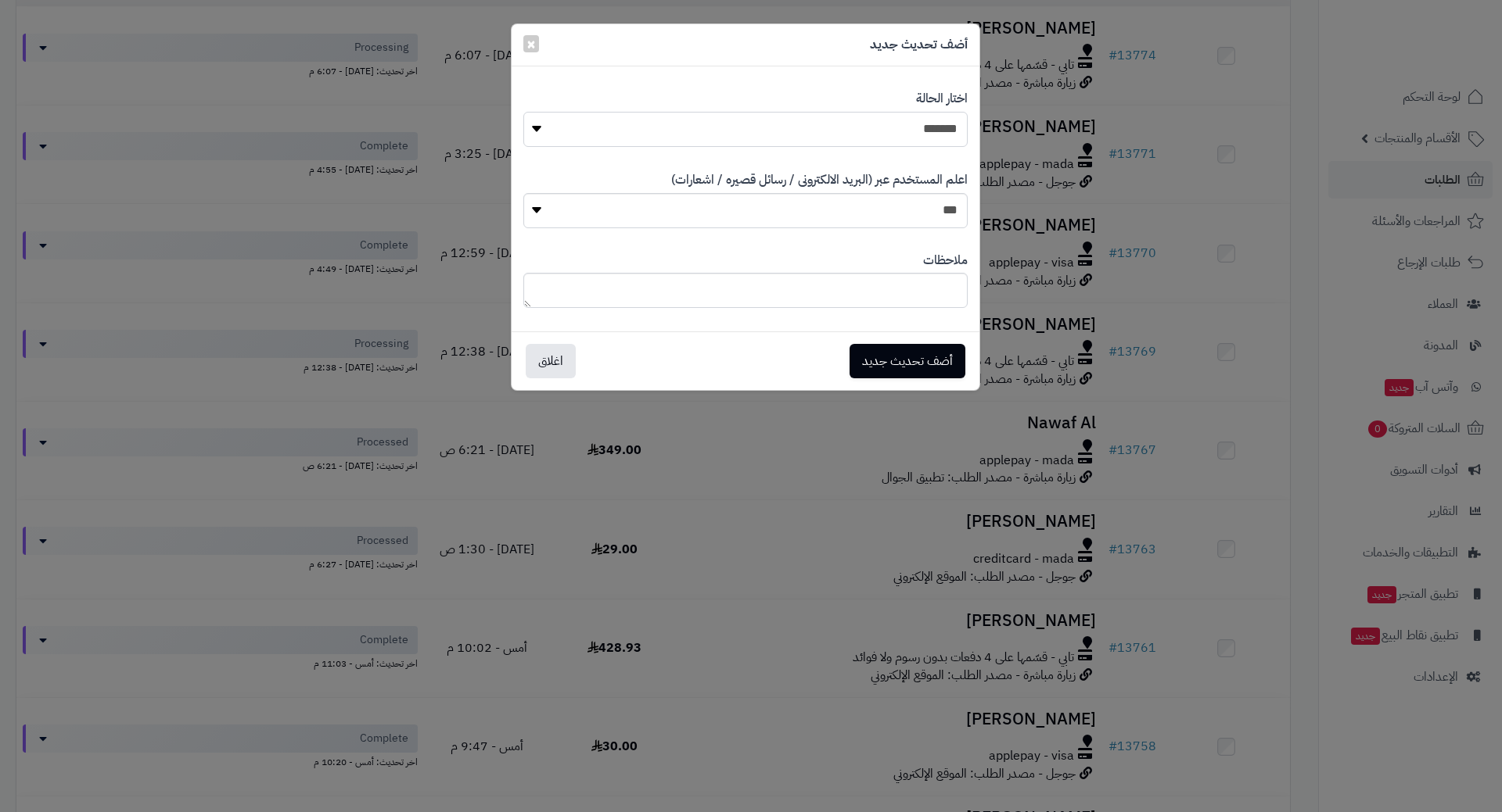
click at [786, 122] on select "**********" at bounding box center [745, 129] width 444 height 35
select select "**"
click at [524, 112] on select "**********" at bounding box center [745, 129] width 444 height 35
click at [905, 356] on button "أضف تحديث جديد" at bounding box center [907, 360] width 116 height 35
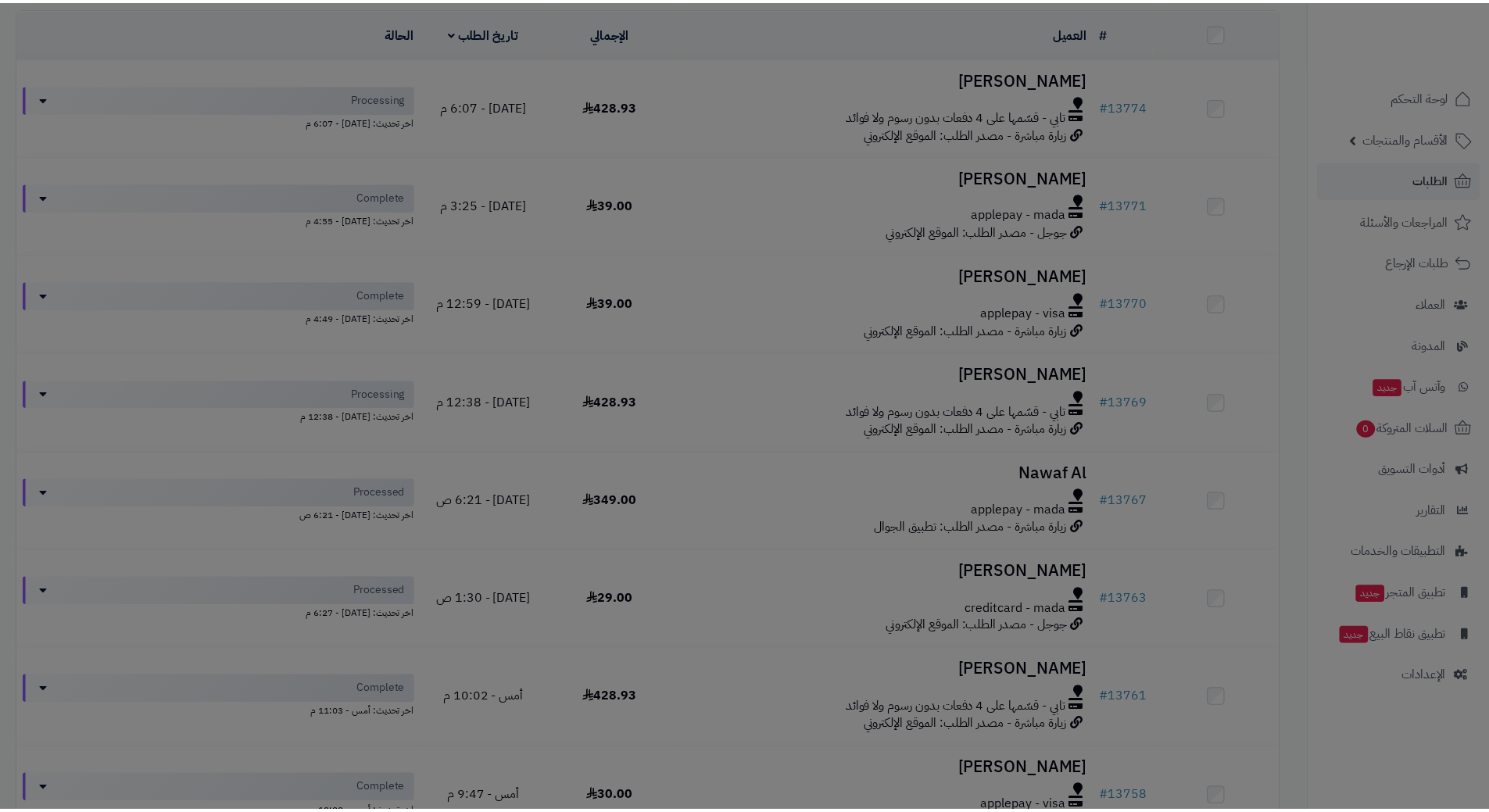
scroll to position [285, 0]
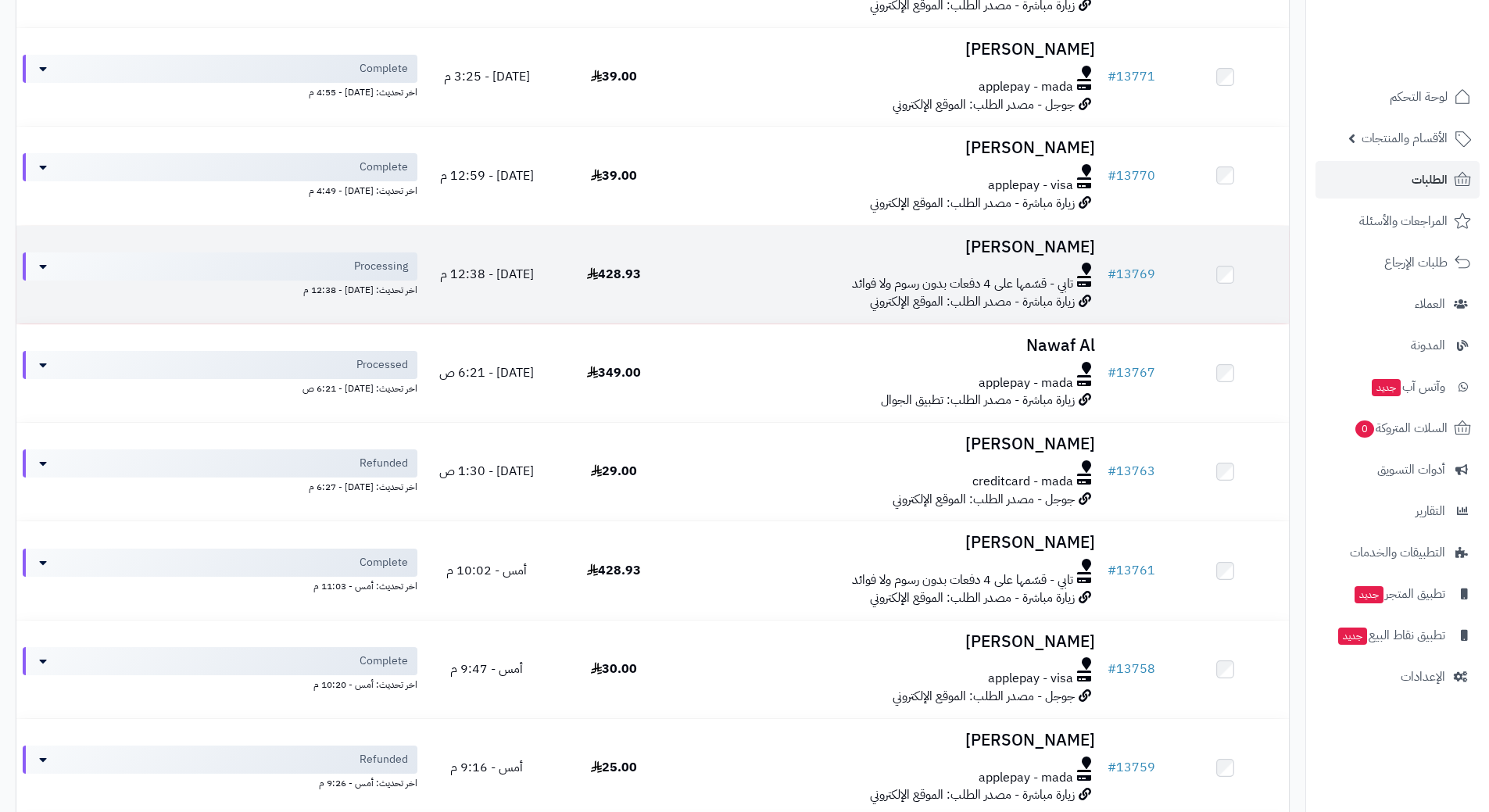
scroll to position [313, 0]
click at [784, 276] on div "تابي - قسّمها على 4 دفعات بدون رسوم ولا فوائد" at bounding box center [890, 283] width 411 height 18
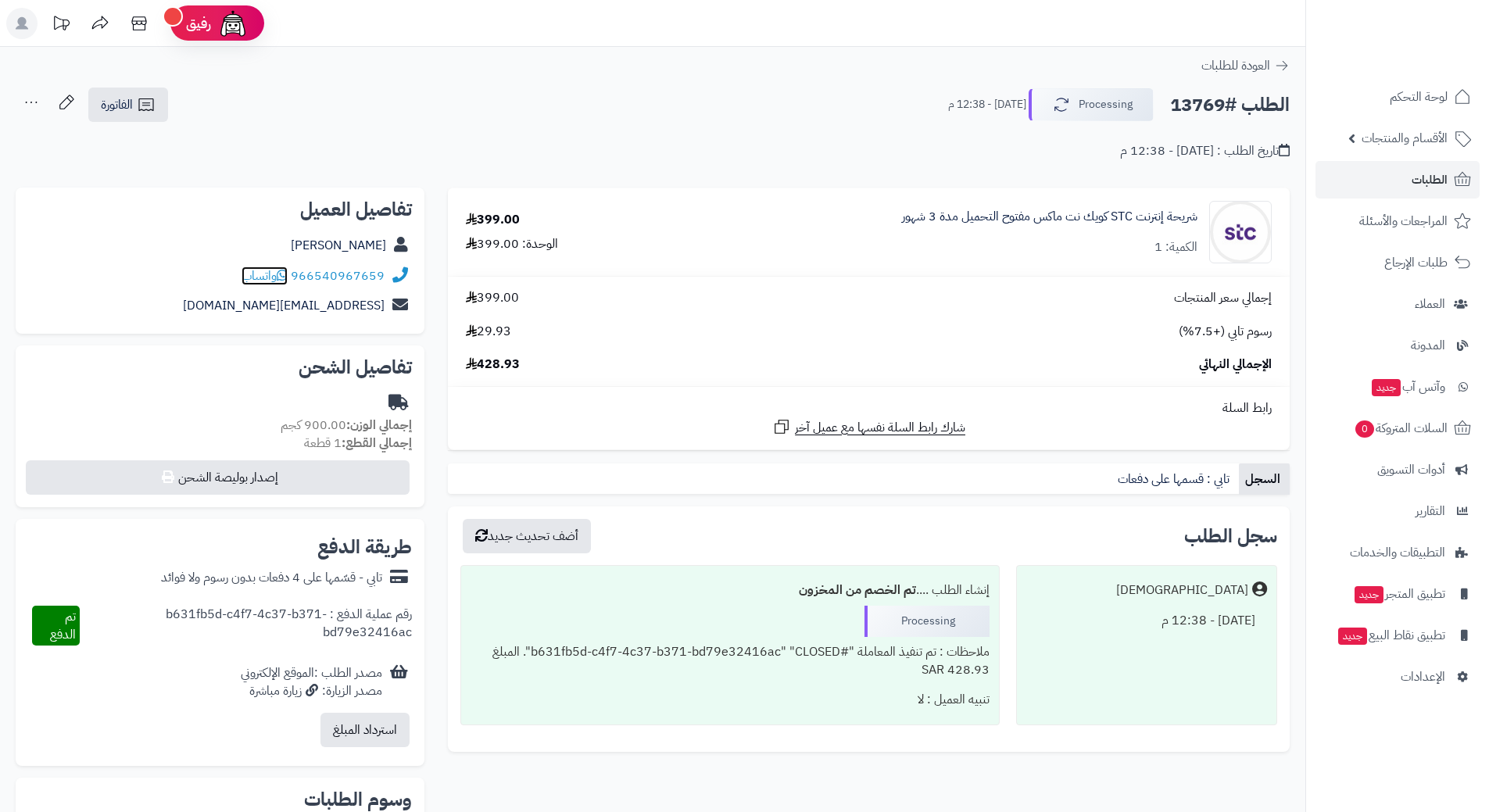
click at [287, 273] on icon at bounding box center [282, 275] width 11 height 12
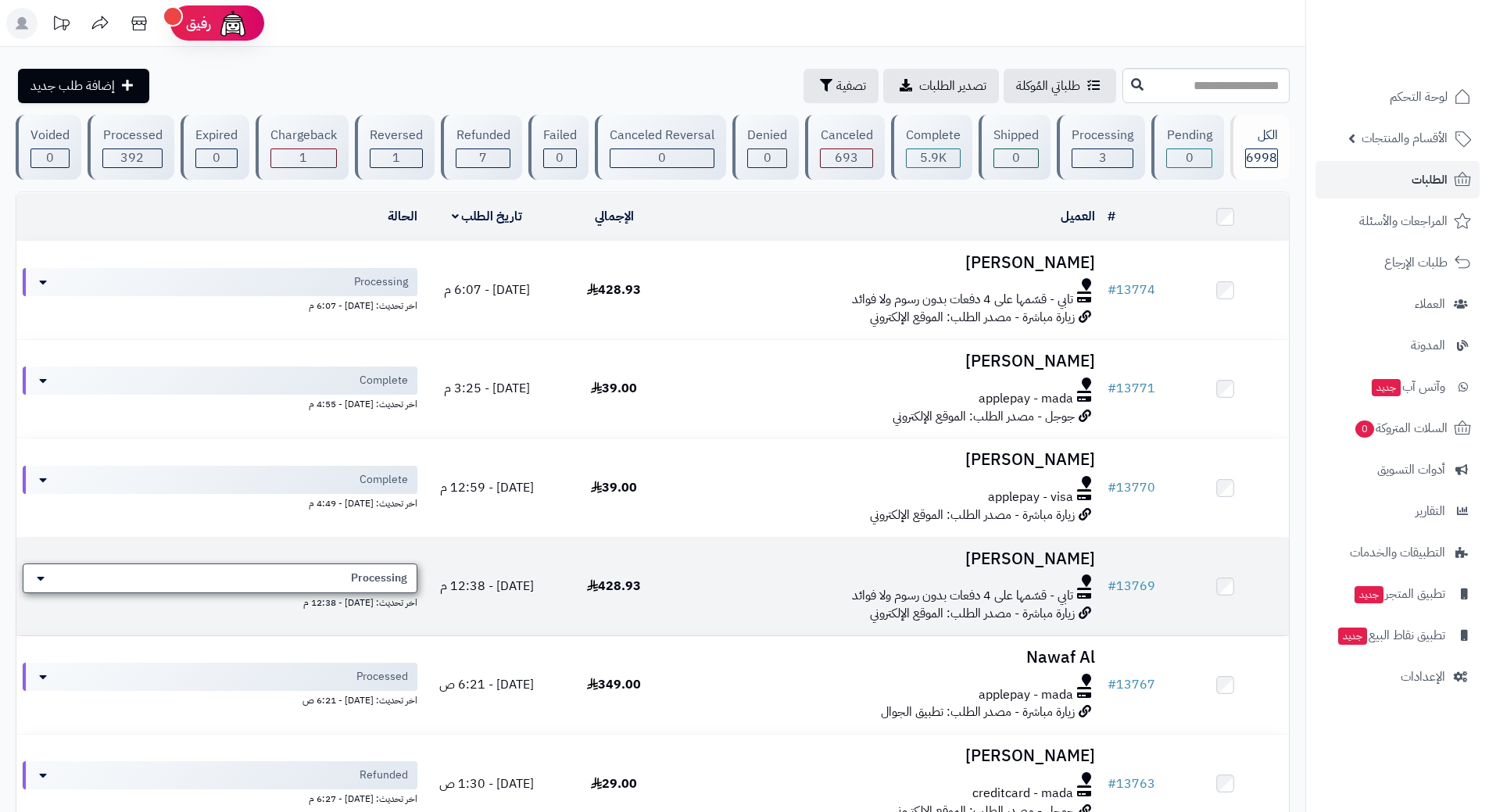
click at [383, 572] on span "Processing" at bounding box center [379, 578] width 57 height 15
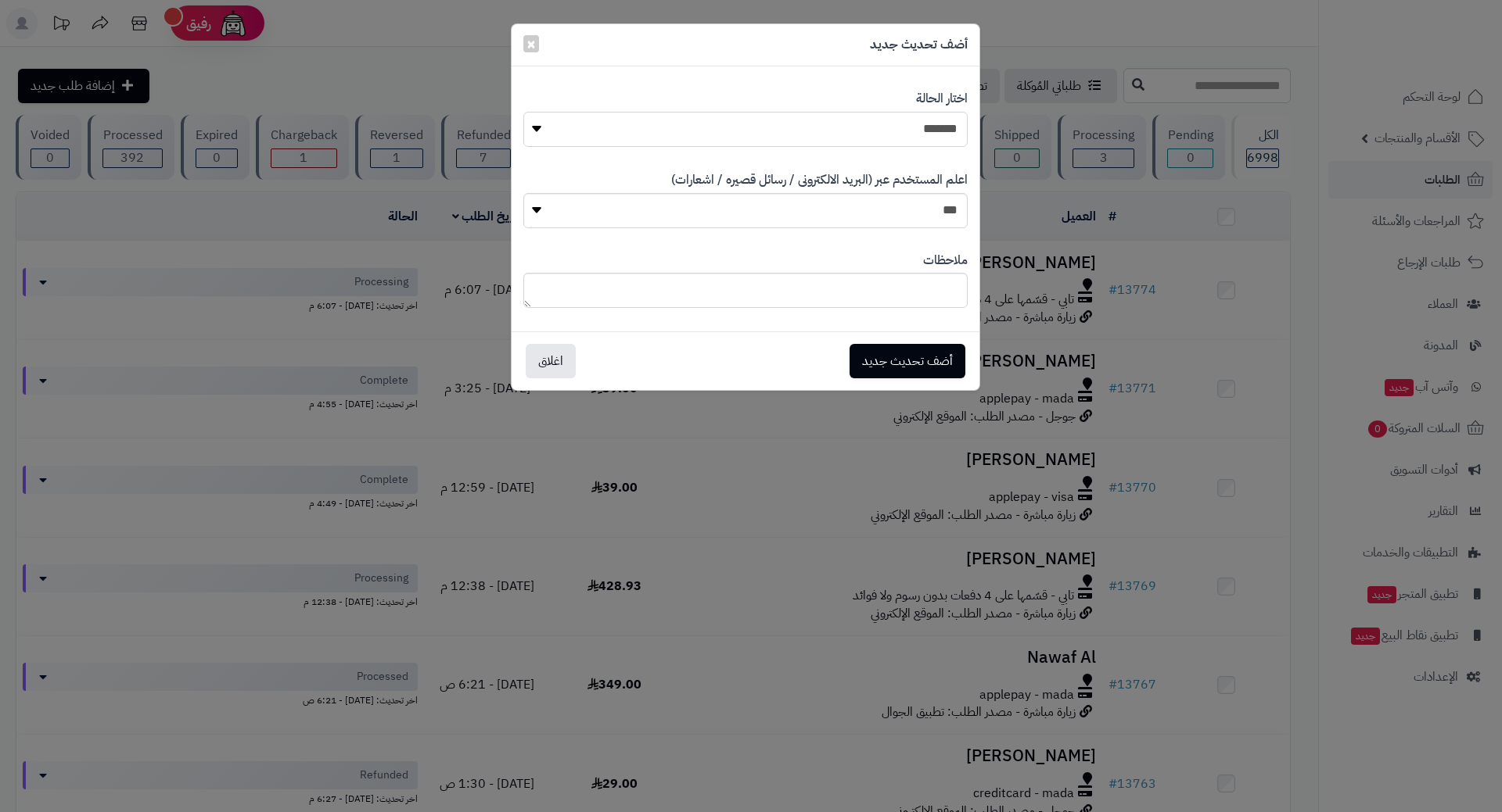
click at [899, 129] on select "**********" at bounding box center [745, 129] width 444 height 35
select select "*"
click at [524, 112] on select "**********" at bounding box center [745, 129] width 444 height 35
click at [913, 360] on button "أضف تحديث جديد" at bounding box center [907, 360] width 116 height 35
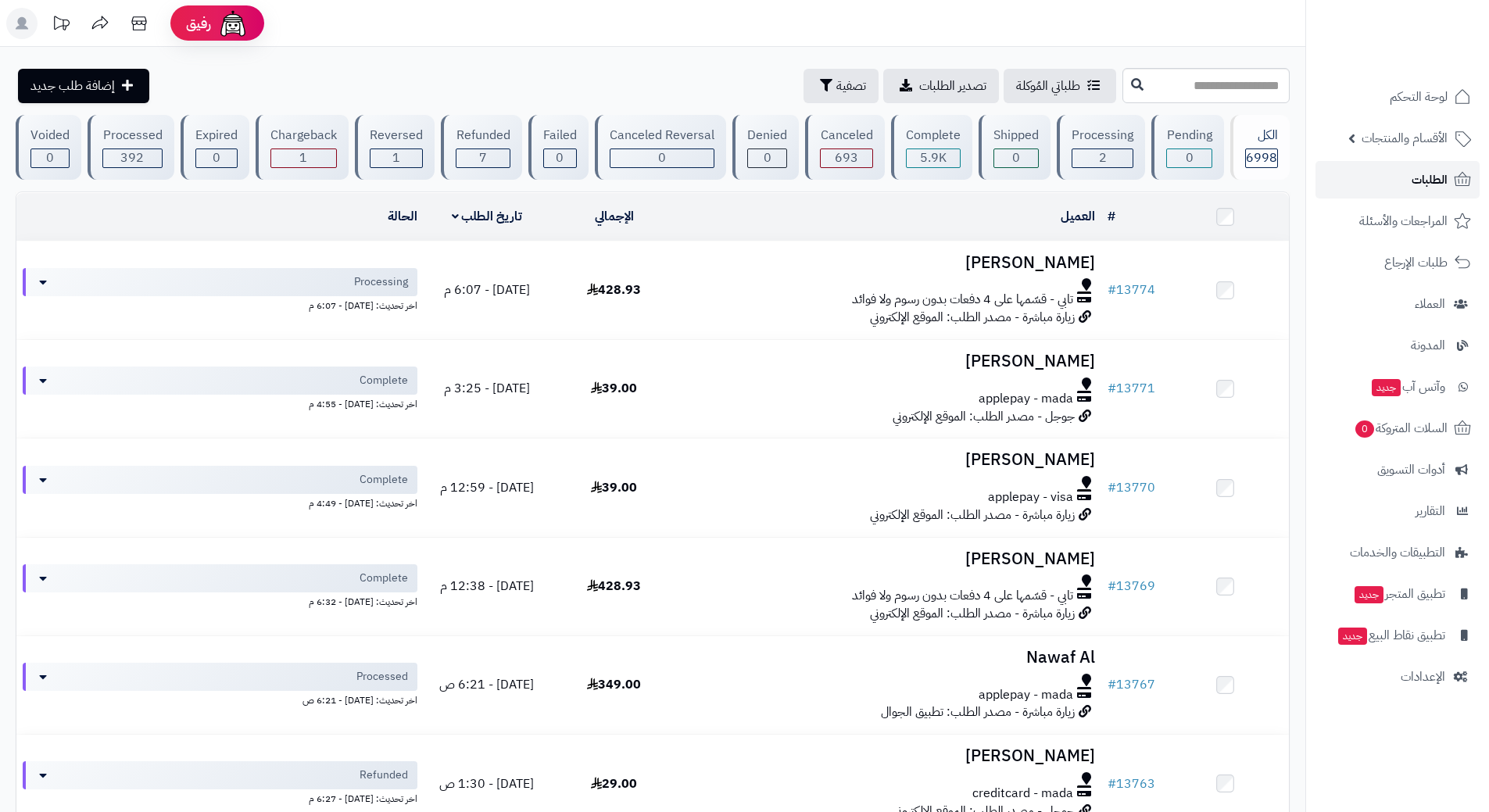
click at [1375, 184] on link "الطلبات" at bounding box center [1397, 179] width 164 height 37
click at [1227, 96] on input "text" at bounding box center [1206, 85] width 168 height 35
type input "*****"
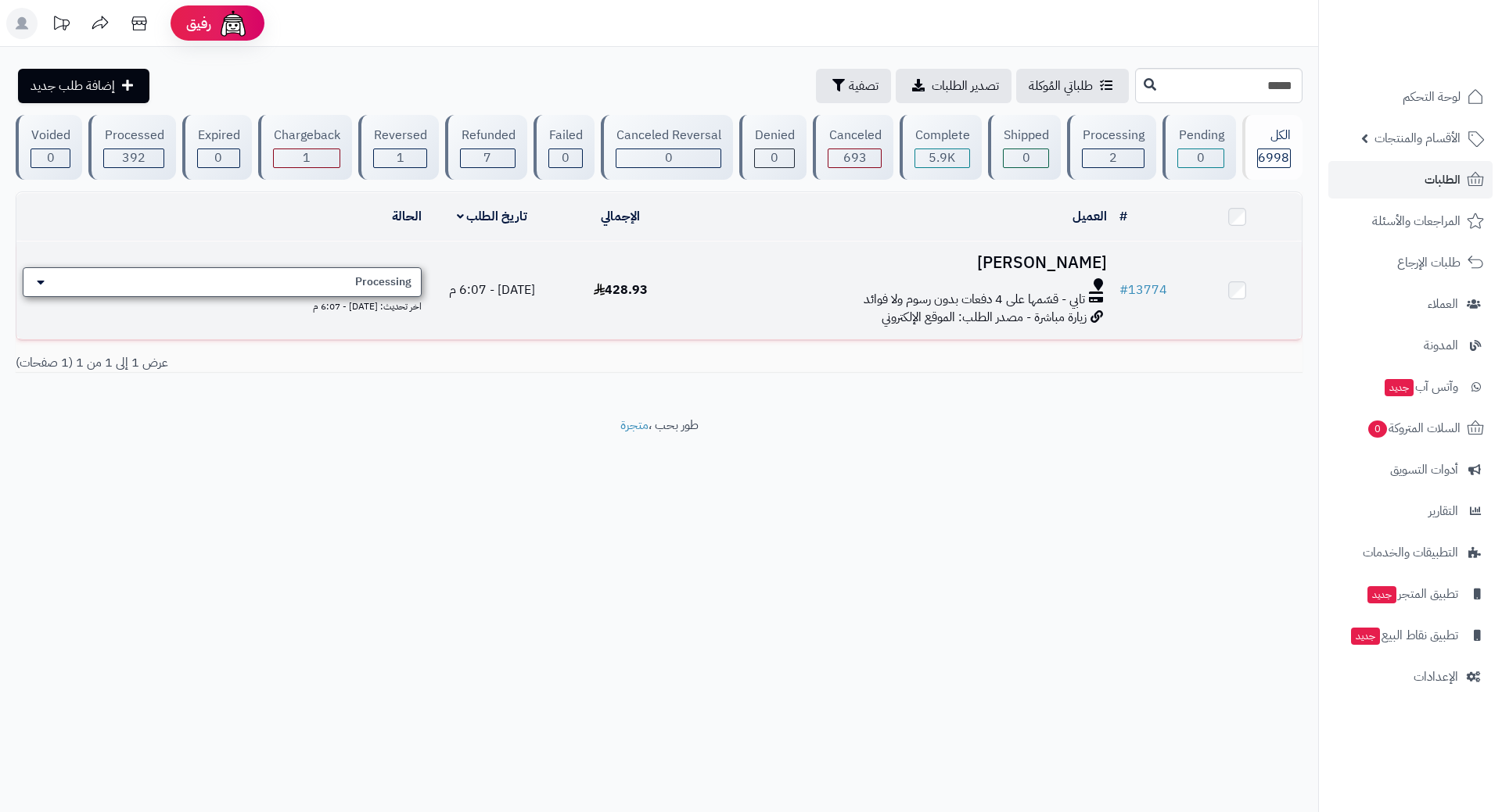
click at [301, 288] on div "Processing" at bounding box center [223, 282] width 399 height 30
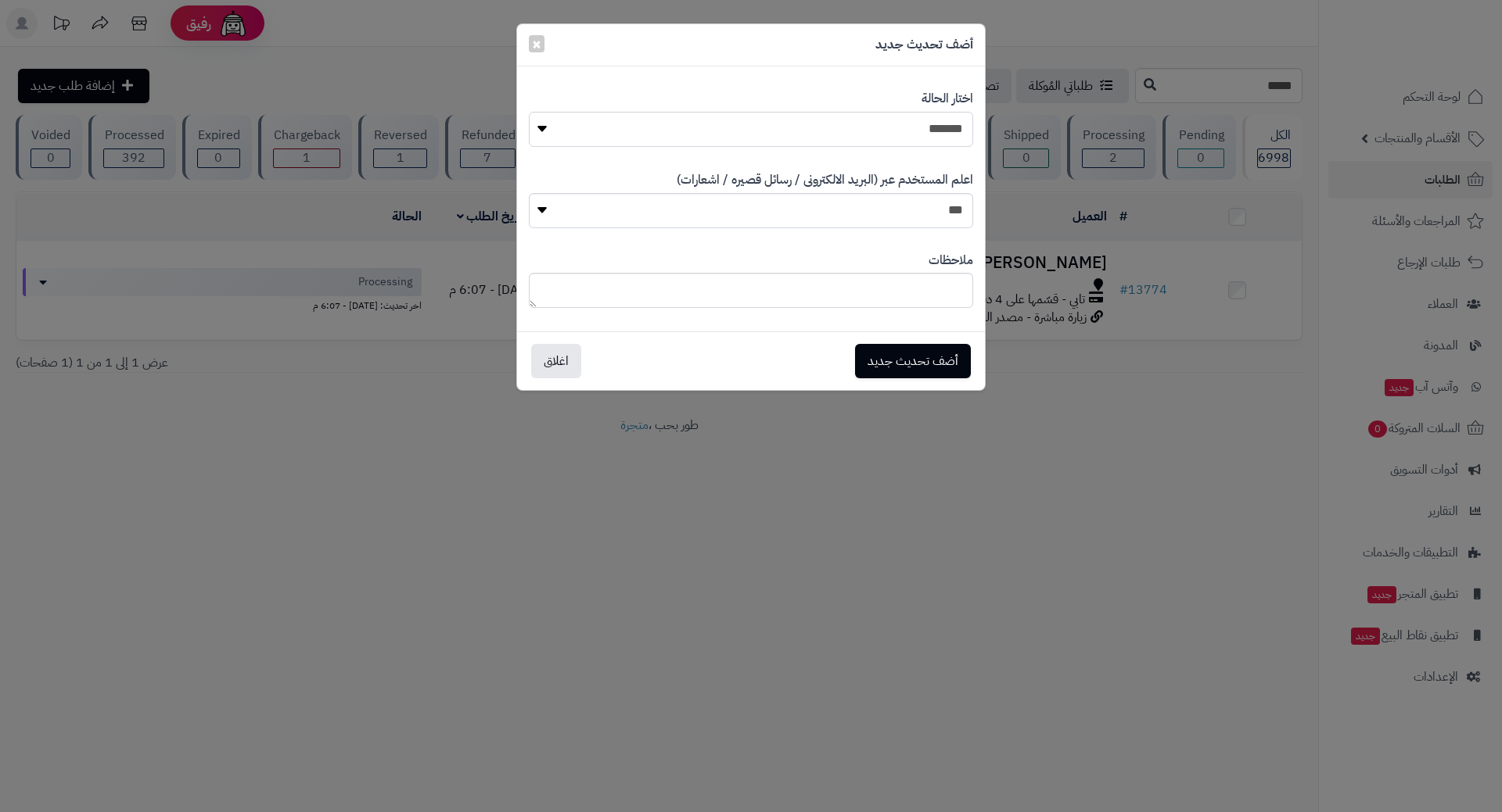
click at [762, 117] on select "**********" at bounding box center [750, 129] width 444 height 35
select select "*"
click at [528, 112] on select "**********" at bounding box center [750, 129] width 444 height 35
click at [900, 360] on button "أضف تحديث جديد" at bounding box center [912, 360] width 116 height 35
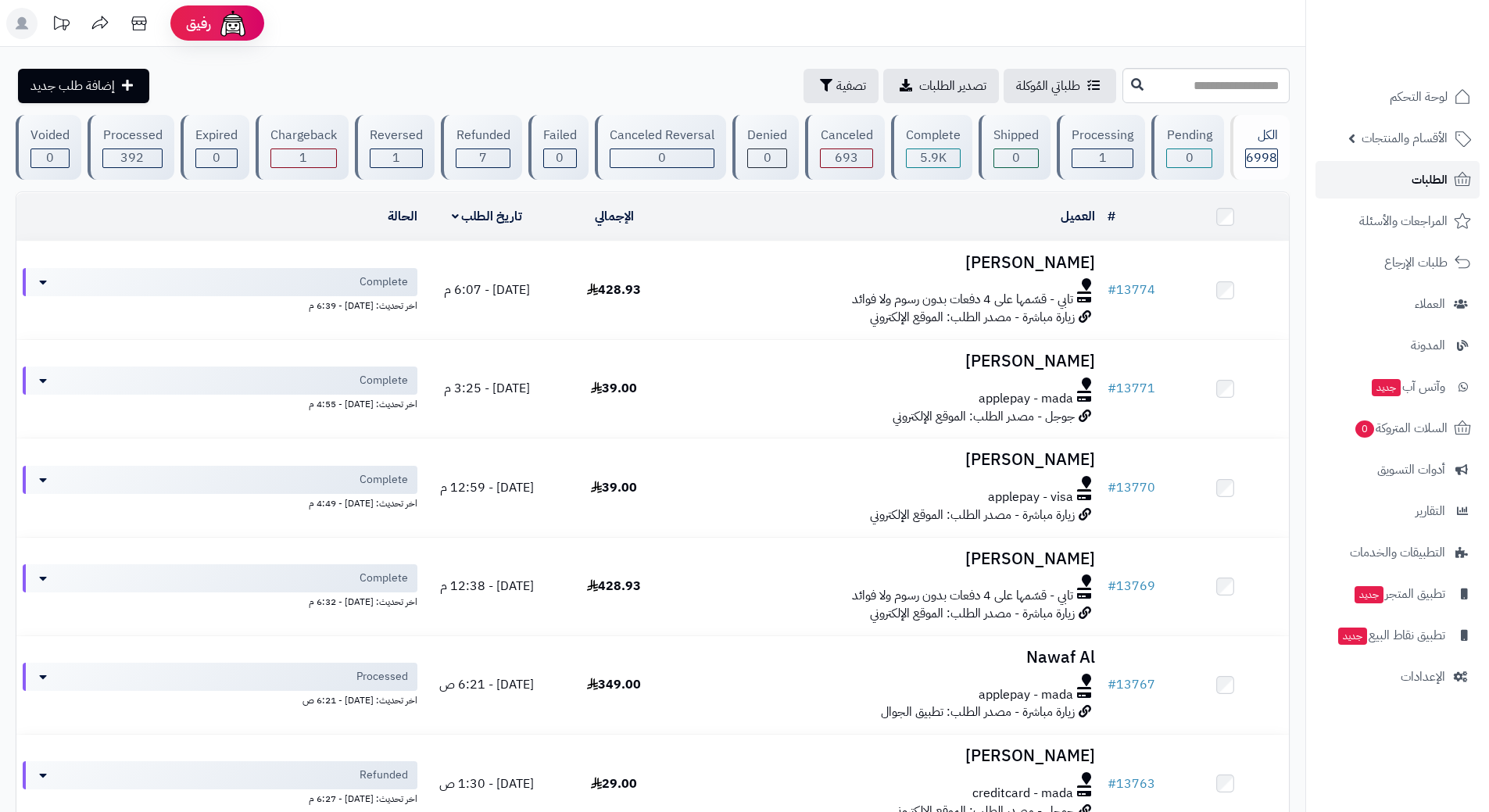
click at [1398, 183] on link "الطلبات" at bounding box center [1397, 179] width 164 height 37
click at [1343, 168] on link "الطلبات" at bounding box center [1397, 179] width 164 height 37
click at [1401, 169] on link "الطلبات" at bounding box center [1397, 179] width 164 height 37
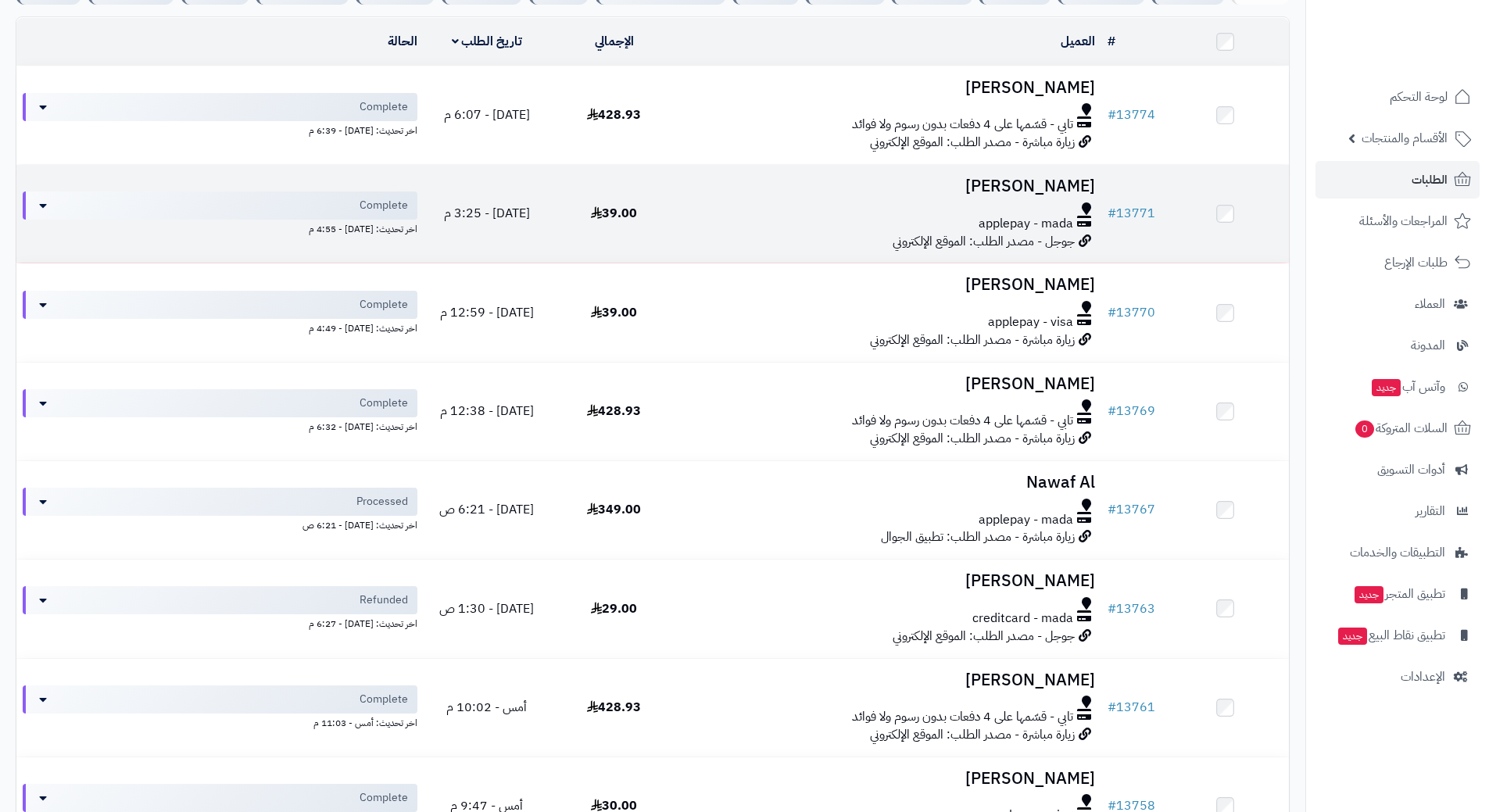
scroll to position [235, 0]
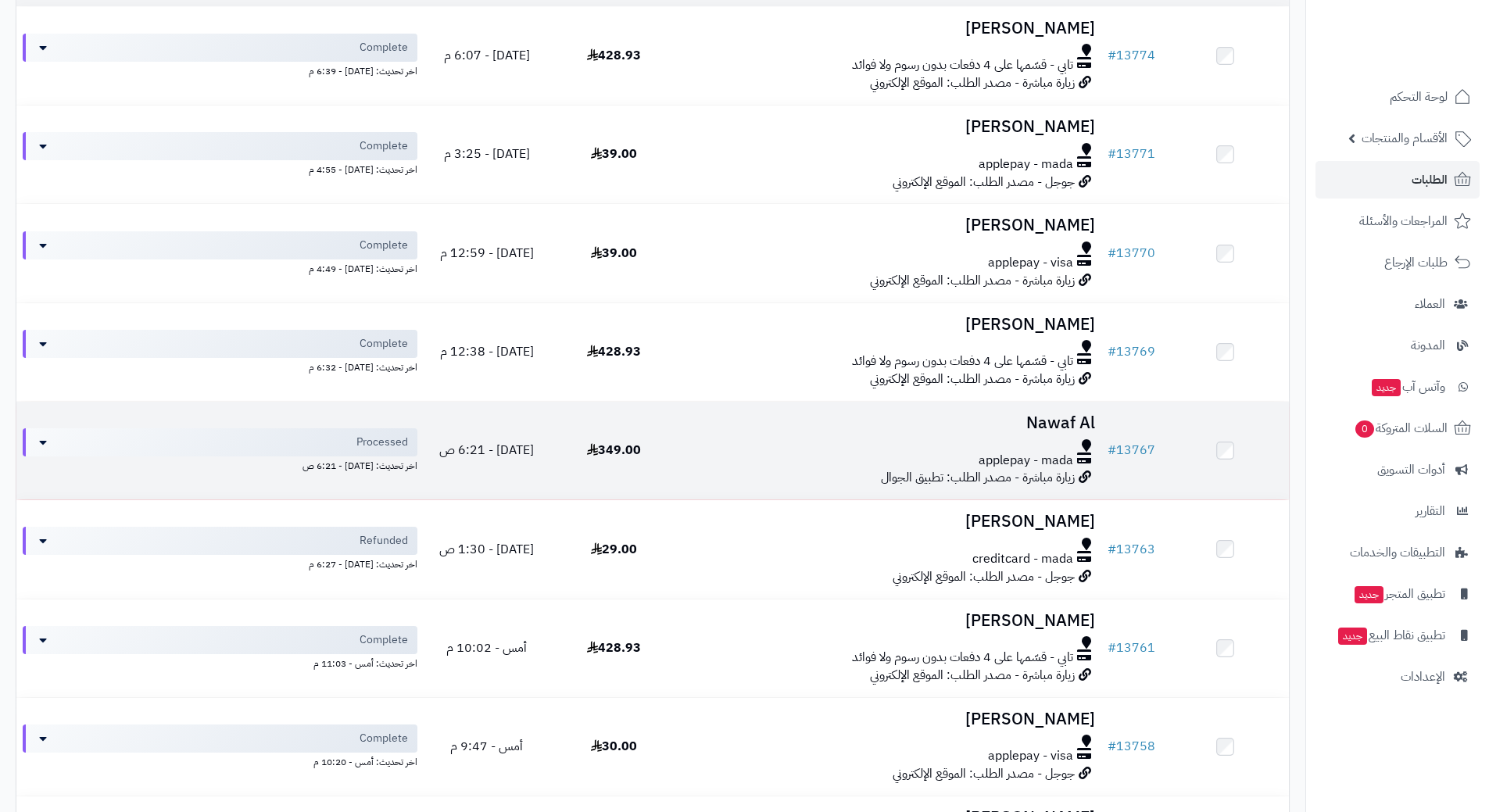
click at [782, 452] on div "applepay - mada" at bounding box center [890, 460] width 411 height 18
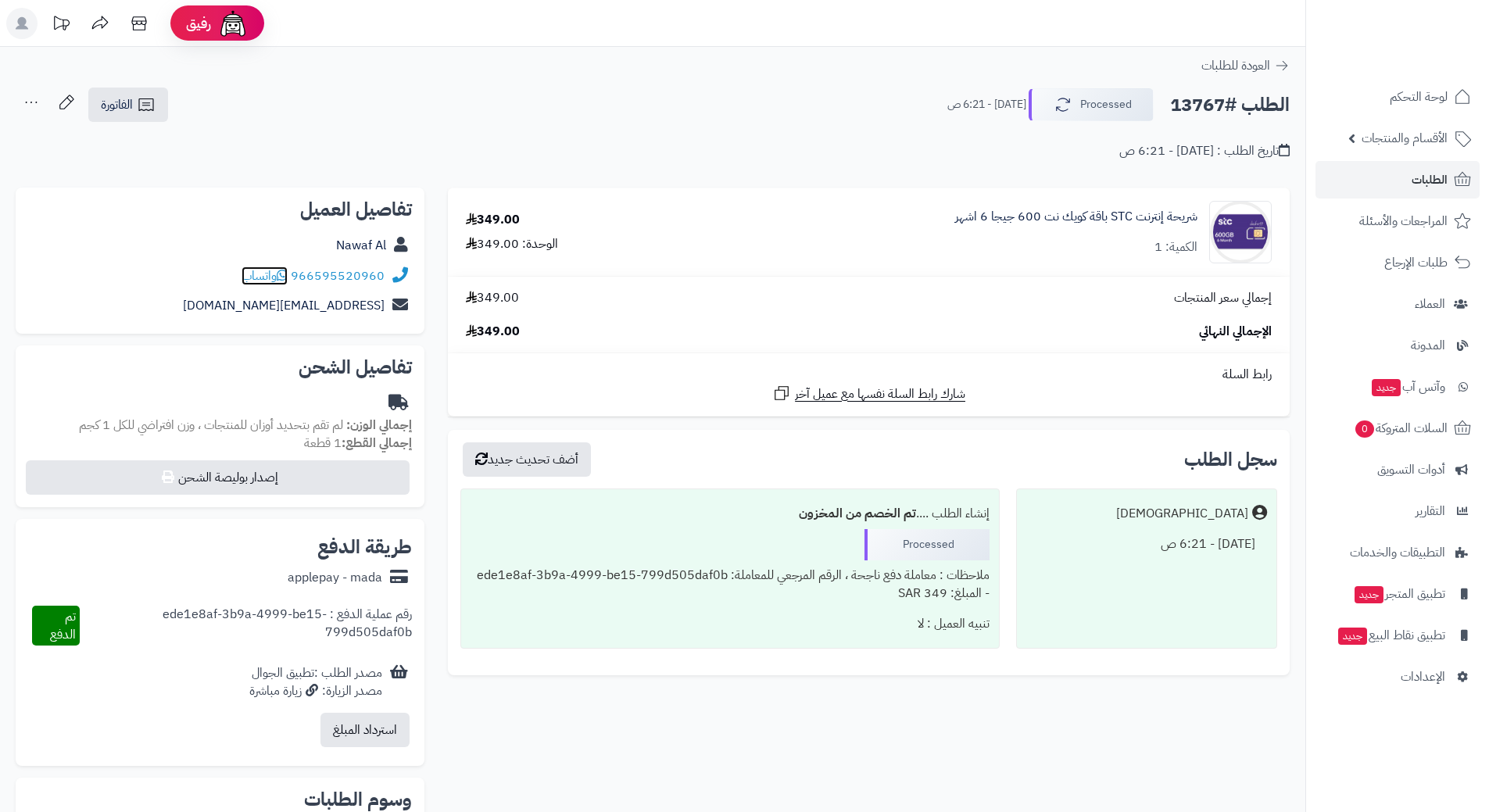
click at [287, 278] on icon at bounding box center [282, 275] width 11 height 12
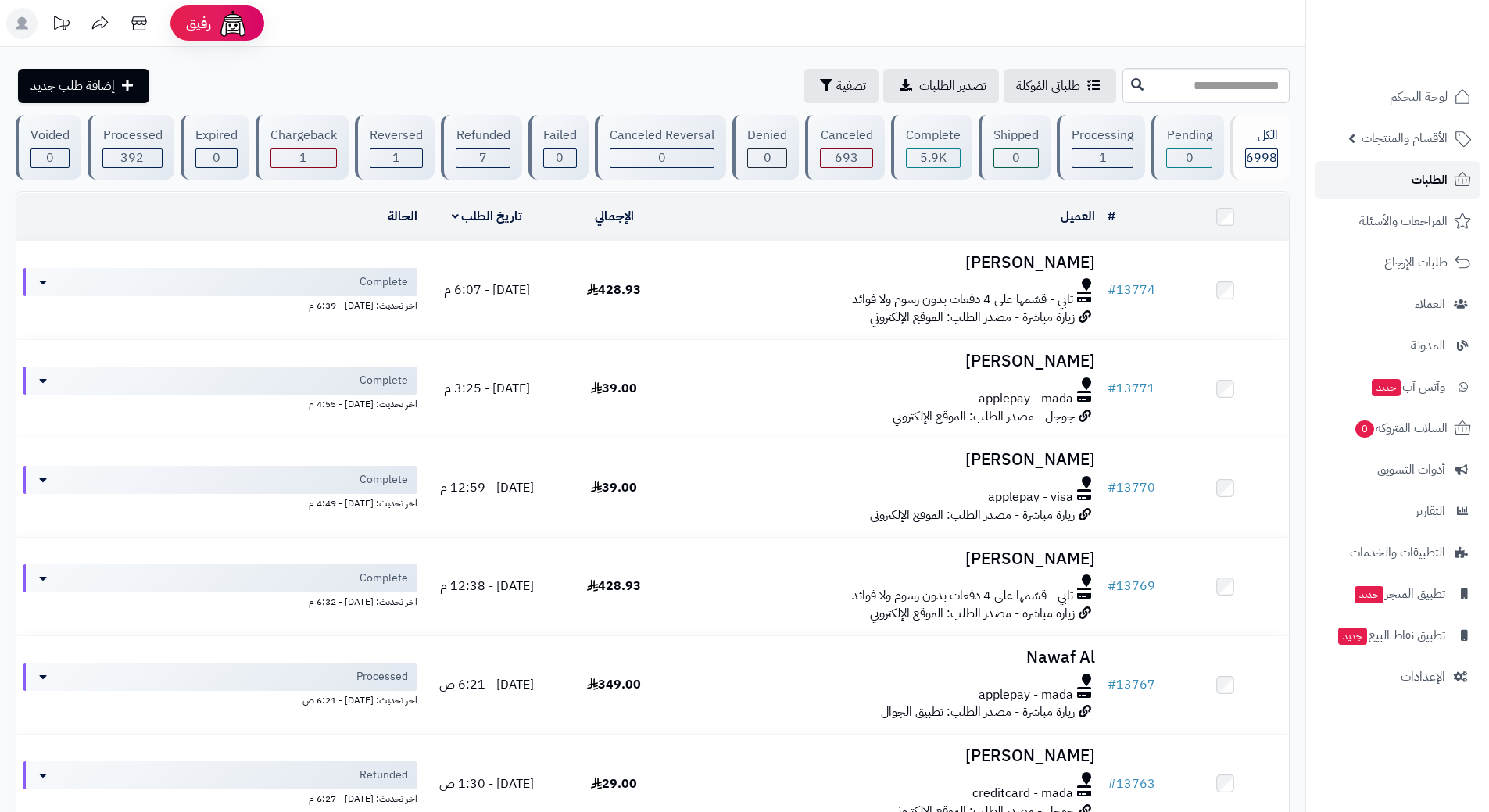
click at [1369, 181] on link "الطلبات" at bounding box center [1397, 179] width 164 height 37
click at [1346, 186] on link "الطلبات" at bounding box center [1397, 179] width 164 height 37
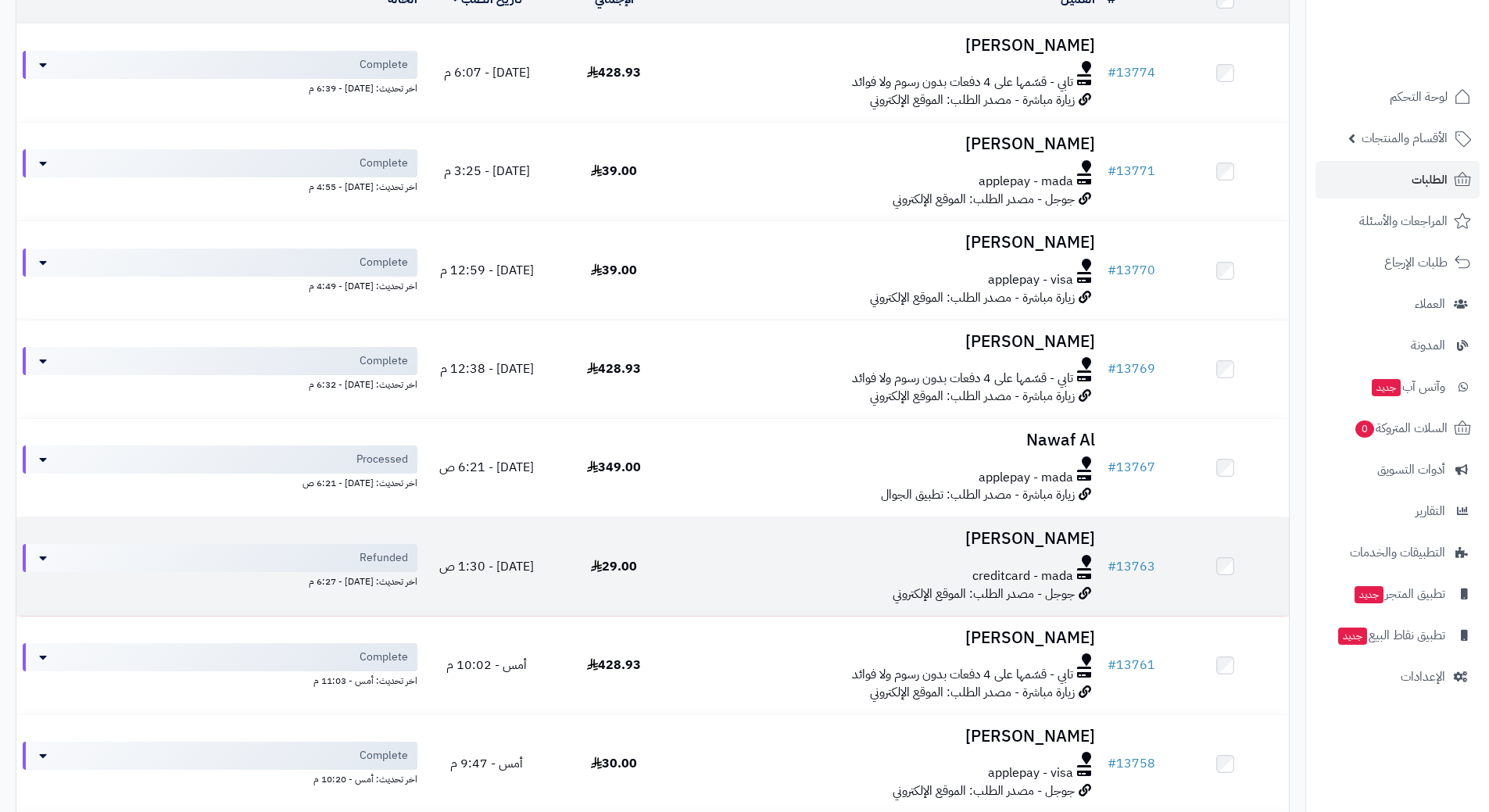
scroll to position [469, 0]
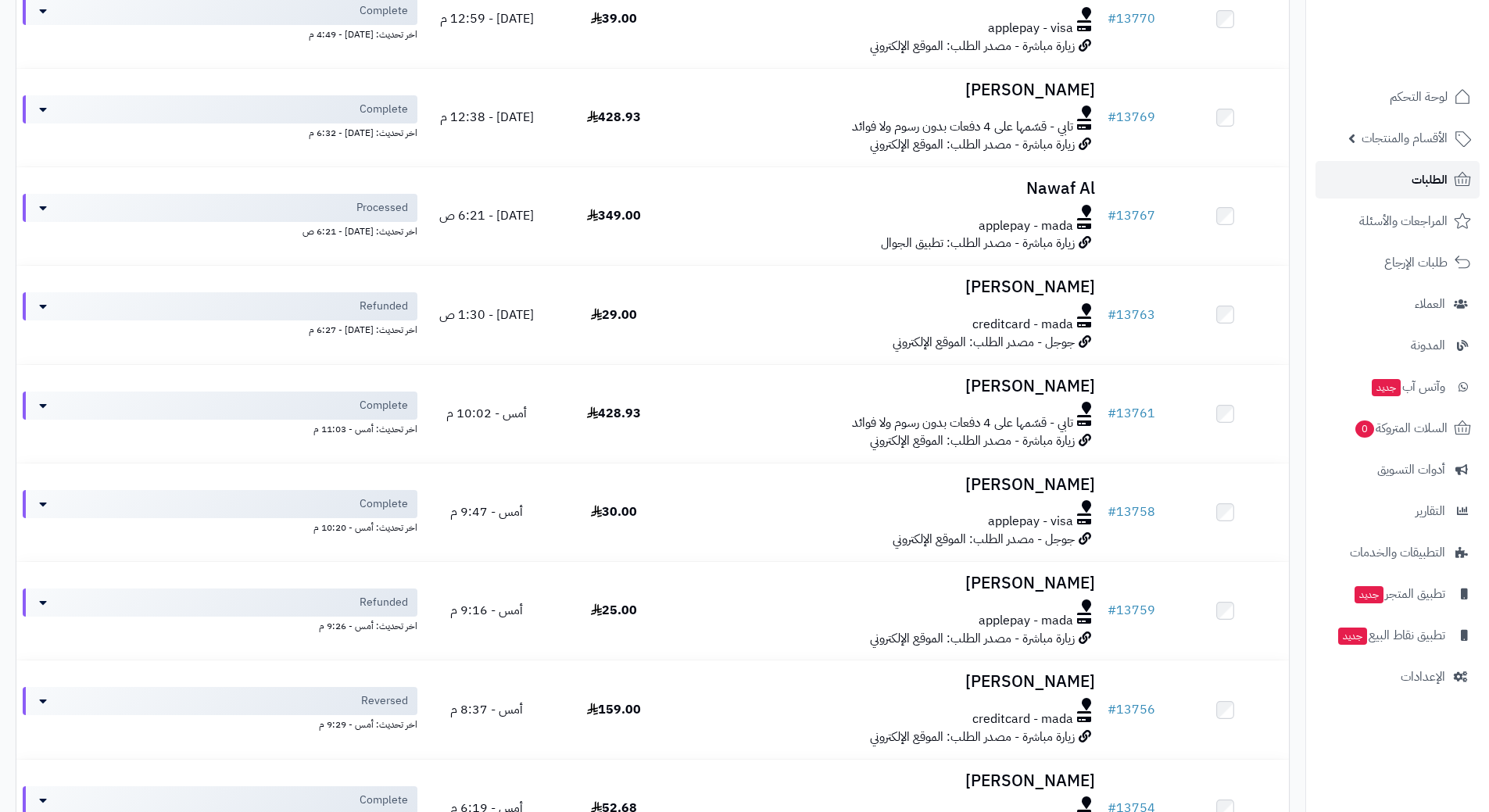
click at [1382, 175] on link "الطلبات" at bounding box center [1397, 179] width 164 height 37
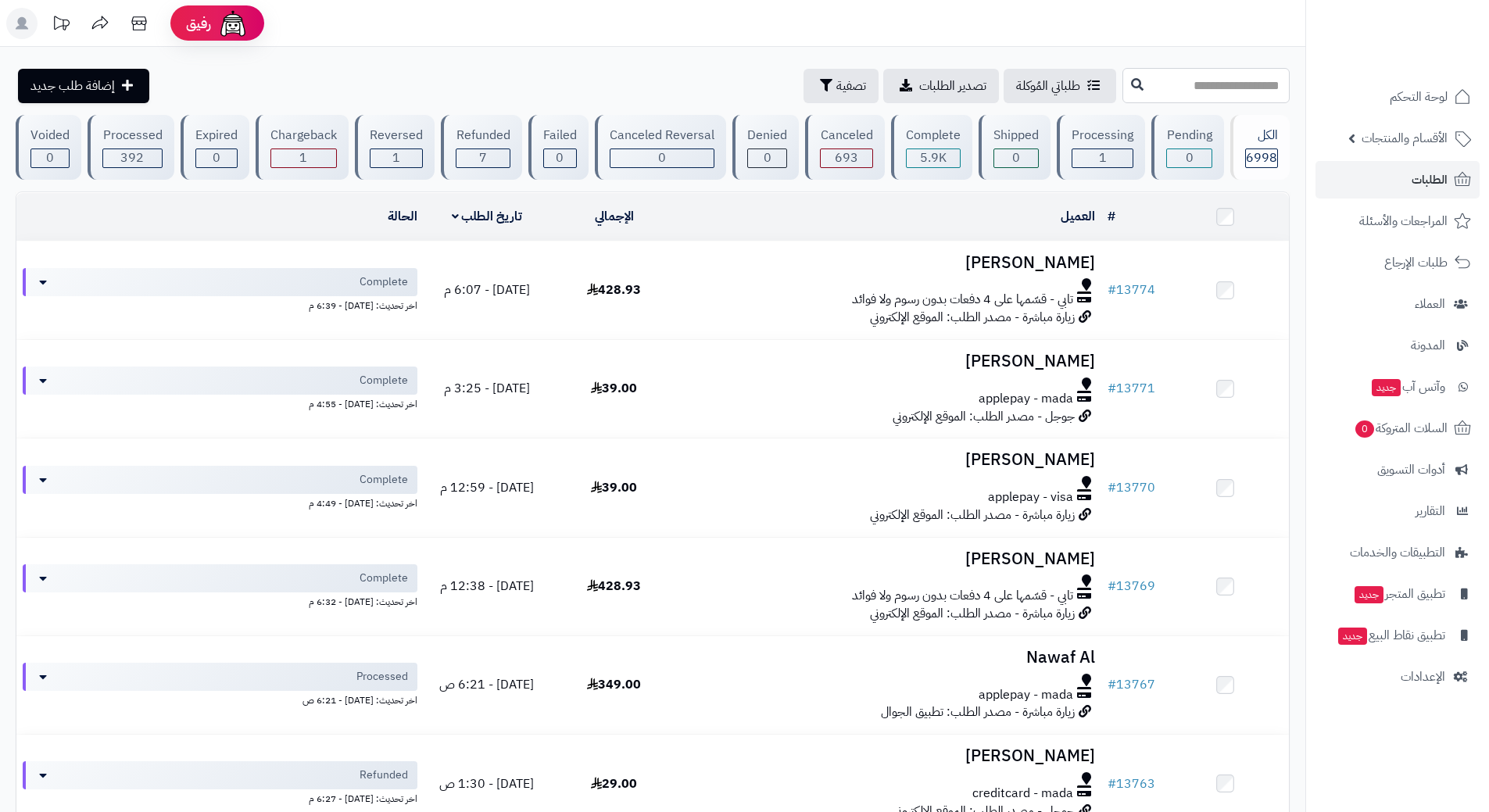
click at [1149, 81] on input "text" at bounding box center [1206, 85] width 168 height 35
type input "*****"
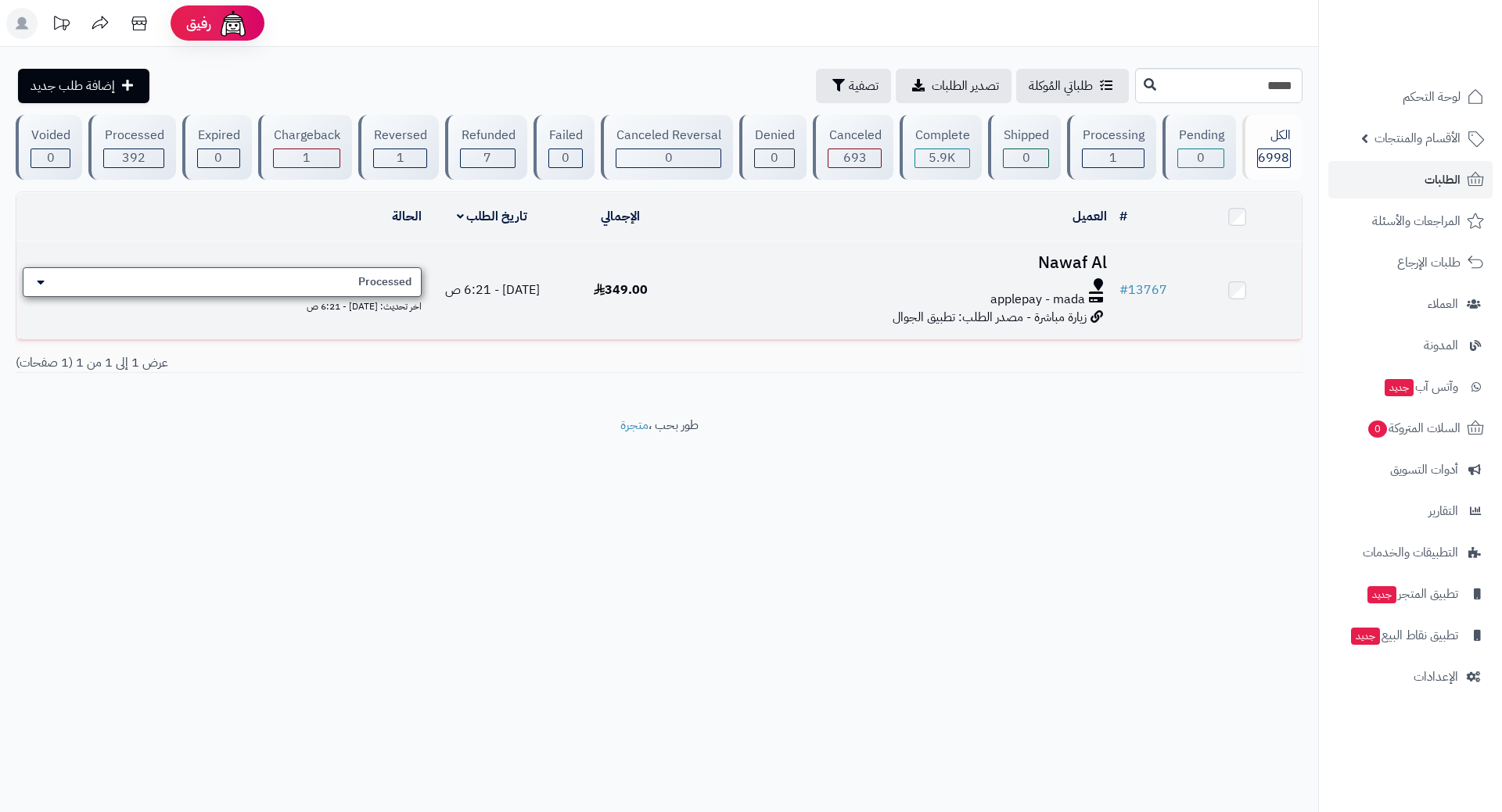
click at [411, 277] on span "Processed" at bounding box center [384, 282] width 53 height 15
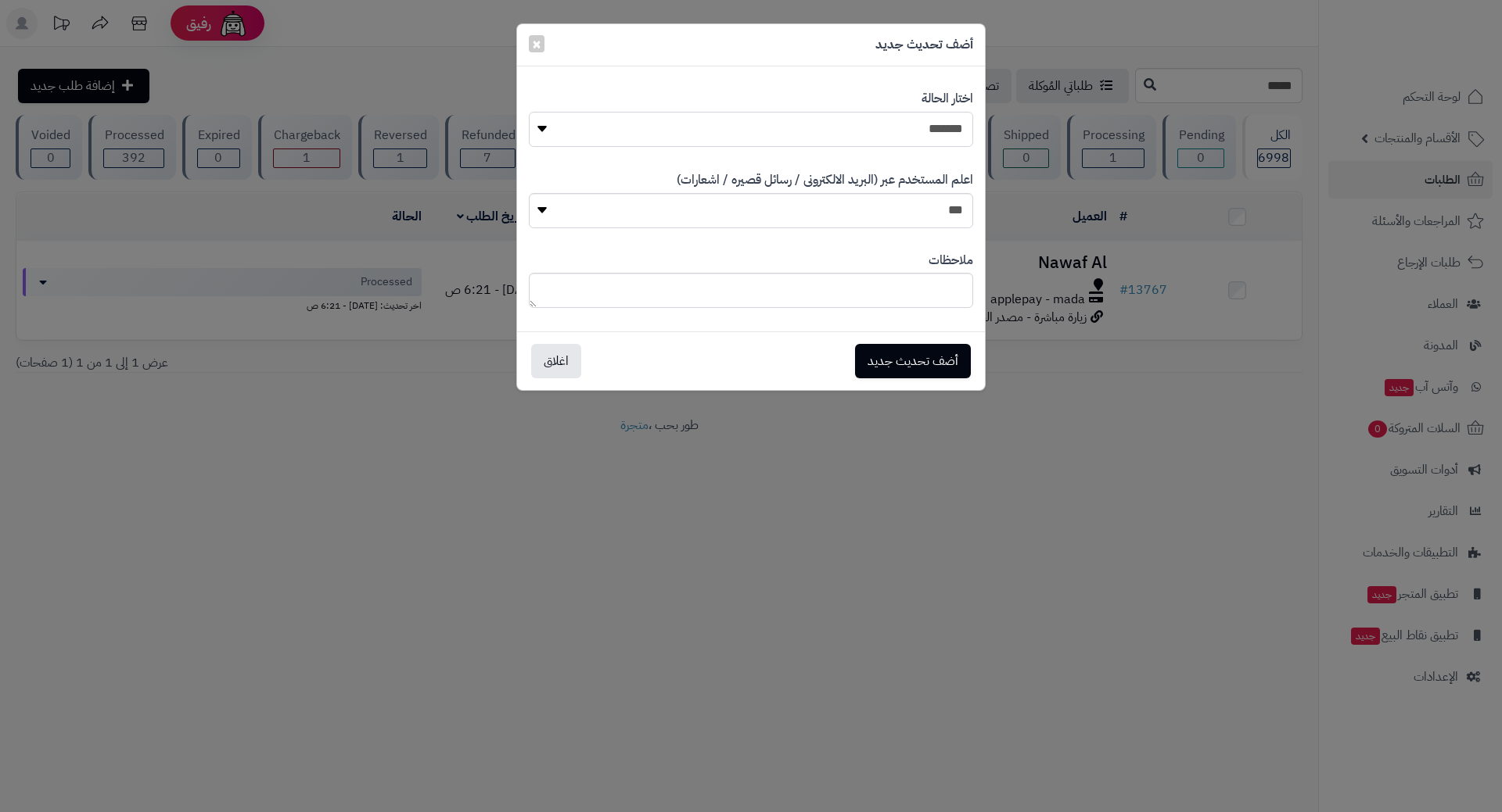
click at [782, 130] on select "**********" at bounding box center [750, 129] width 444 height 35
select select "*"
click at [528, 112] on select "**********" at bounding box center [750, 129] width 444 height 35
click at [896, 371] on button "أضف تحديث جديد" at bounding box center [912, 360] width 116 height 35
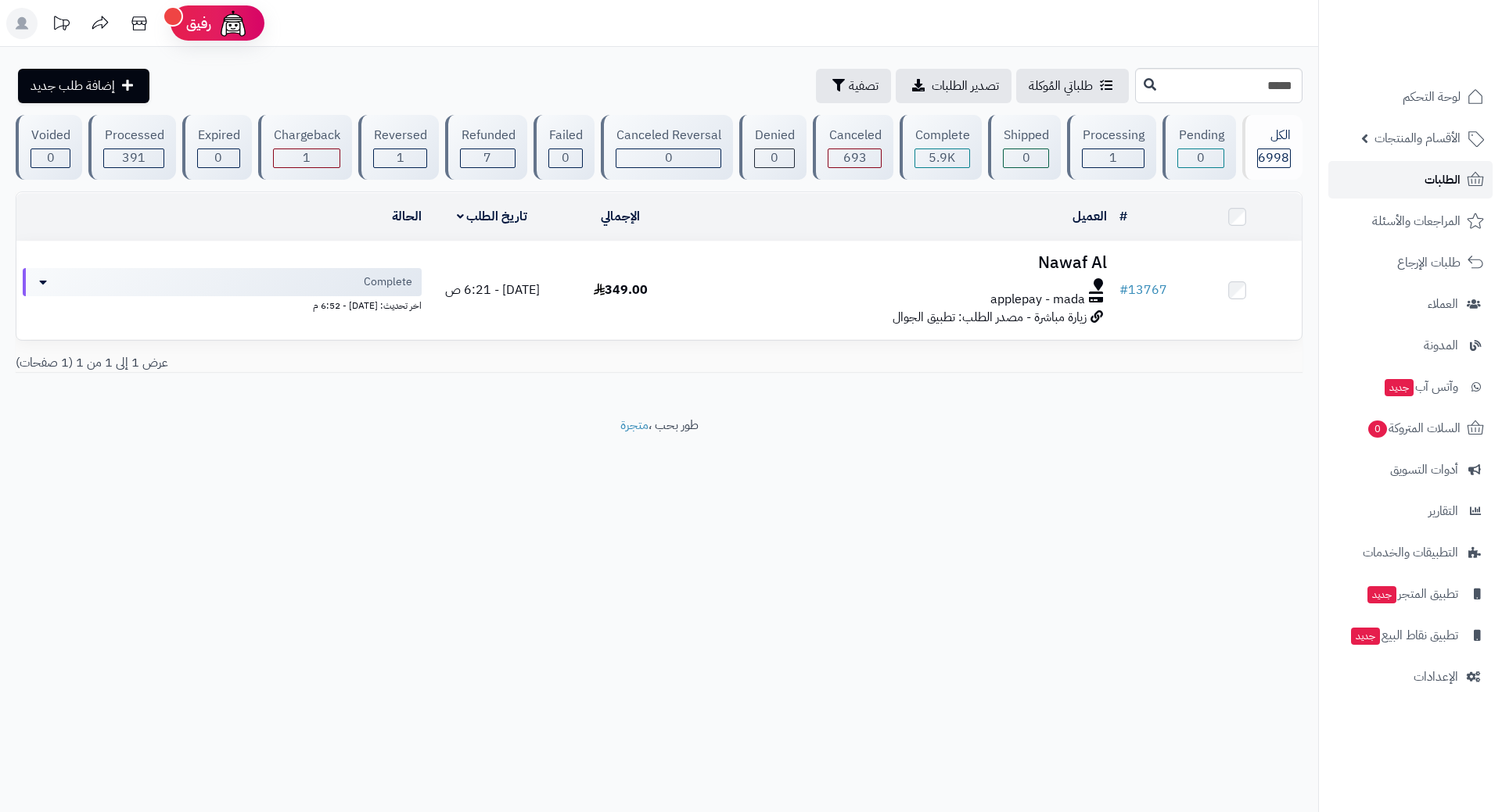
click at [1373, 169] on link "الطلبات" at bounding box center [1410, 179] width 164 height 37
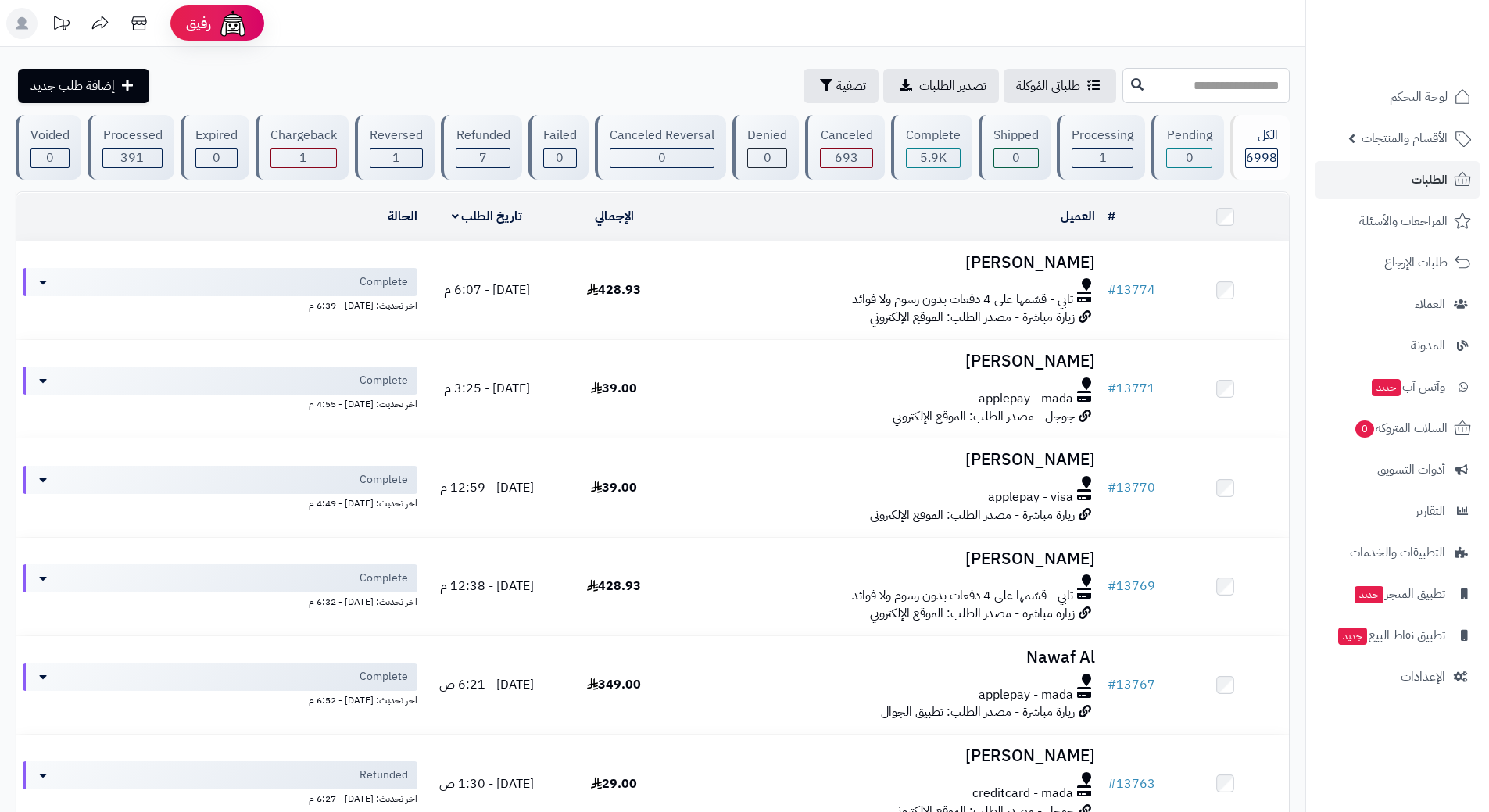
click at [1133, 92] on input "text" at bounding box center [1206, 85] width 168 height 35
type input "*****"
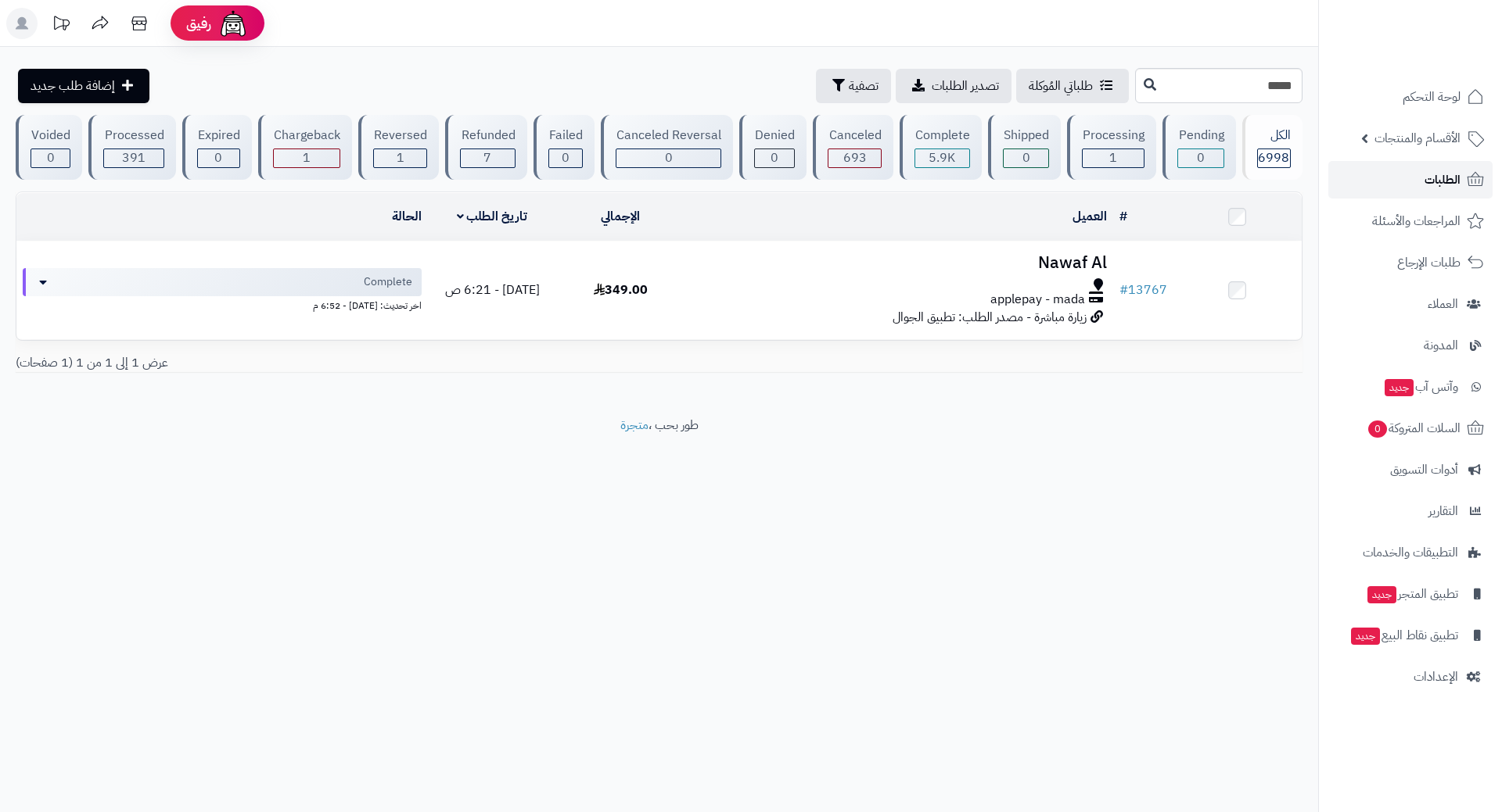
click at [1370, 177] on link "الطلبات" at bounding box center [1410, 179] width 164 height 37
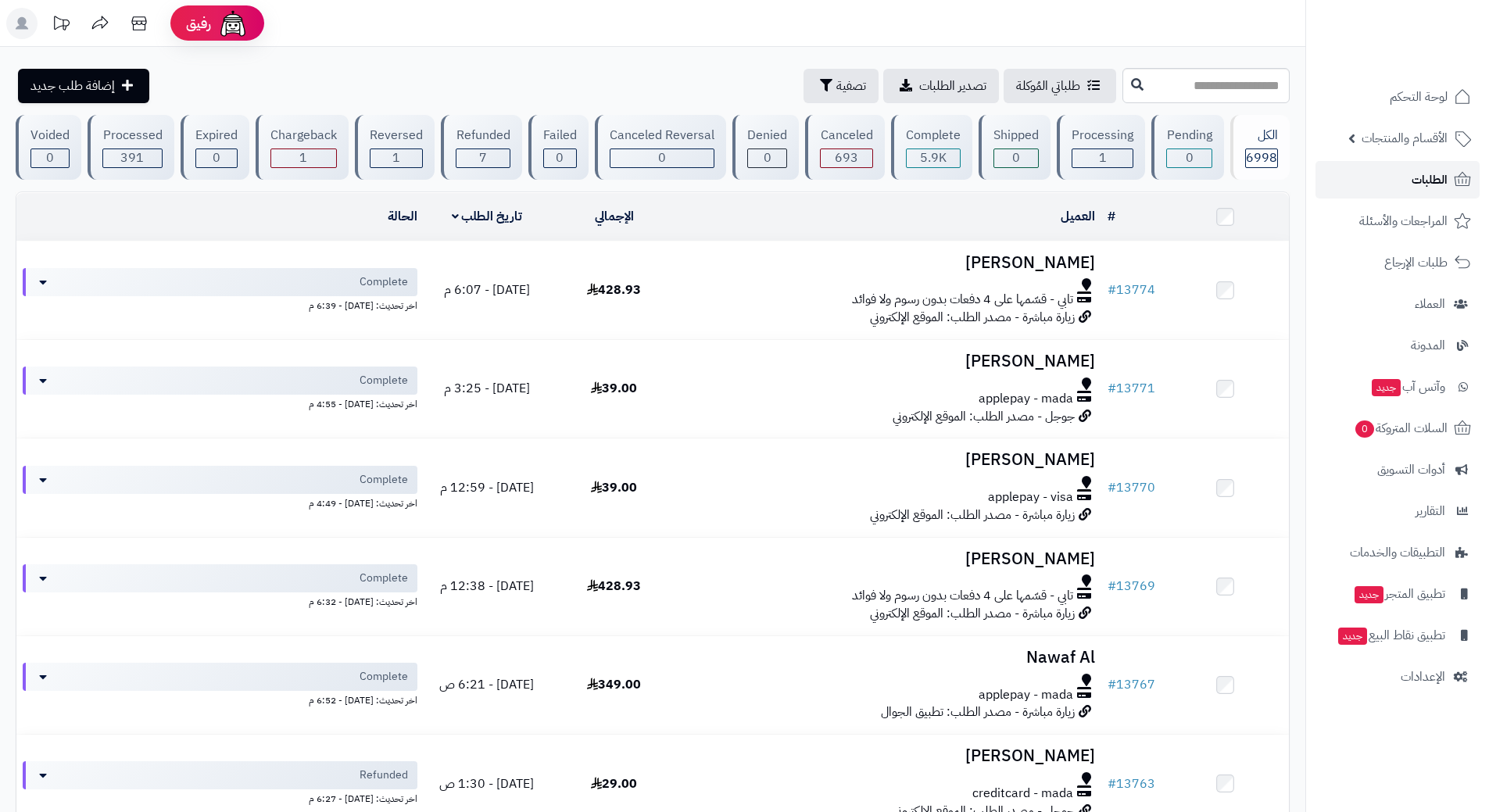
click at [1377, 181] on link "الطلبات" at bounding box center [1397, 179] width 164 height 37
click at [1348, 184] on link "الطلبات" at bounding box center [1397, 179] width 164 height 37
click at [1358, 184] on link "الطلبات" at bounding box center [1397, 179] width 164 height 37
click at [1394, 180] on link "الطلبات" at bounding box center [1397, 179] width 164 height 37
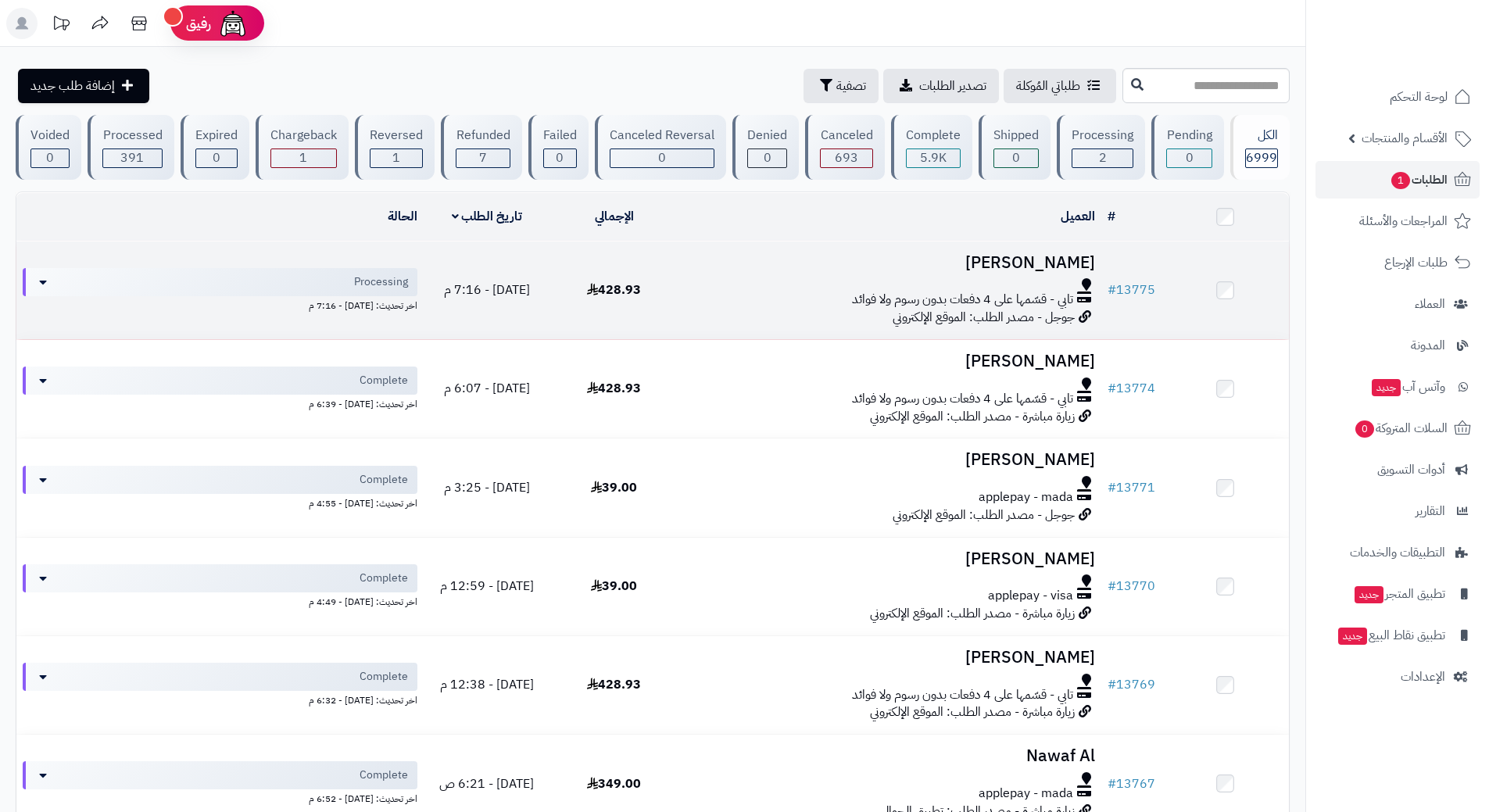
click at [1023, 304] on span "تابي - قسّمها على 4 دفعات بدون رسوم ولا فوائد" at bounding box center [963, 299] width 221 height 18
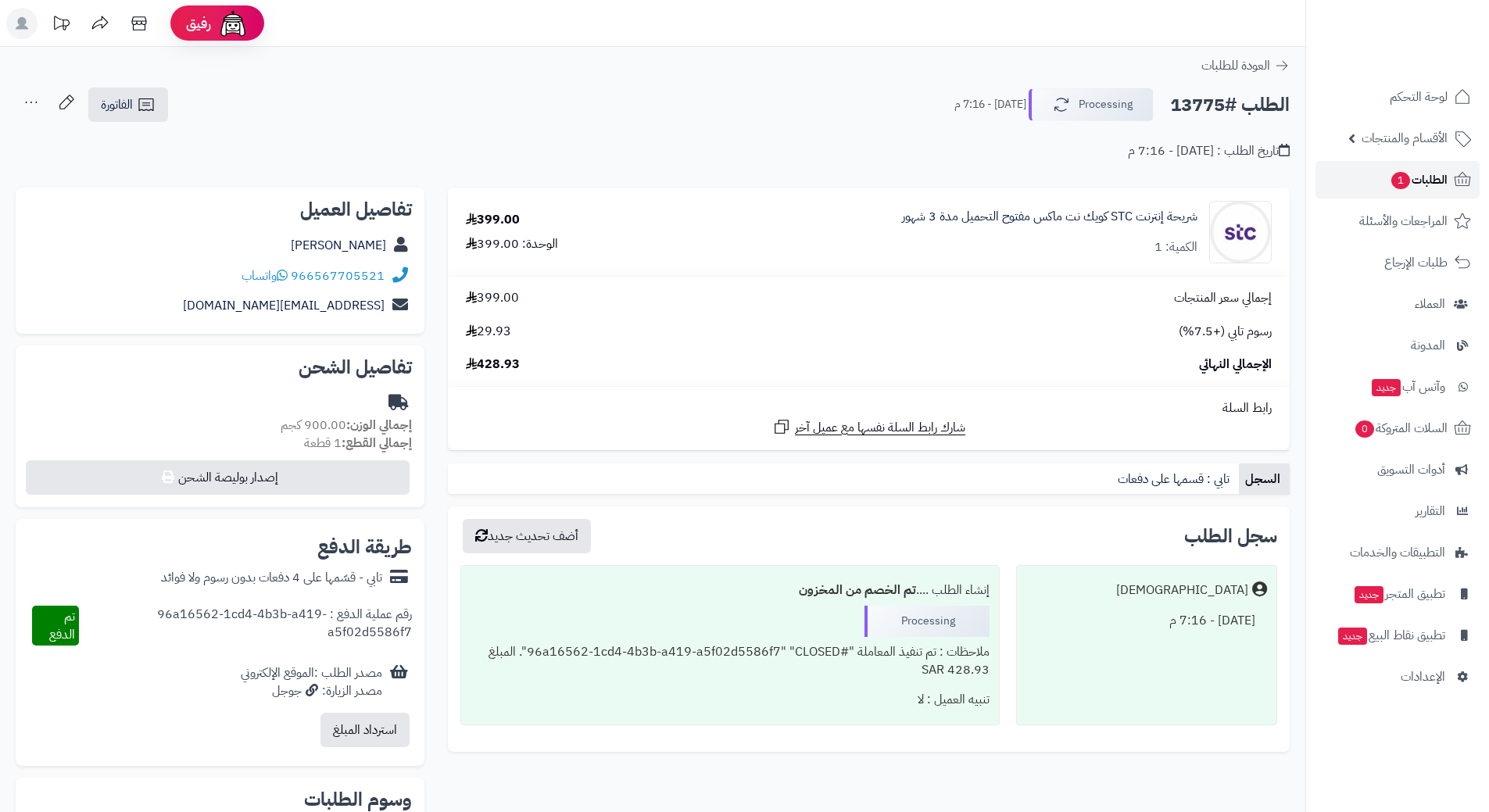
click at [1384, 179] on link "الطلبات 1" at bounding box center [1397, 179] width 164 height 37
click at [1073, 108] on button "Processing" at bounding box center [1091, 104] width 125 height 33
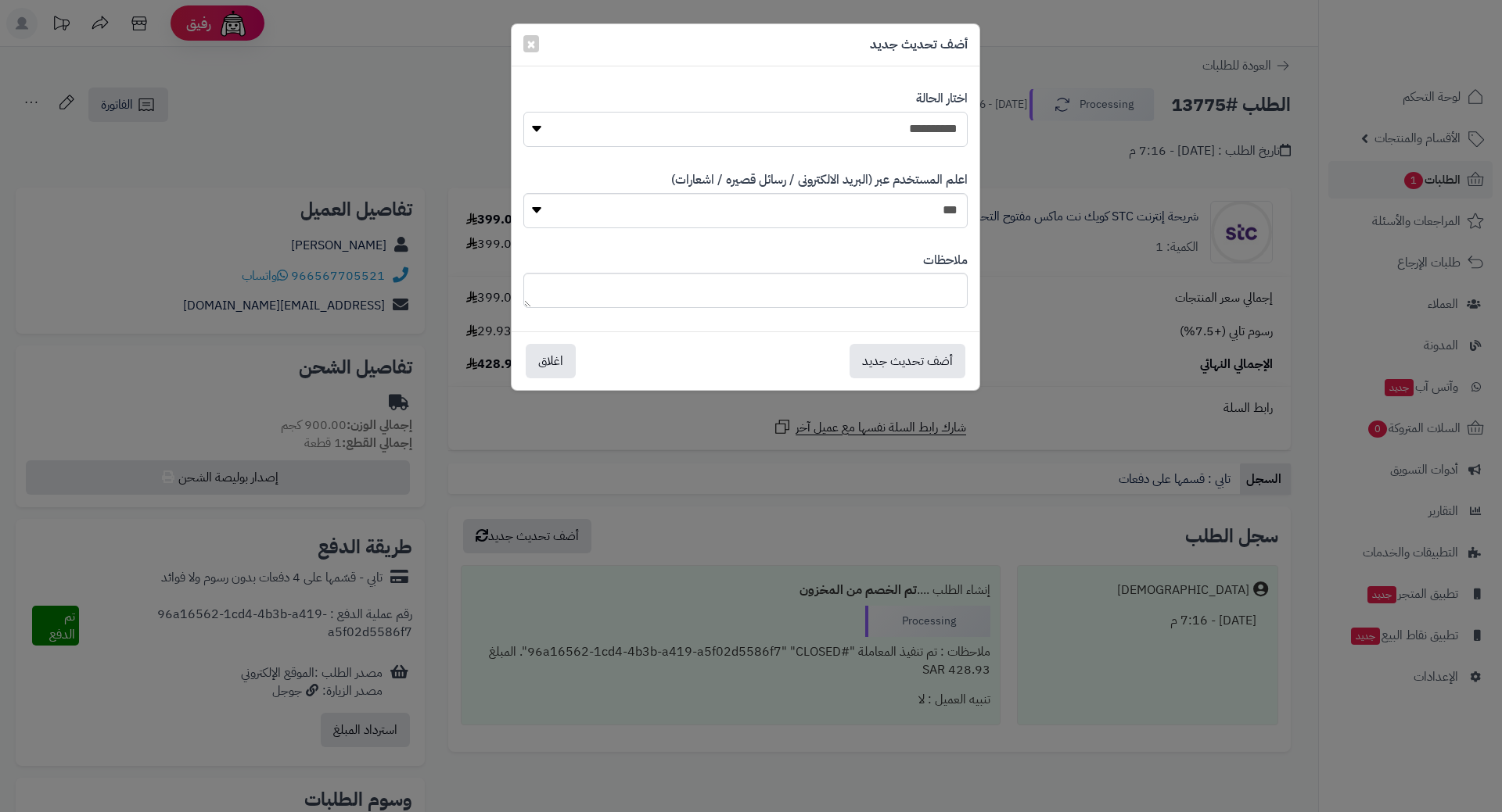
click at [873, 125] on select "**********" at bounding box center [745, 129] width 444 height 35
select select "*"
click at [524, 112] on select "**********" at bounding box center [745, 129] width 444 height 35
click at [886, 359] on button "أضف تحديث جديد" at bounding box center [907, 360] width 116 height 35
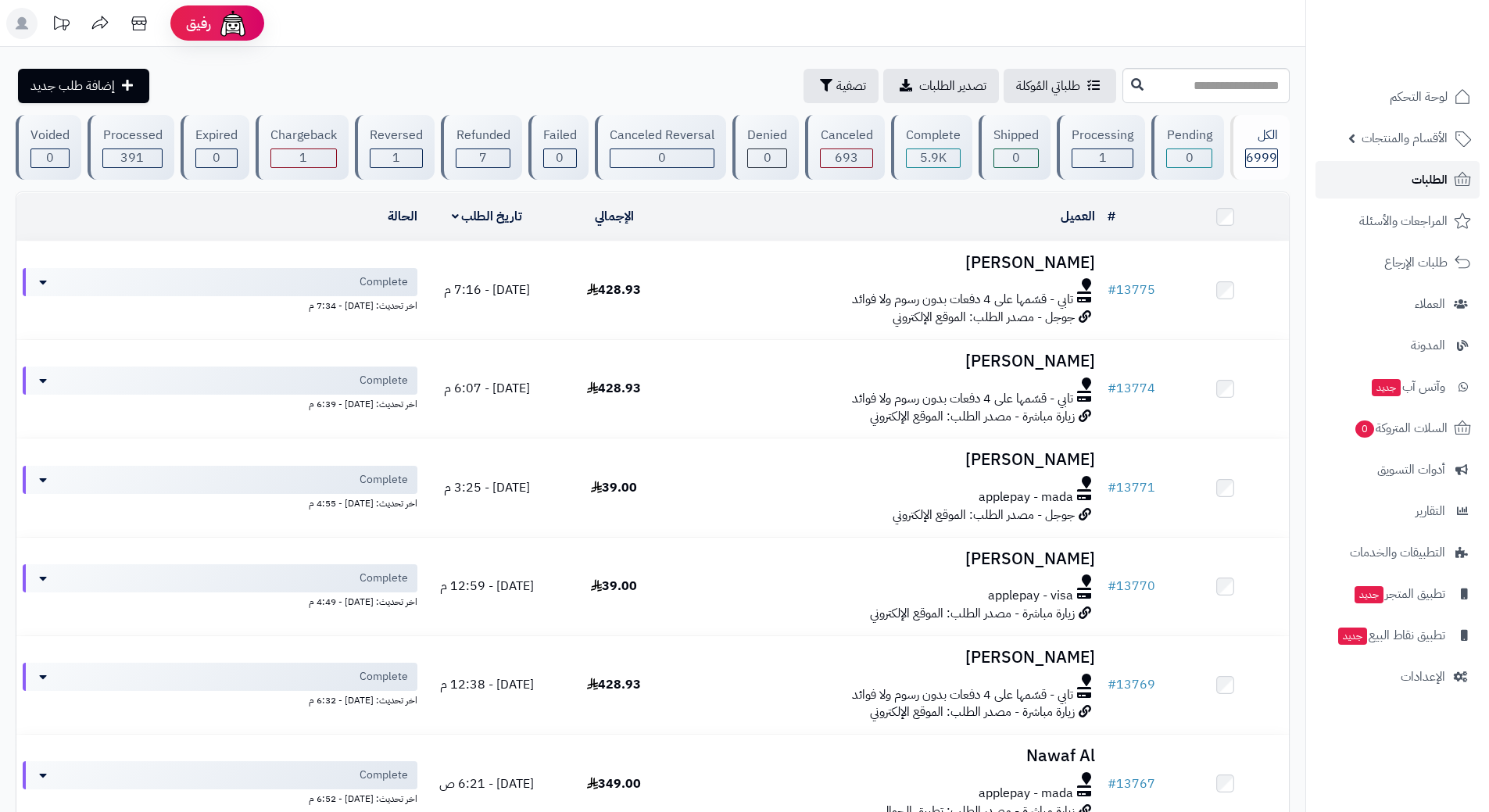
click at [1376, 168] on link "الطلبات" at bounding box center [1397, 179] width 164 height 37
click at [1198, 91] on input "text" at bounding box center [1206, 85] width 168 height 35
type input "*****"
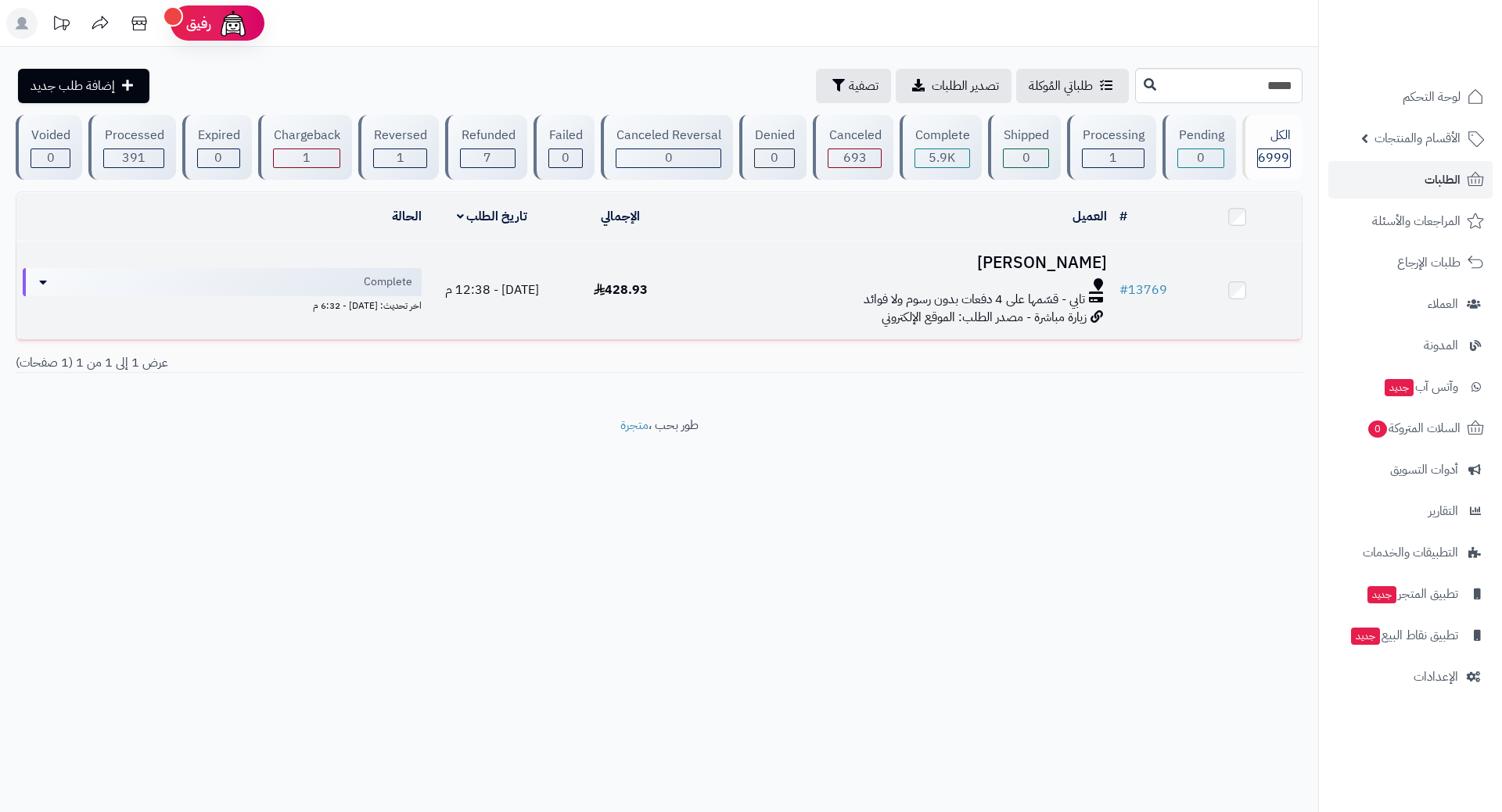
click at [743, 294] on div "تابي - قسّمها على 4 دفعات بدون رسوم ولا فوائد" at bounding box center [899, 299] width 415 height 18
click at [742, 294] on div "تابي - قسّمها على 4 دفعات بدون رسوم ولا فوائد" at bounding box center [899, 299] width 415 height 18
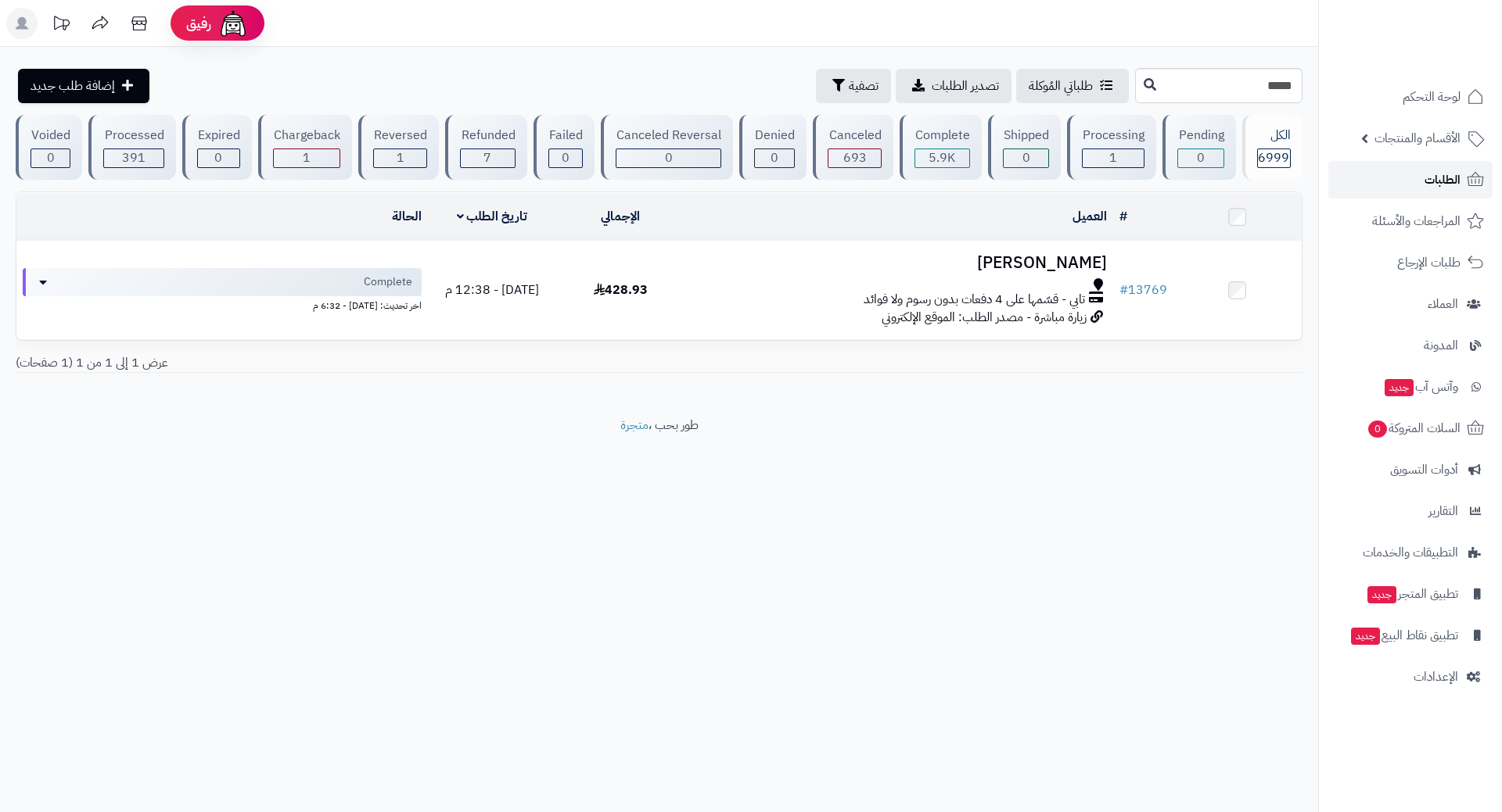
click at [1411, 176] on link "الطلبات" at bounding box center [1410, 179] width 164 height 37
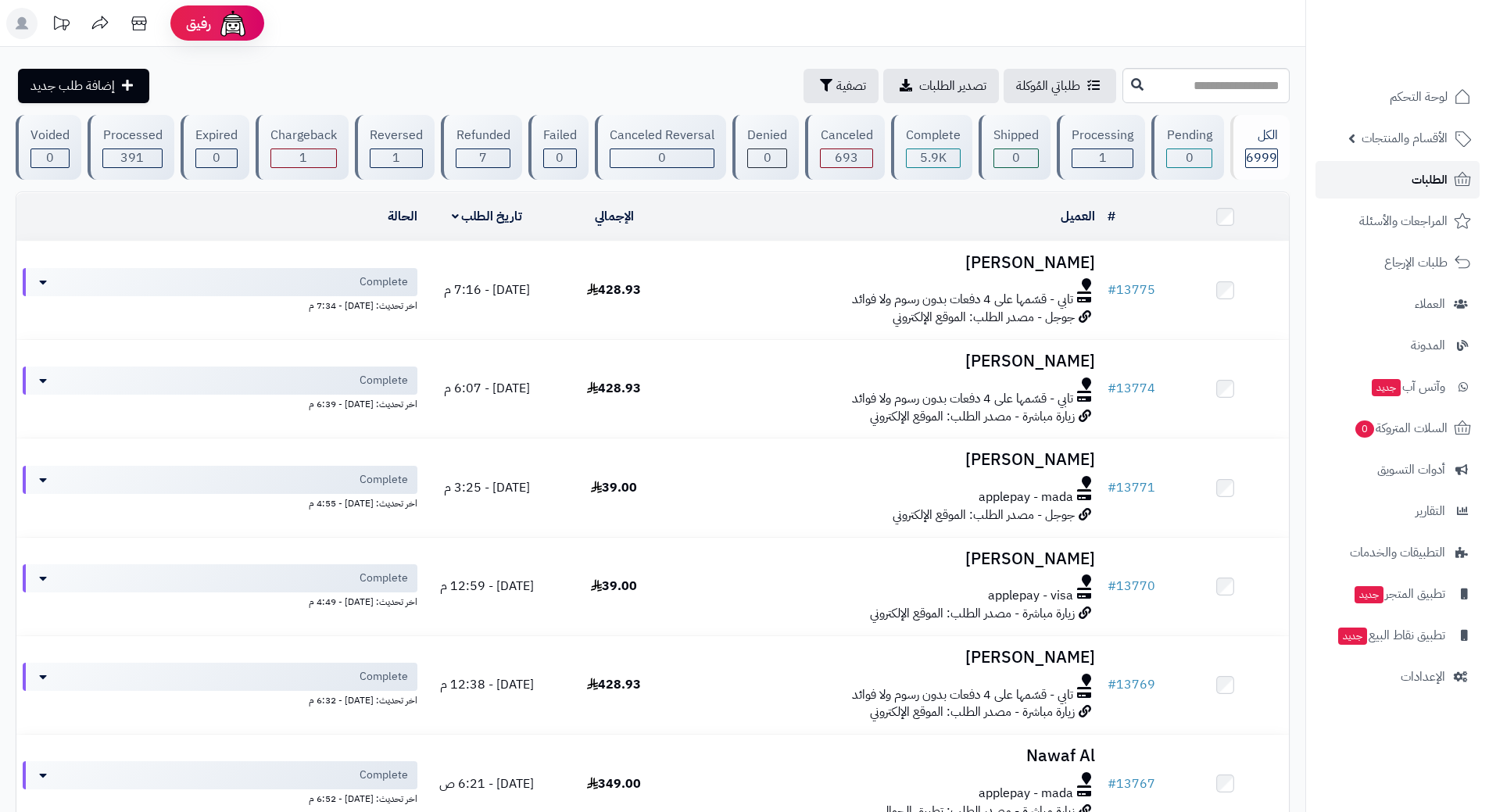
click at [1384, 181] on link "الطلبات" at bounding box center [1397, 179] width 164 height 37
click at [1369, 179] on link "الطلبات" at bounding box center [1397, 179] width 164 height 37
click at [1376, 178] on link "الطلبات" at bounding box center [1397, 179] width 164 height 37
click at [1376, 175] on link "الطلبات" at bounding box center [1397, 179] width 164 height 37
click at [1397, 182] on link "الطلبات" at bounding box center [1397, 179] width 164 height 37
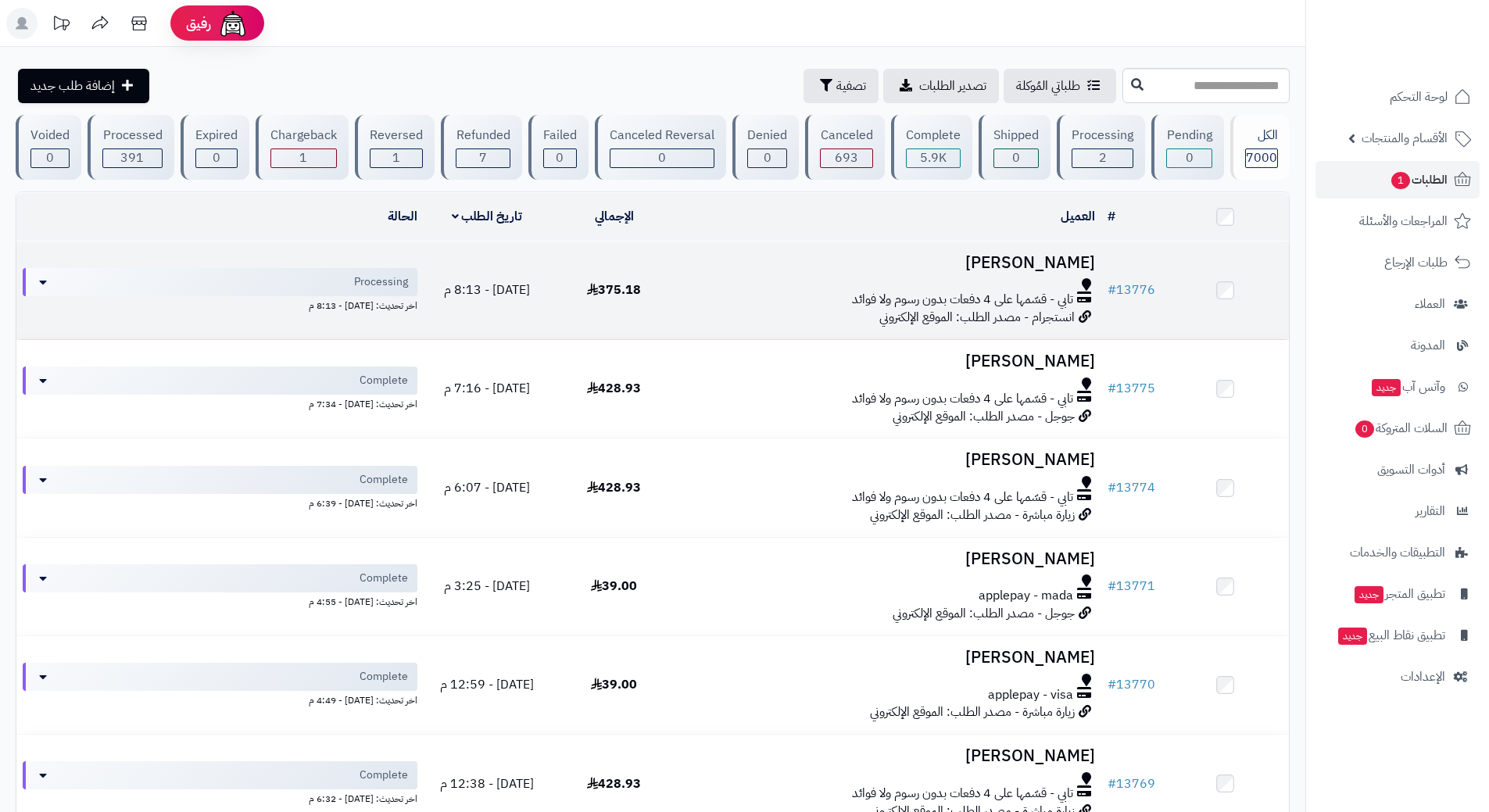
drag, startPoint x: 875, startPoint y: 274, endPoint x: 872, endPoint y: 287, distance: 13.3
click at [875, 274] on td "عبدالرحيم المرحوم تابي - قسّمها على 4 دفعات بدون رسوم ولا فوائد انستجرام - مصدر…" at bounding box center [890, 290] width 424 height 98
click at [872, 287] on div at bounding box center [890, 284] width 411 height 12
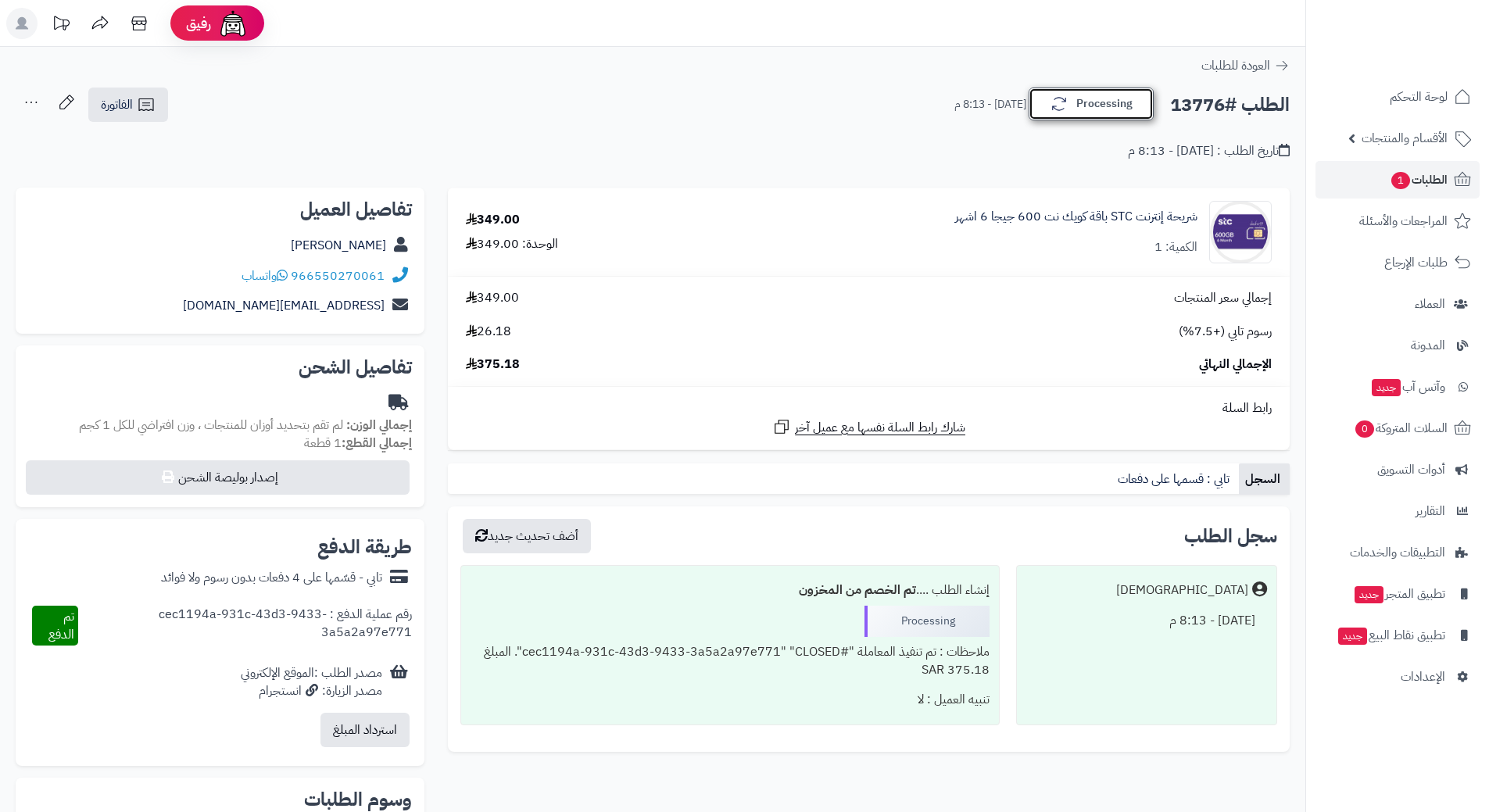
click at [1102, 104] on button "Processing" at bounding box center [1091, 104] width 125 height 33
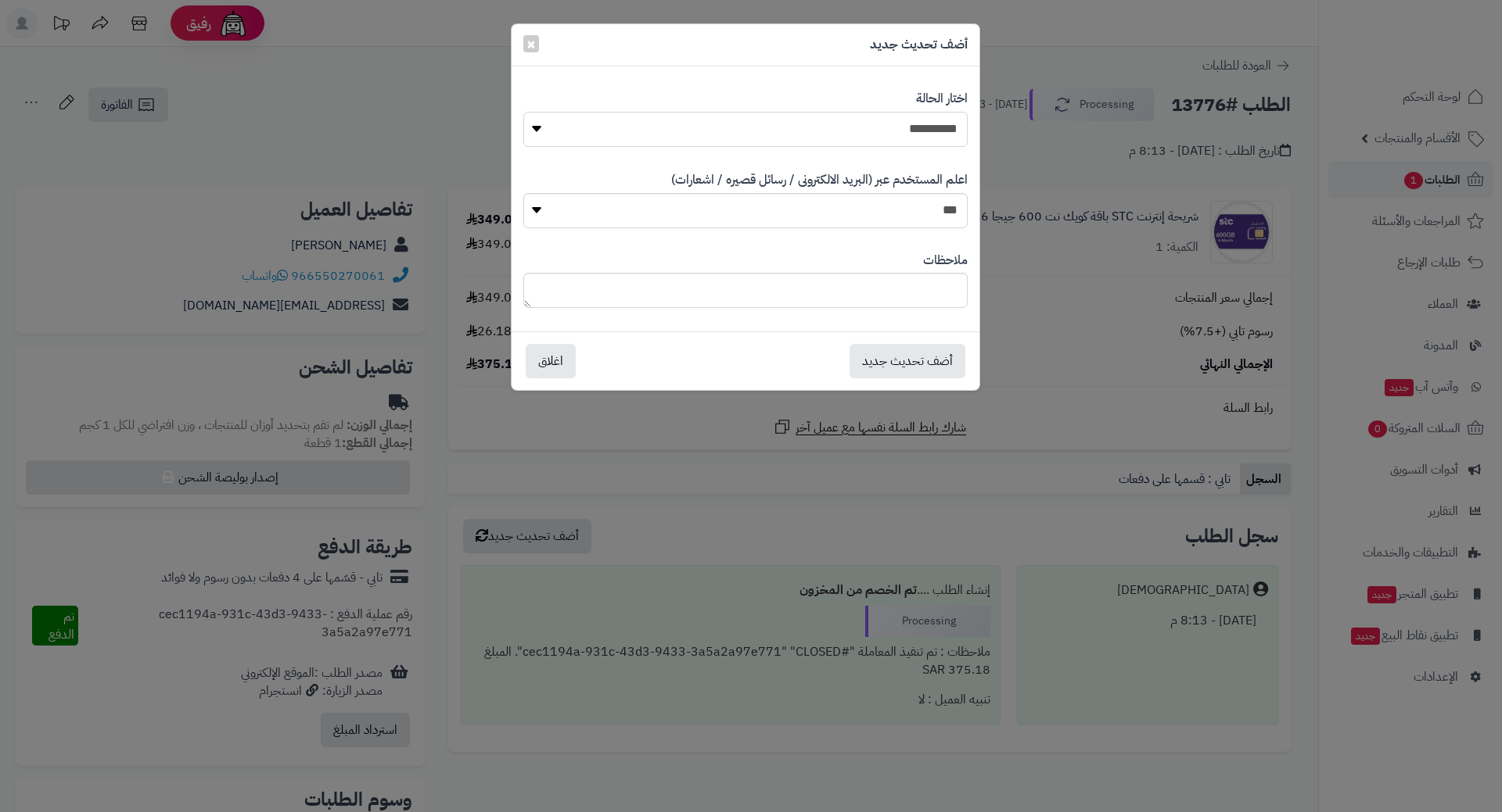
click at [941, 132] on select "**********" at bounding box center [745, 129] width 444 height 35
select select "*"
click at [524, 112] on select "**********" at bounding box center [745, 129] width 444 height 35
click at [919, 360] on button "أضف تحديث جديد" at bounding box center [907, 360] width 116 height 35
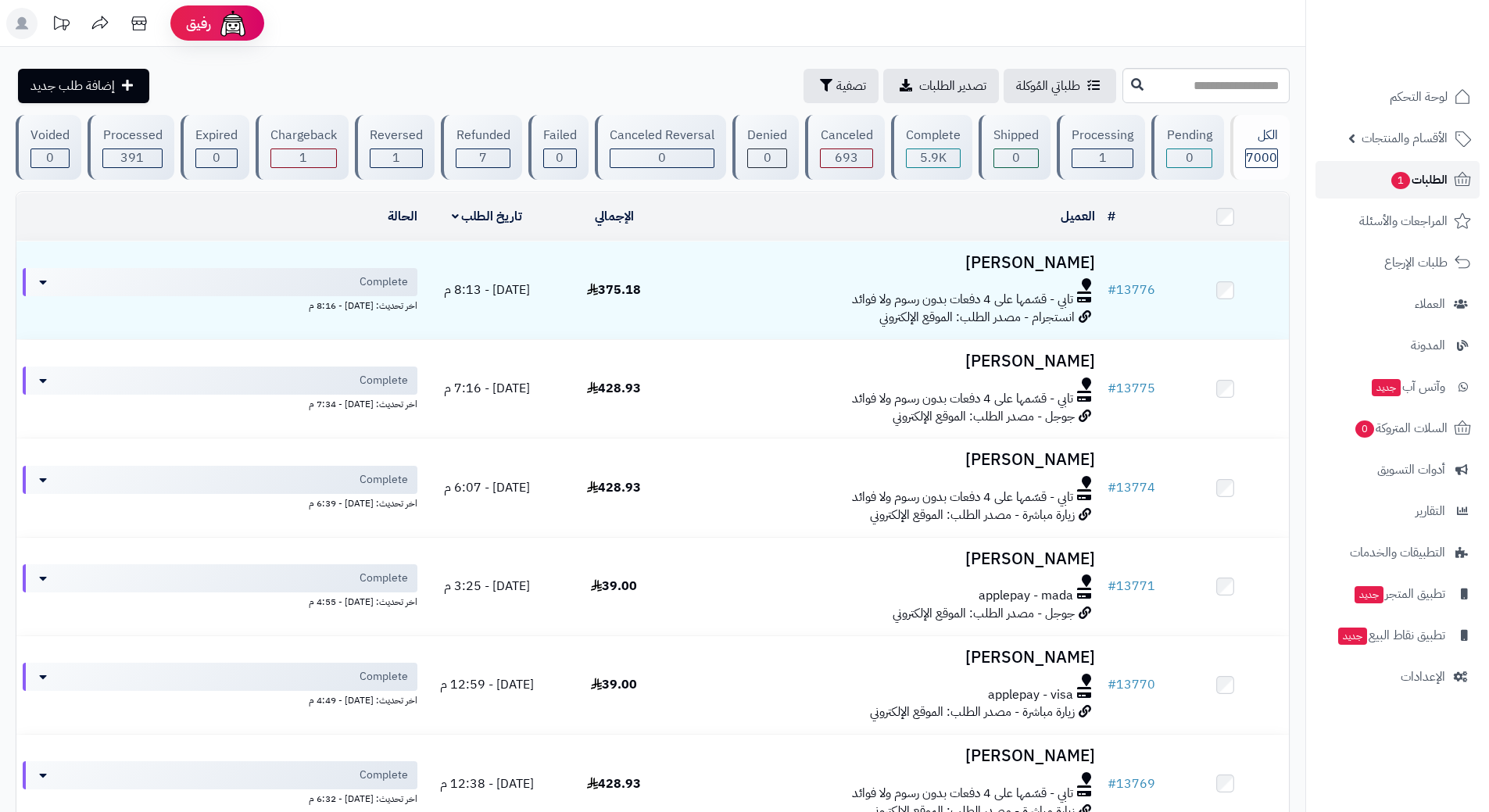
click at [1375, 176] on link "الطلبات 1" at bounding box center [1397, 179] width 164 height 37
click at [1394, 177] on span "1" at bounding box center [1402, 180] width 19 height 17
click at [1405, 175] on span "1" at bounding box center [1402, 180] width 19 height 17
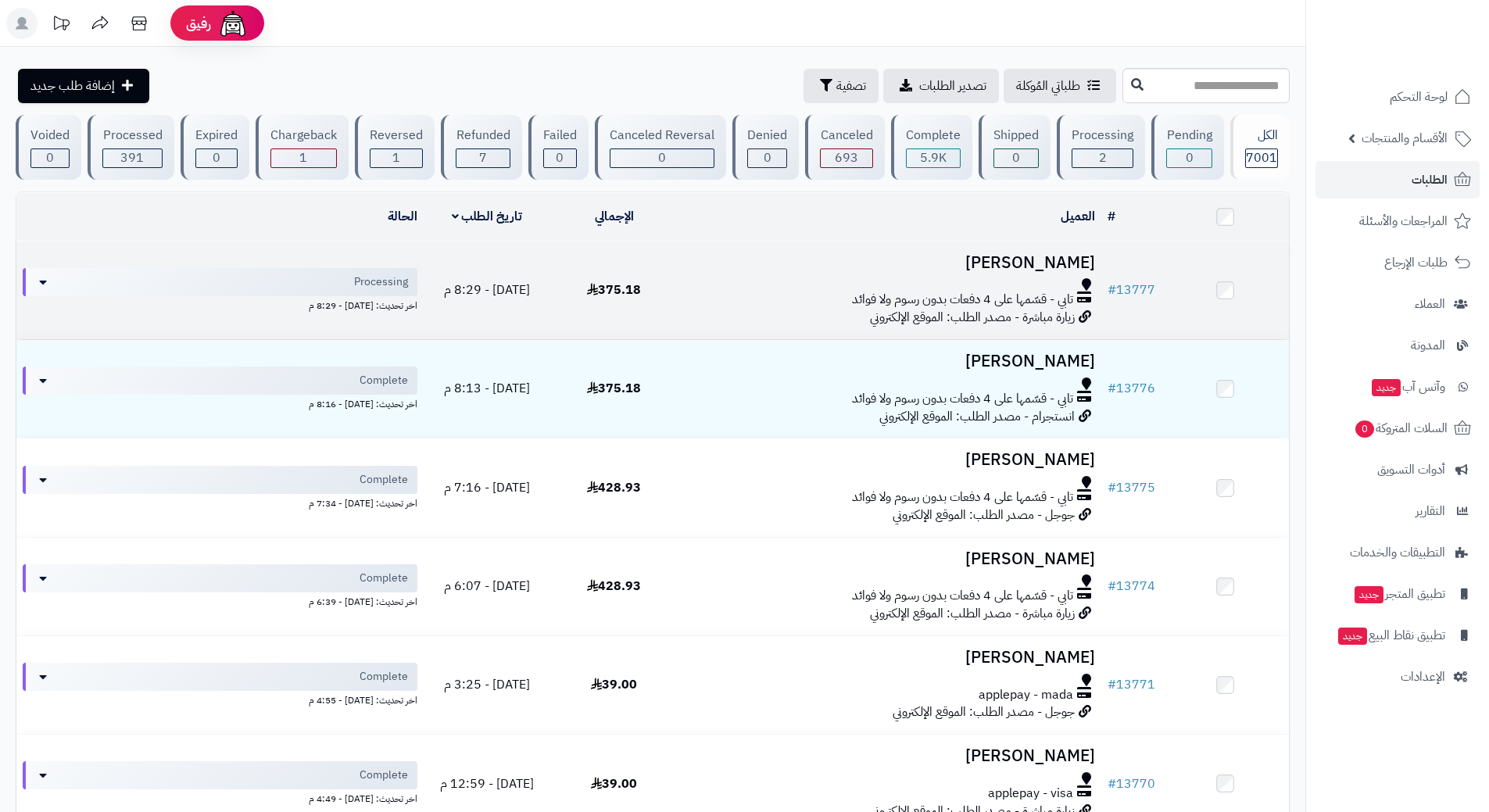
click at [715, 294] on div "تابي - قسّمها على 4 دفعات بدون رسوم ولا فوائد" at bounding box center [890, 299] width 411 height 18
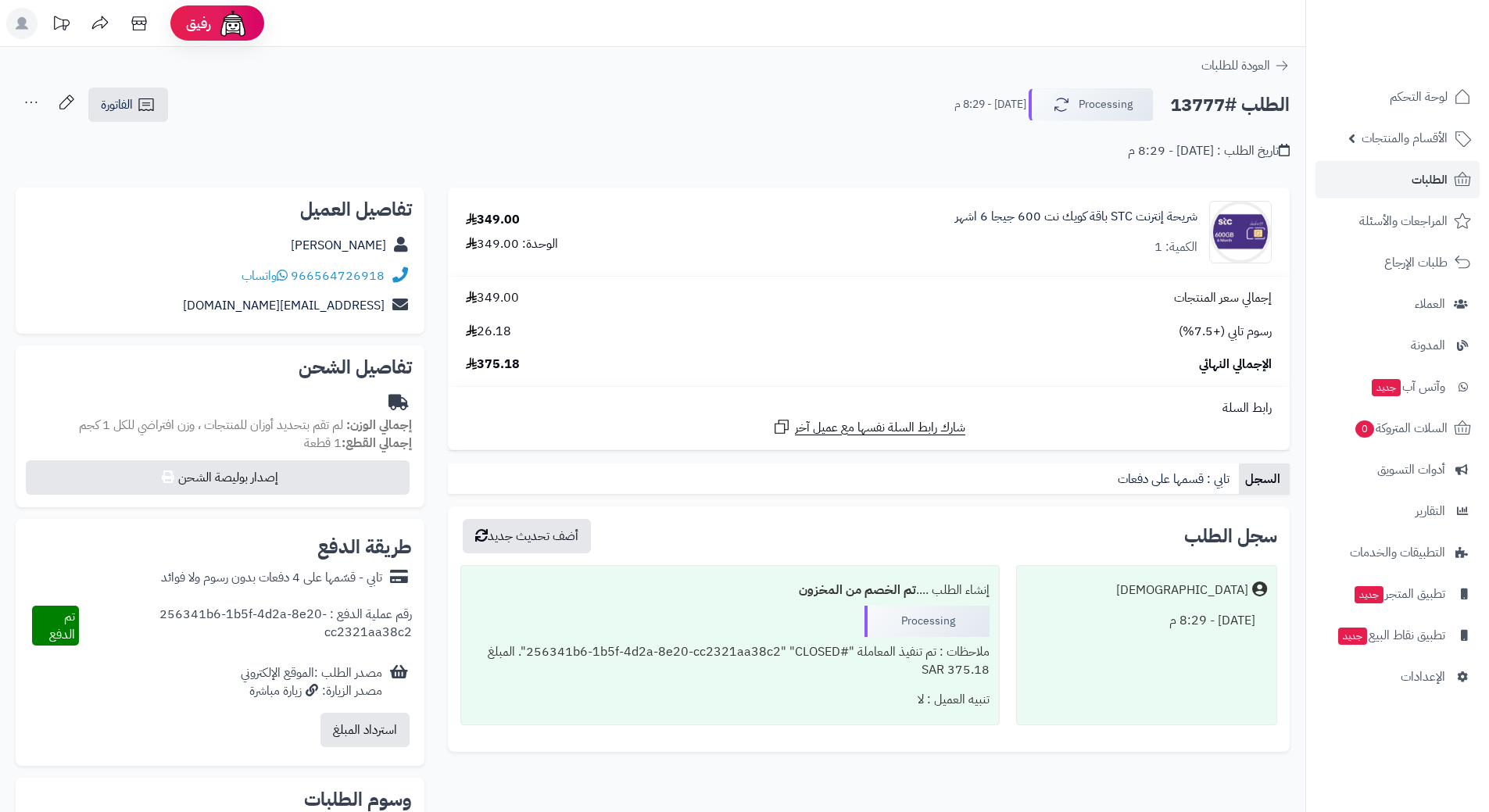
click at [1208, 105] on h2 "الطلب #13777" at bounding box center [1230, 104] width 120 height 32
click at [1208, 104] on h2 "الطلب #13777" at bounding box center [1230, 104] width 120 height 32
copy div "الطلب #13777 Processing"
click at [286, 272] on icon at bounding box center [282, 275] width 11 height 12
